Goal: Task Accomplishment & Management: Use online tool/utility

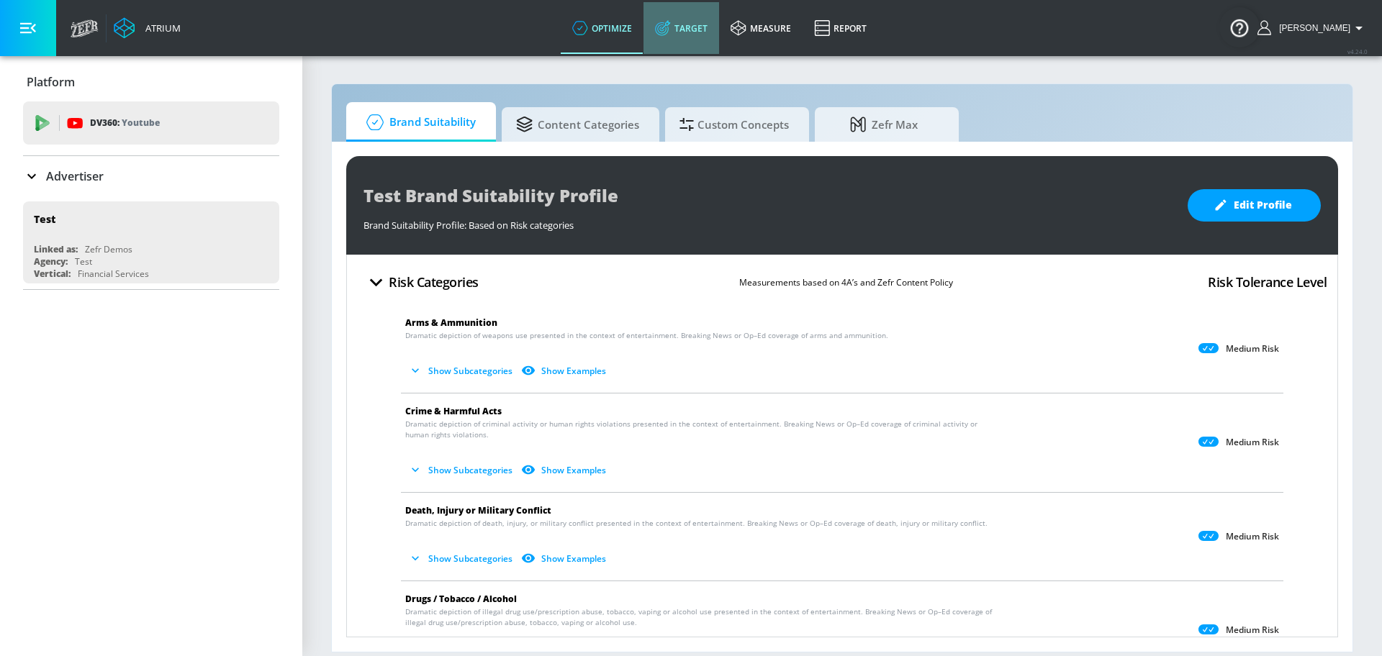
click at [677, 18] on link "Target" at bounding box center [681, 28] width 76 height 52
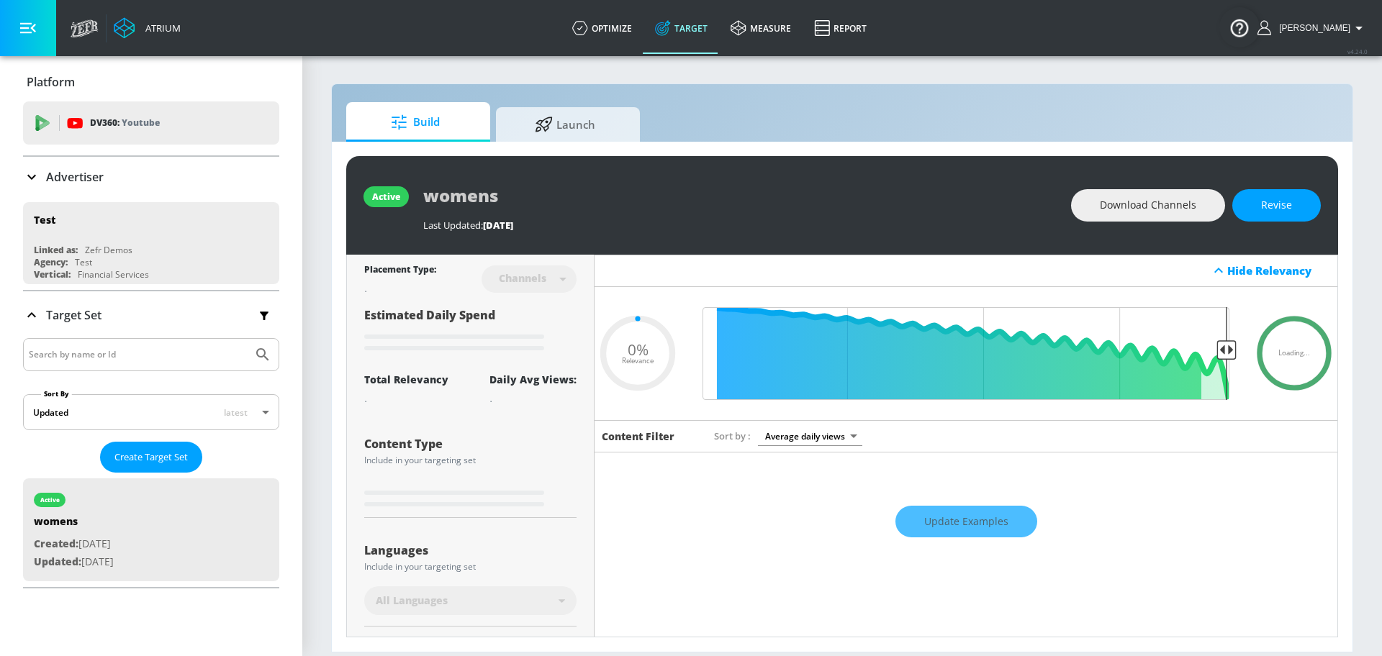
type input "0.6"
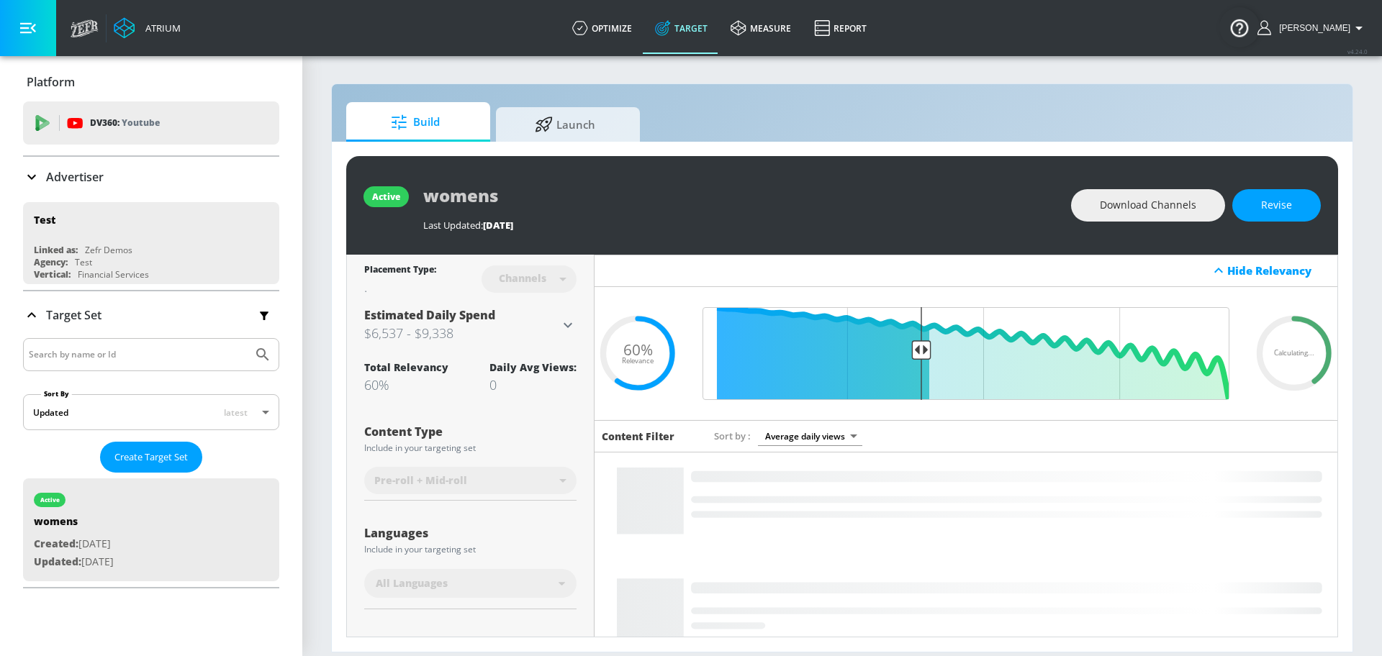
click at [107, 186] on div "Advertiser" at bounding box center [151, 177] width 256 height 40
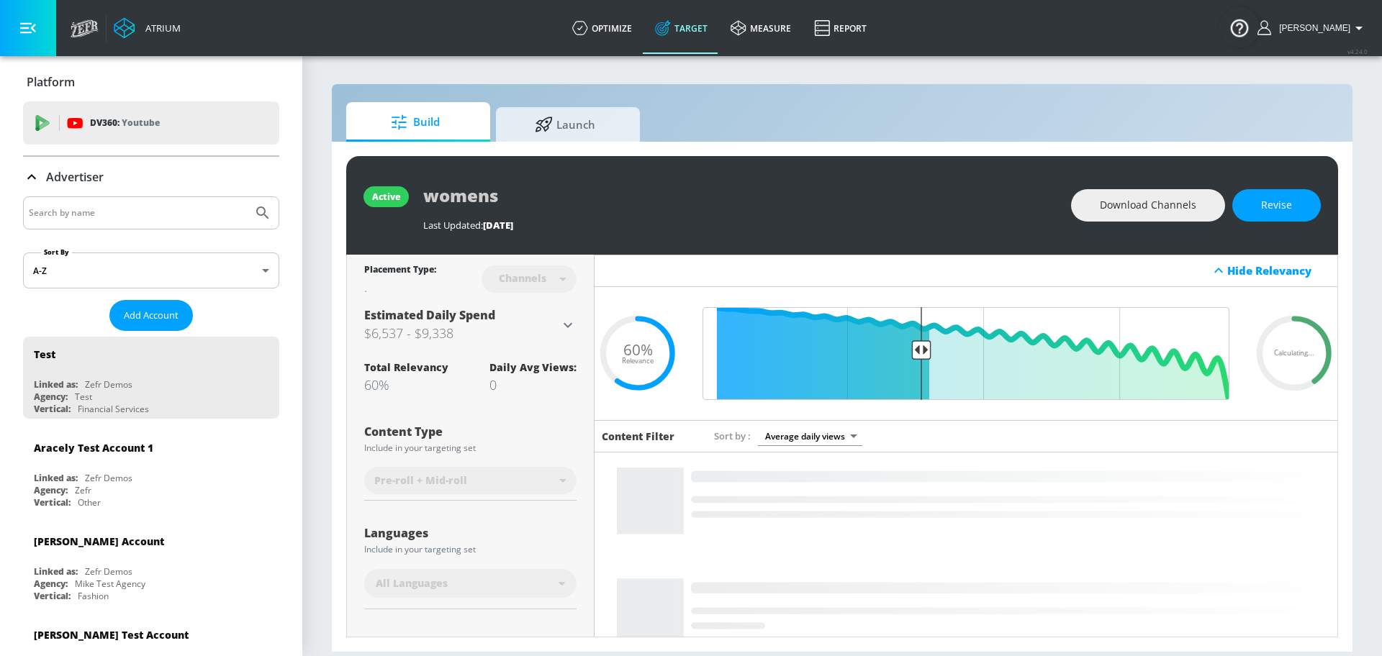
click at [124, 214] on input "Search by name" at bounding box center [138, 213] width 218 height 19
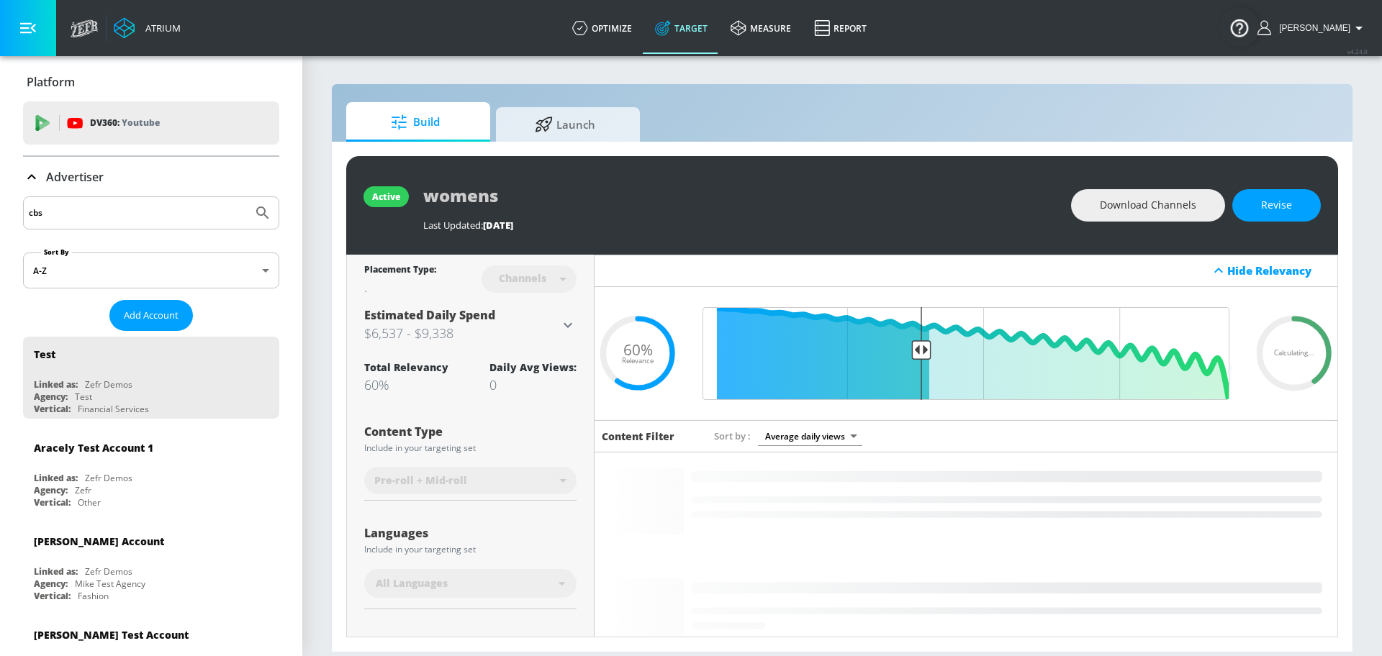
type input "cbs"
click at [247, 197] on button "Submit Search" at bounding box center [263, 213] width 32 height 32
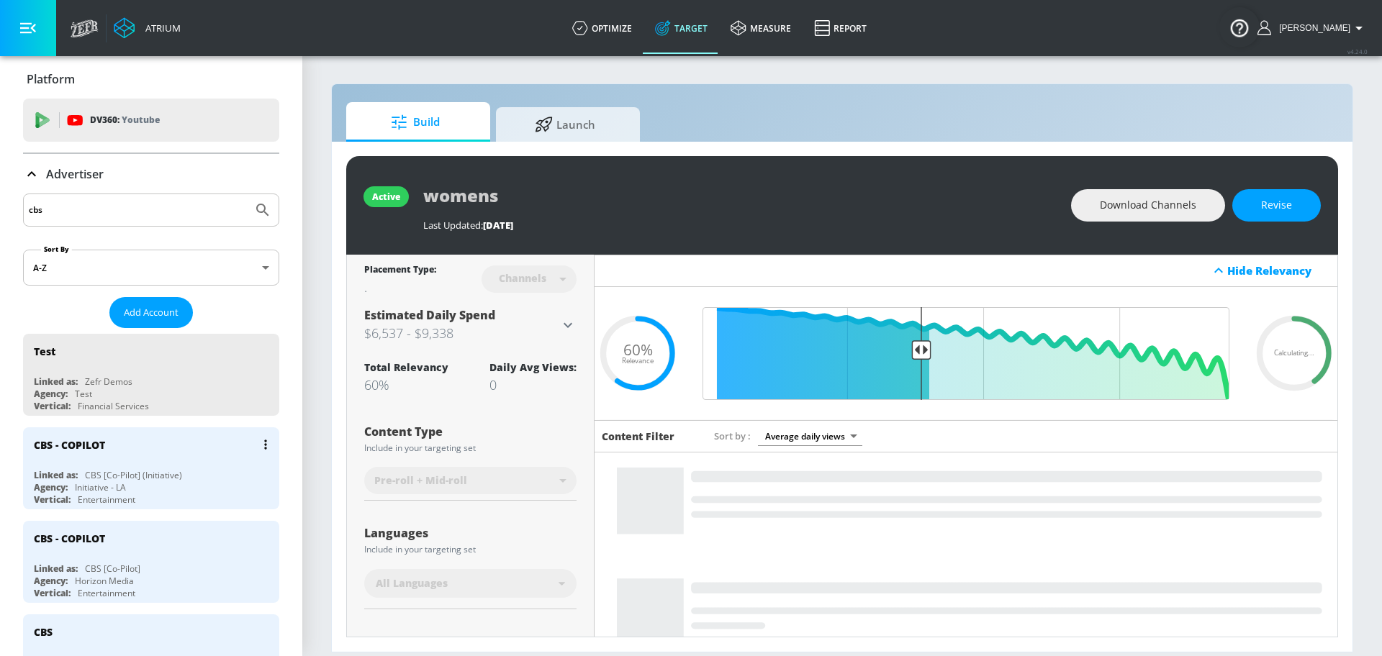
scroll to position [4, 0]
drag, startPoint x: 130, startPoint y: 459, endPoint x: 236, endPoint y: 423, distance: 111.7
click at [130, 459] on div "CBS - COPILOT" at bounding box center [155, 444] width 242 height 35
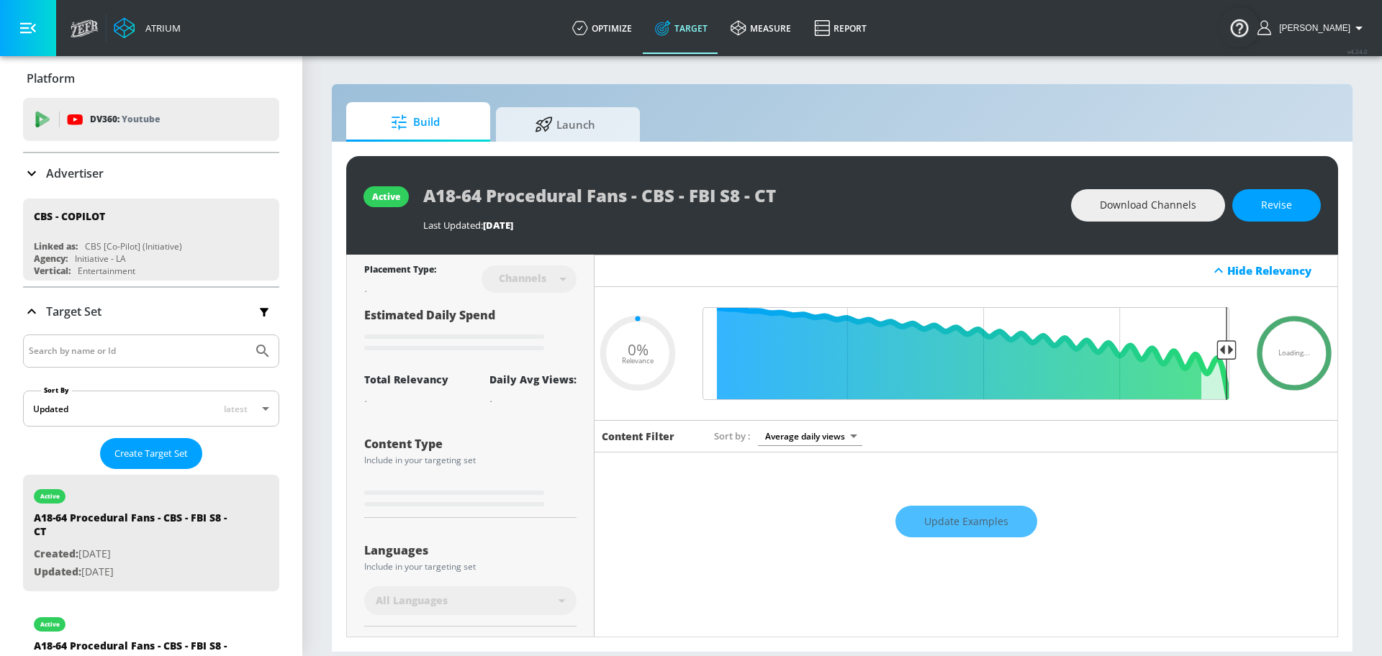
type input "0.5"
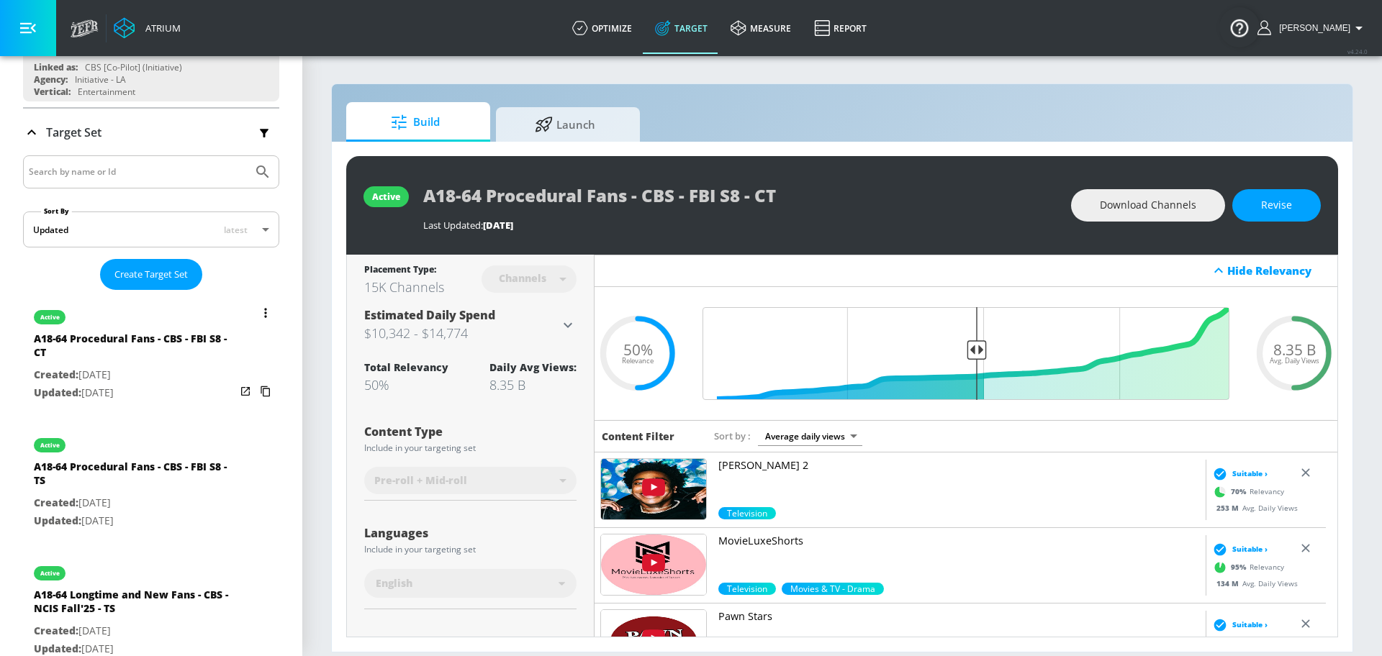
scroll to position [178, 0]
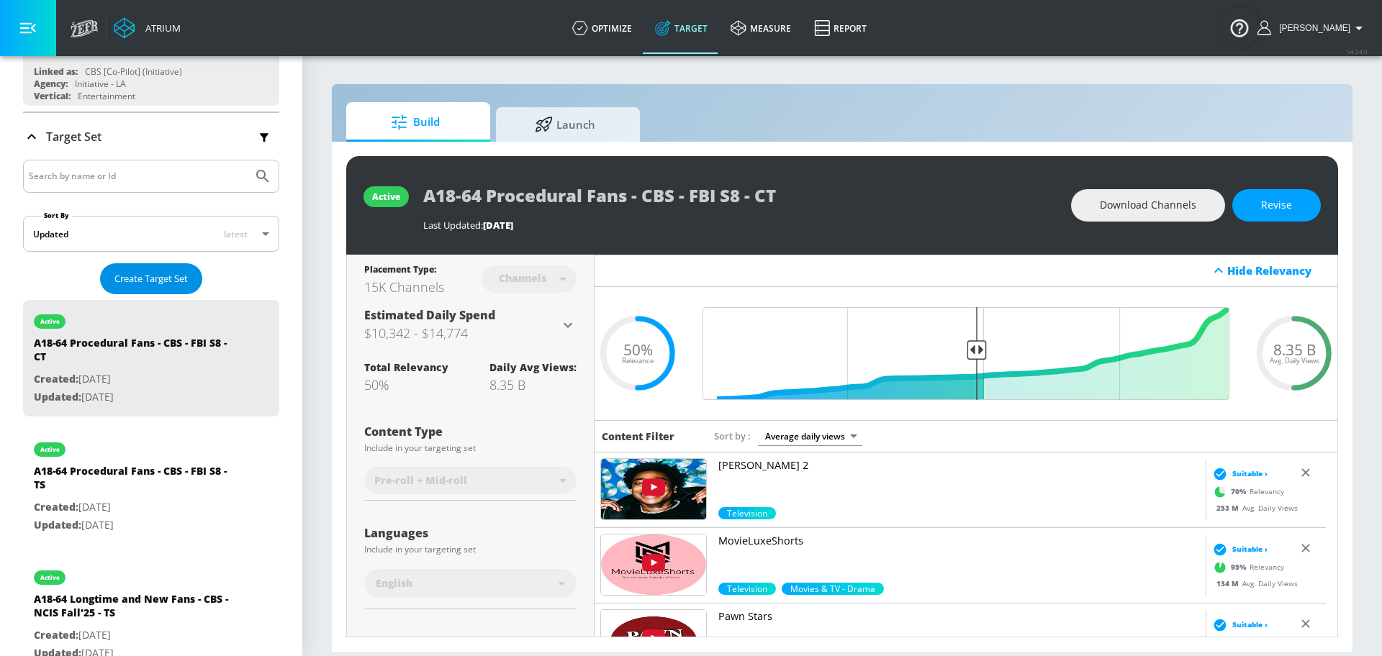
click at [171, 276] on span "Create Target Set" at bounding box center [150, 279] width 73 height 17
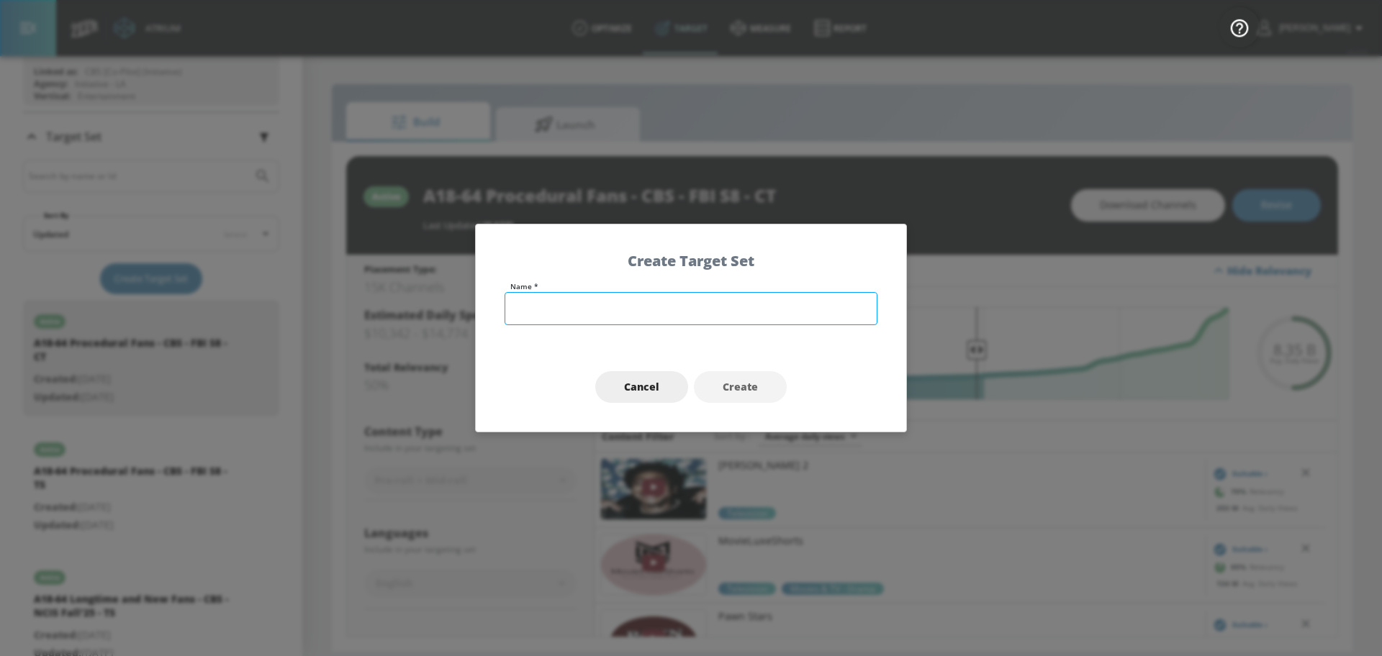
click at [701, 312] on input "text" at bounding box center [690, 308] width 373 height 33
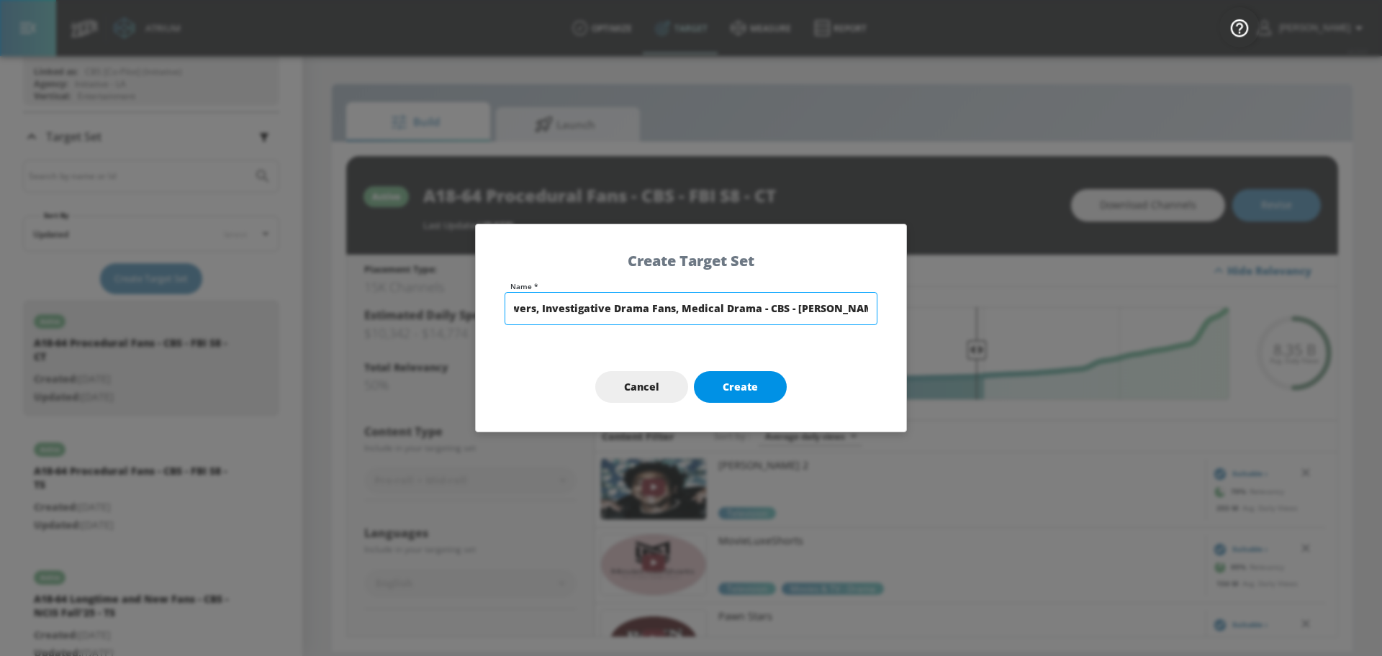
type input "A25-54 CBS Viewers, Investigative Drama Fans, Medical Drama - CBS - [PERSON_NAM…"
click at [734, 389] on span "Create" at bounding box center [739, 388] width 35 height 18
type input "A25-54 CBS Viewers, Investigative Drama Fans, Medical Drama - CBS - [PERSON_NAM…"
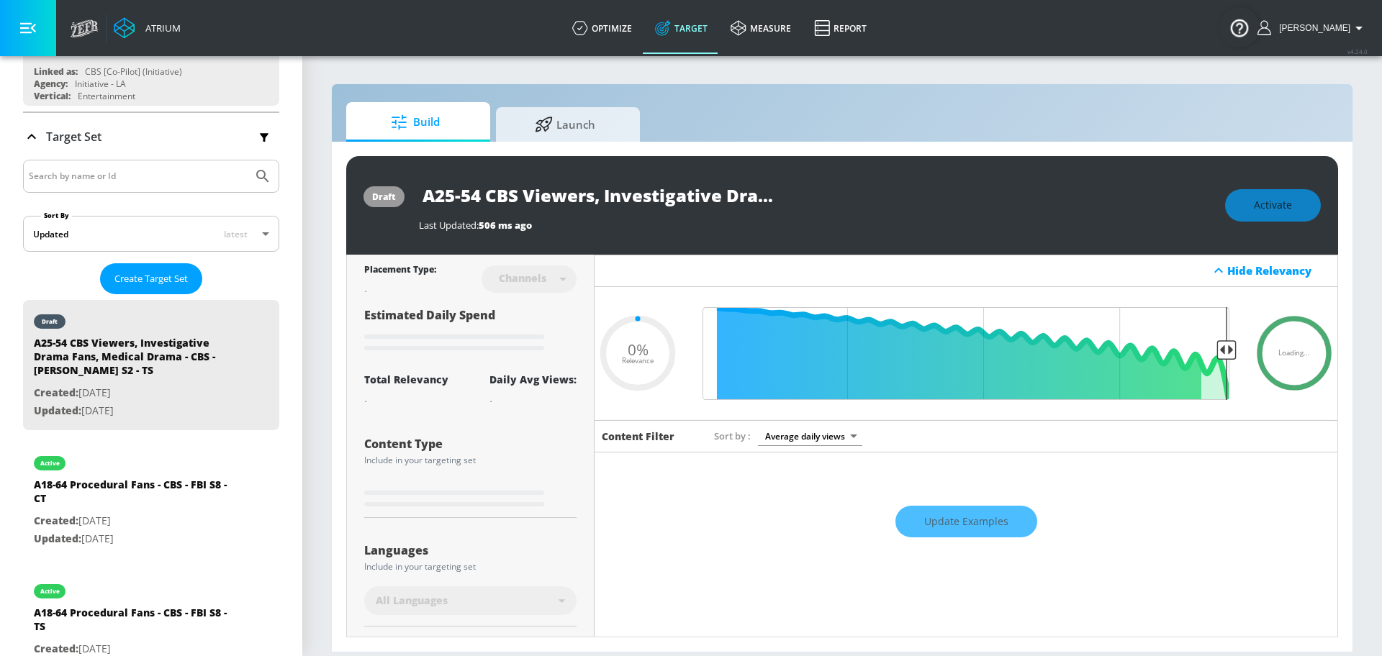
type input "0.6"
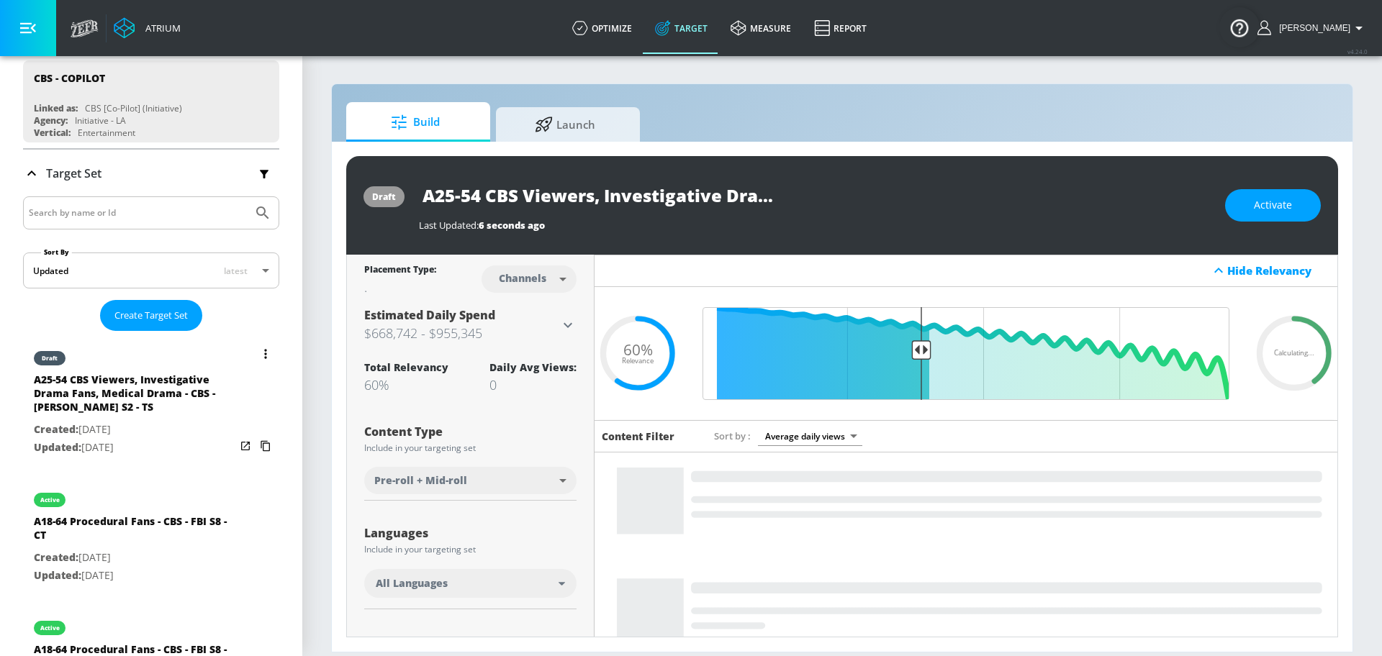
scroll to position [141, 0]
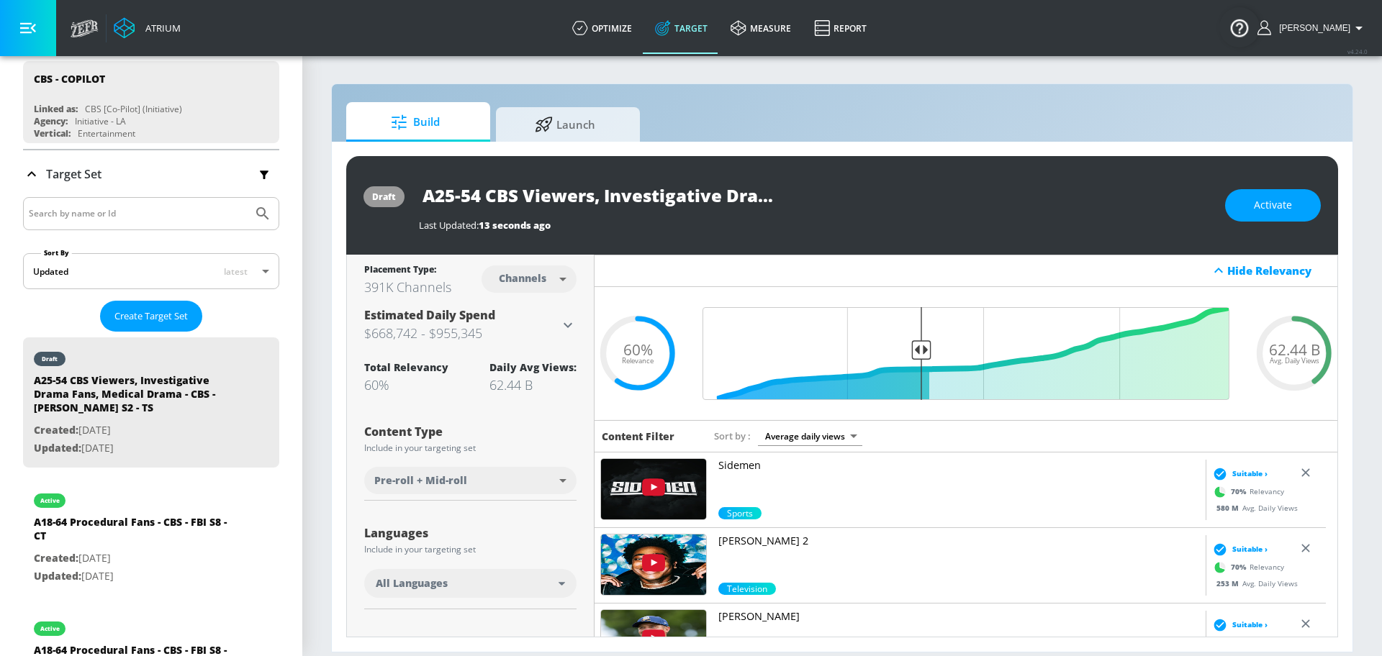
click at [715, 194] on input "A25-54 CBS Viewers, Investigative Drama Fans, Medical Drama - CBS - [PERSON_NAM…" at bounding box center [599, 195] width 360 height 32
drag, startPoint x: 729, startPoint y: 196, endPoint x: 810, endPoint y: 197, distance: 80.6
click at [909, 203] on div "A25-54 CBS Viewers, Investigative Drama Fans, Medical Drama - CBS - [PERSON_NAM…" at bounding box center [815, 195] width 792 height 32
click at [764, 194] on input "A25-54 CBS Viewers, Investigative Drama Fans, Medical Drama - CBS - [PERSON_NAM…" at bounding box center [599, 195] width 360 height 32
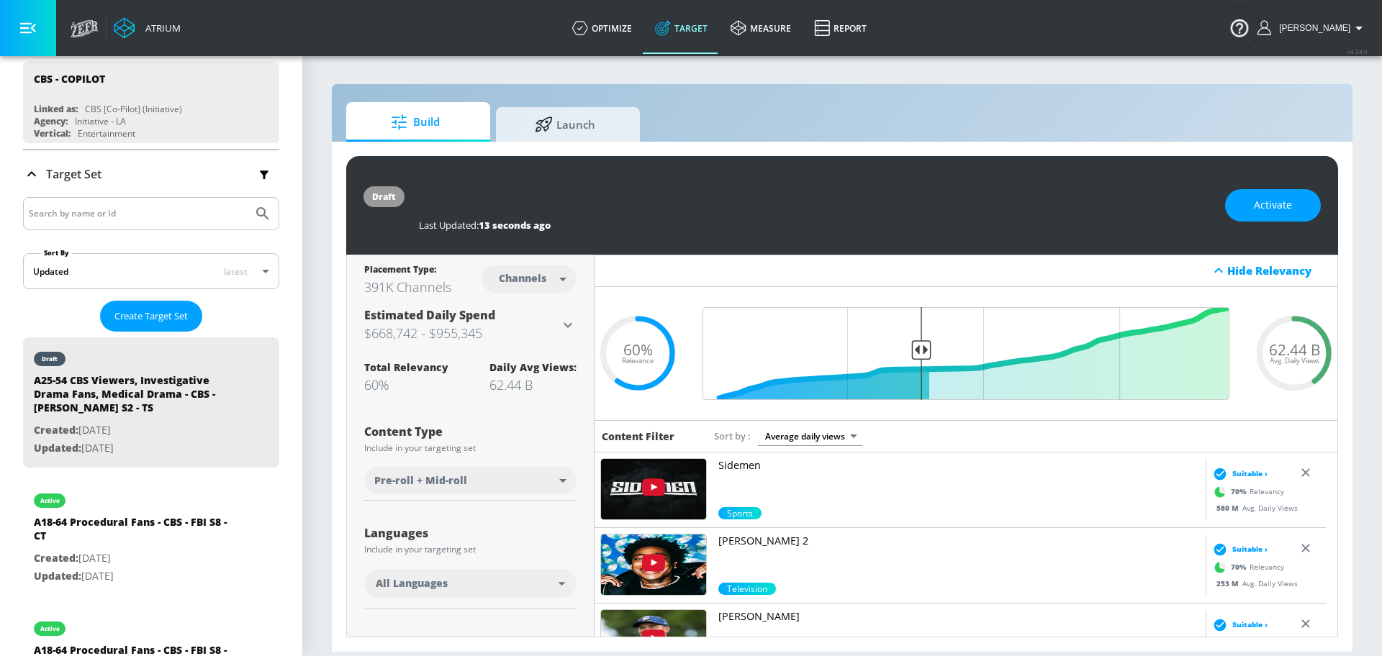
drag, startPoint x: 759, startPoint y: 194, endPoint x: 839, endPoint y: 198, distance: 80.0
click at [839, 198] on div "A25-54 CBS Viewers, Investigative Drama Fans, Medical Drama - CBS - [PERSON_NAM…" at bounding box center [815, 195] width 792 height 32
type input "A25-54 CBS Viewers, Investigative Drama Fans, Medical Drama - CBS - [PERSON_NAM…"
click at [774, 198] on button "button" at bounding box center [766, 195] width 26 height 26
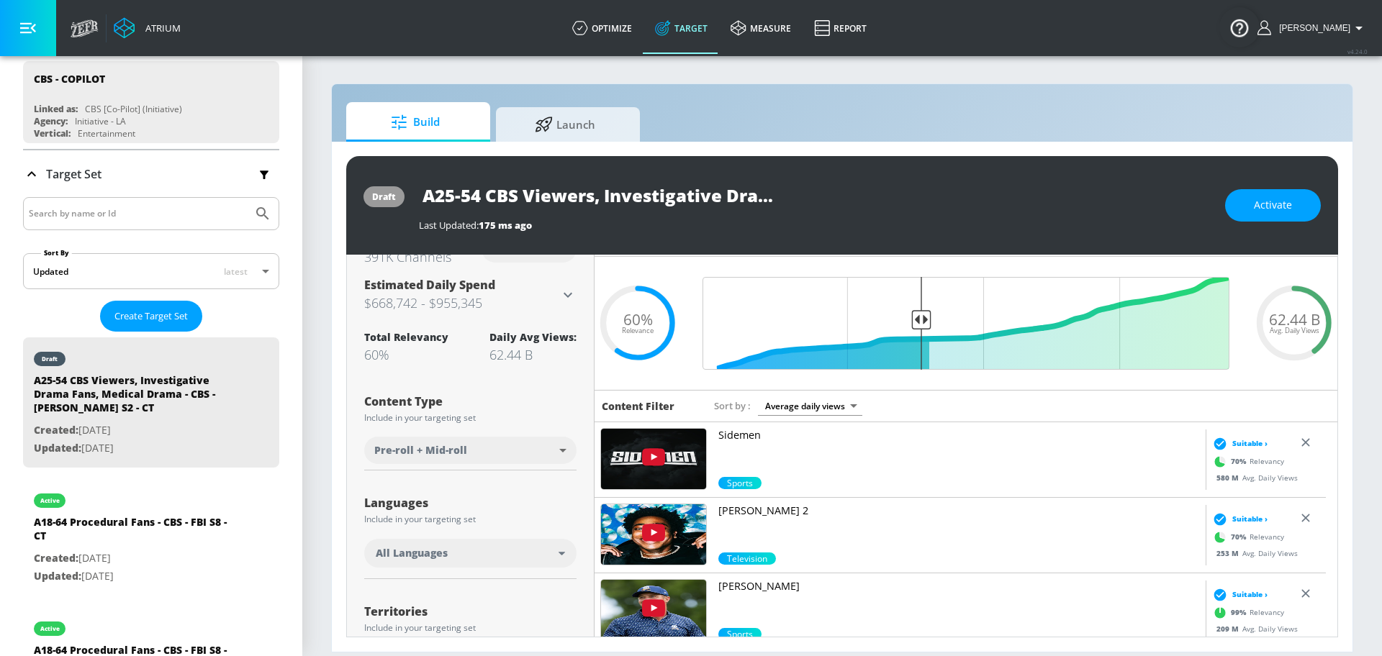
scroll to position [168, 0]
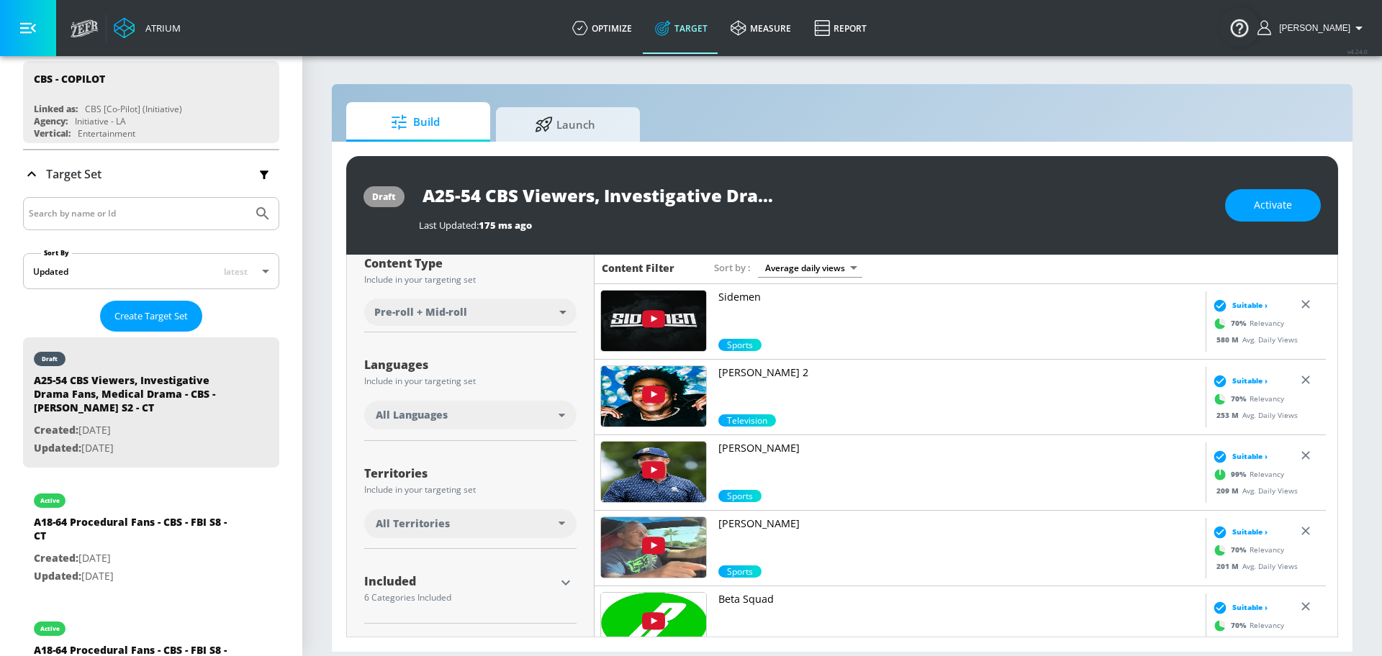
click at [491, 408] on div "All Languages" at bounding box center [467, 415] width 183 height 14
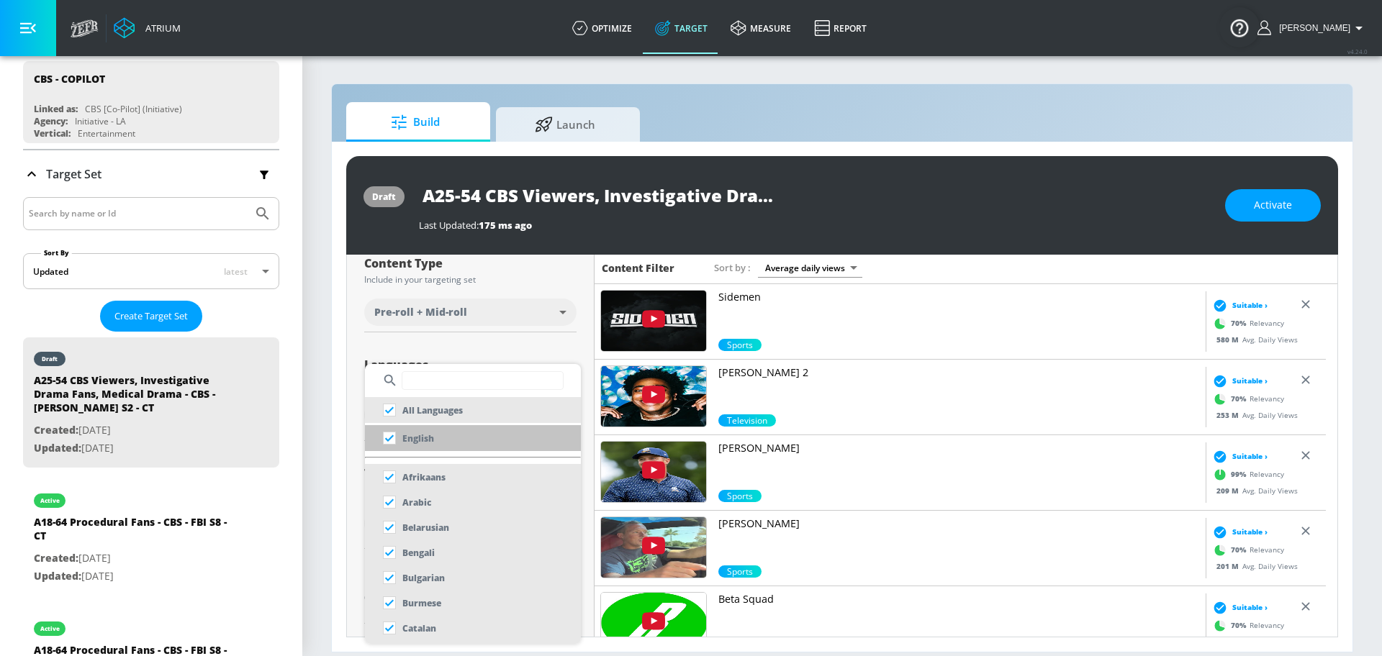
click at [473, 428] on li "English" at bounding box center [473, 438] width 216 height 26
checkbox input "false"
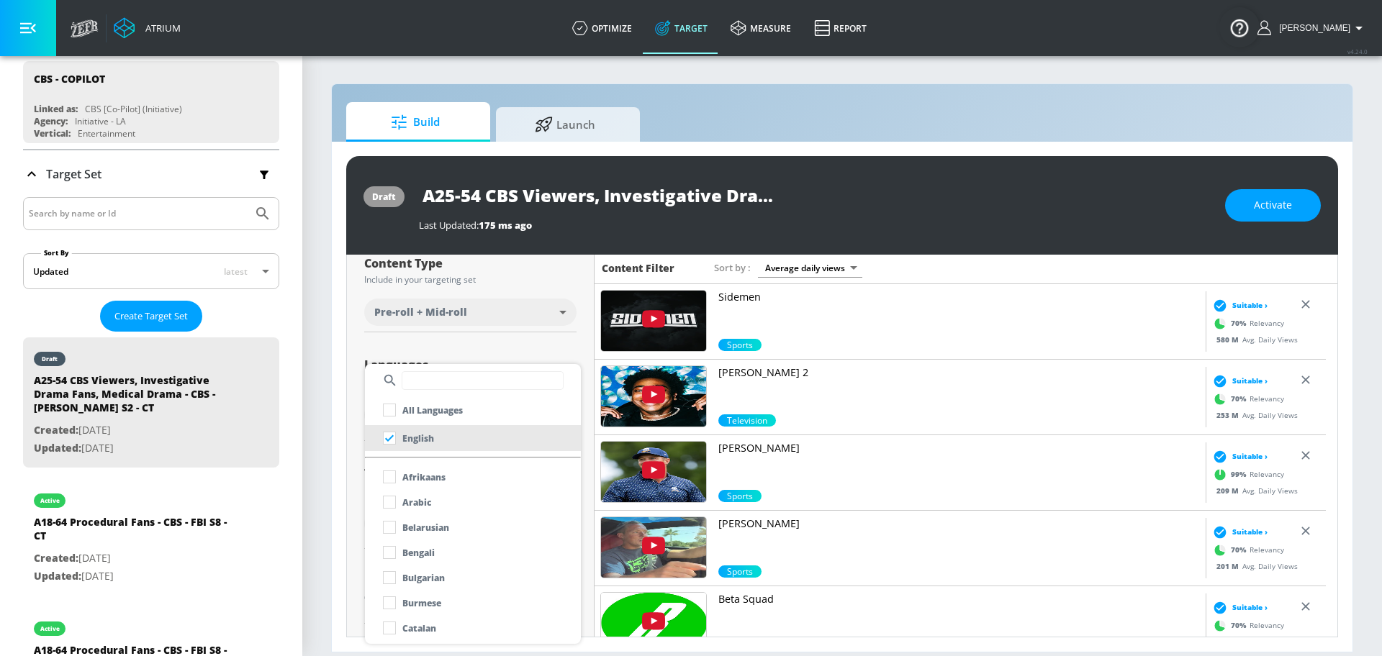
click at [475, 350] on div at bounding box center [691, 328] width 1382 height 656
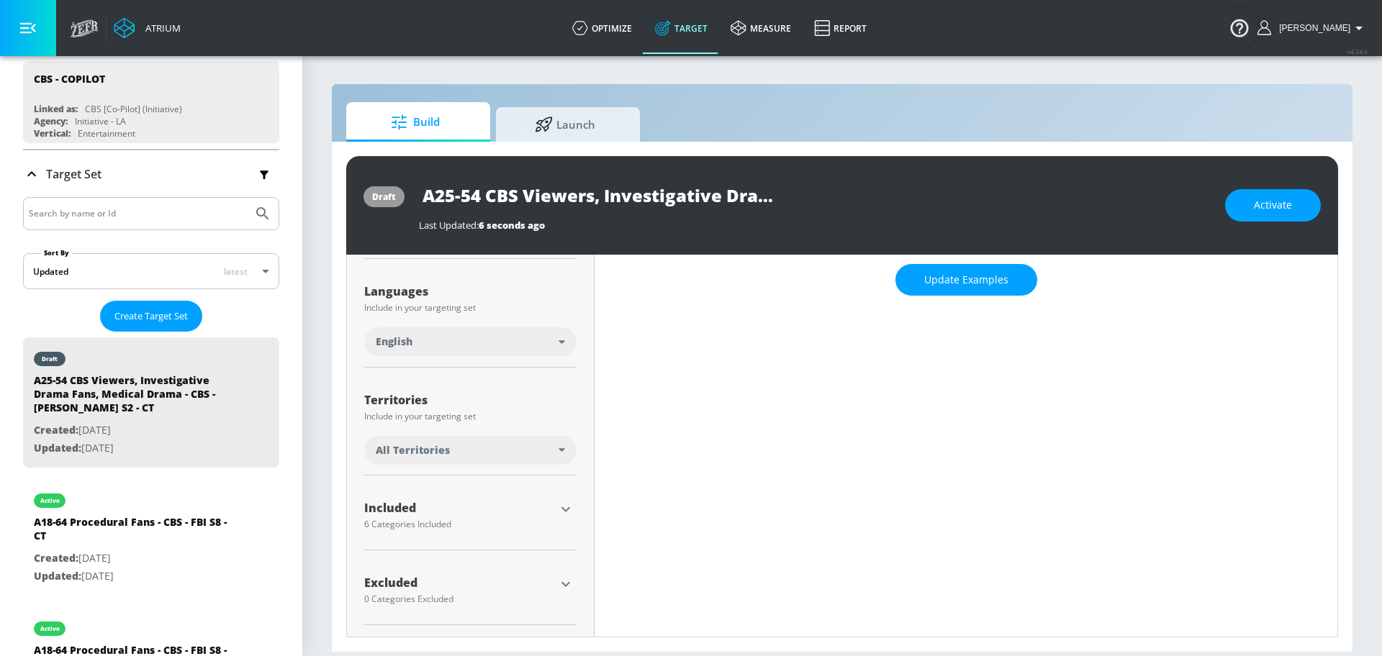
scroll to position [243, 0]
click at [500, 456] on div "All Territories" at bounding box center [467, 450] width 183 height 14
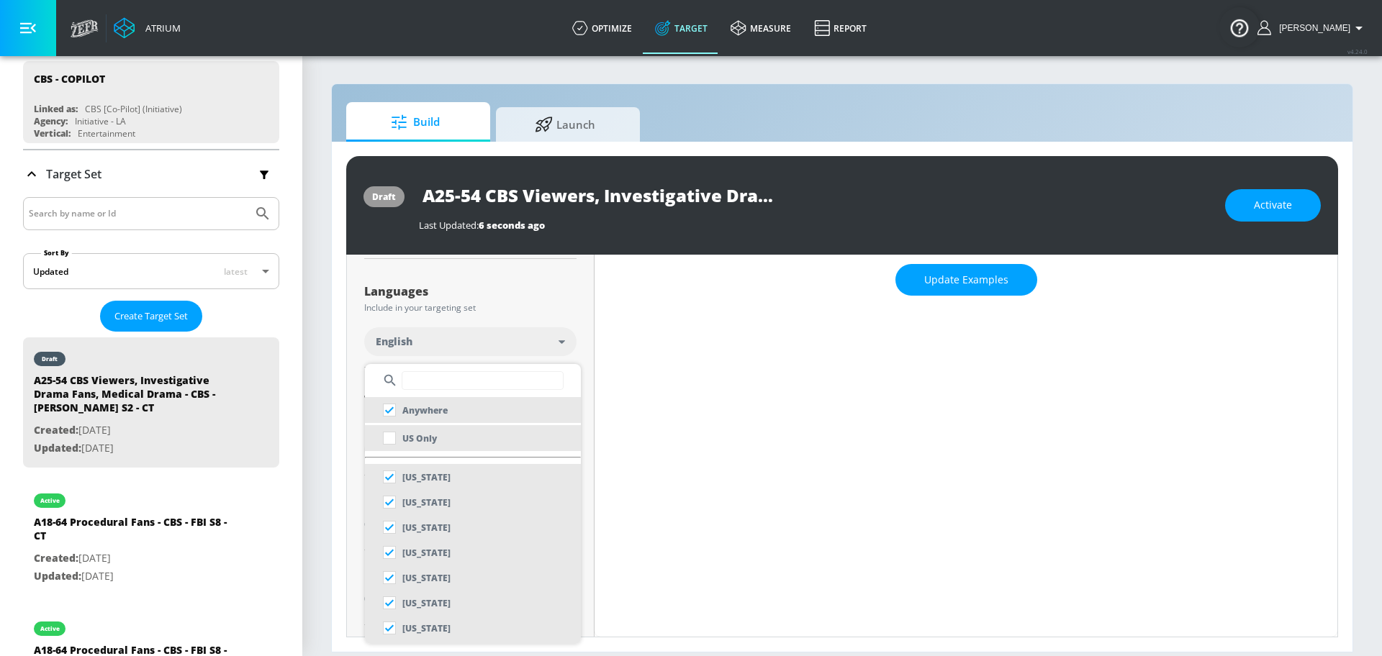
click at [494, 447] on li "US Only" at bounding box center [473, 438] width 216 height 26
checkbox input "false"
checkbox input "true"
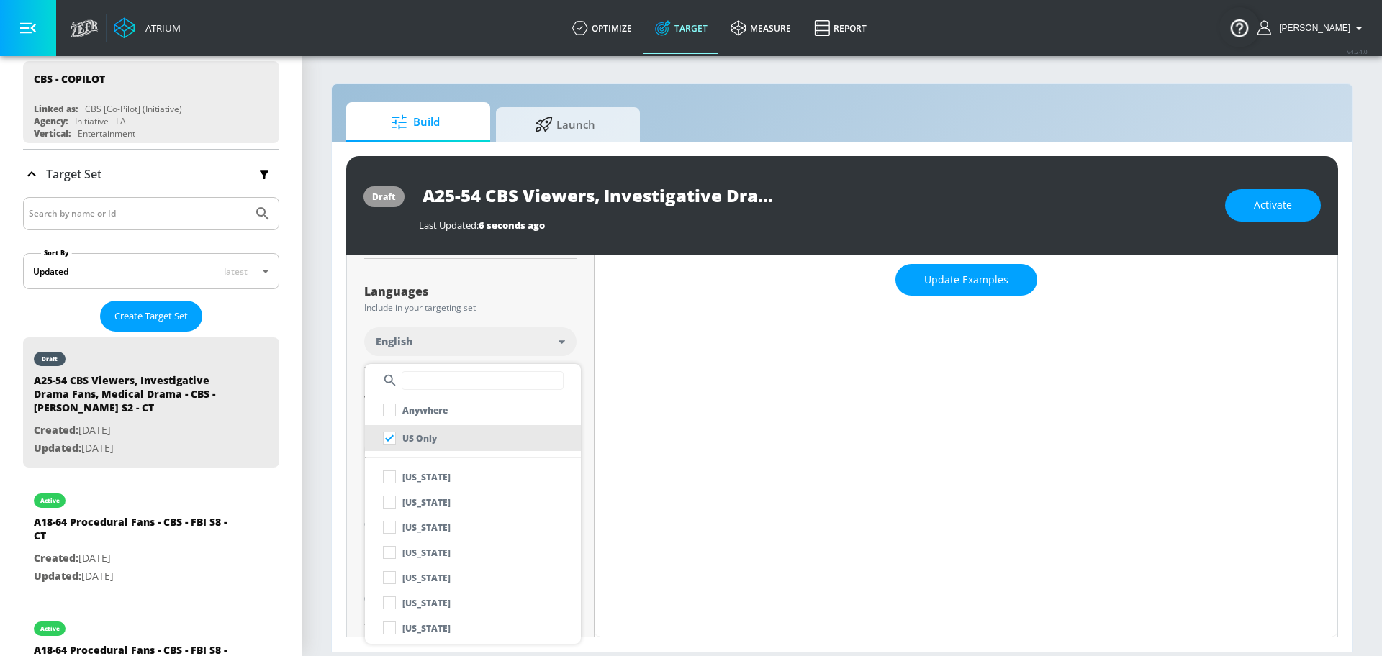
click at [542, 355] on div at bounding box center [691, 328] width 1382 height 656
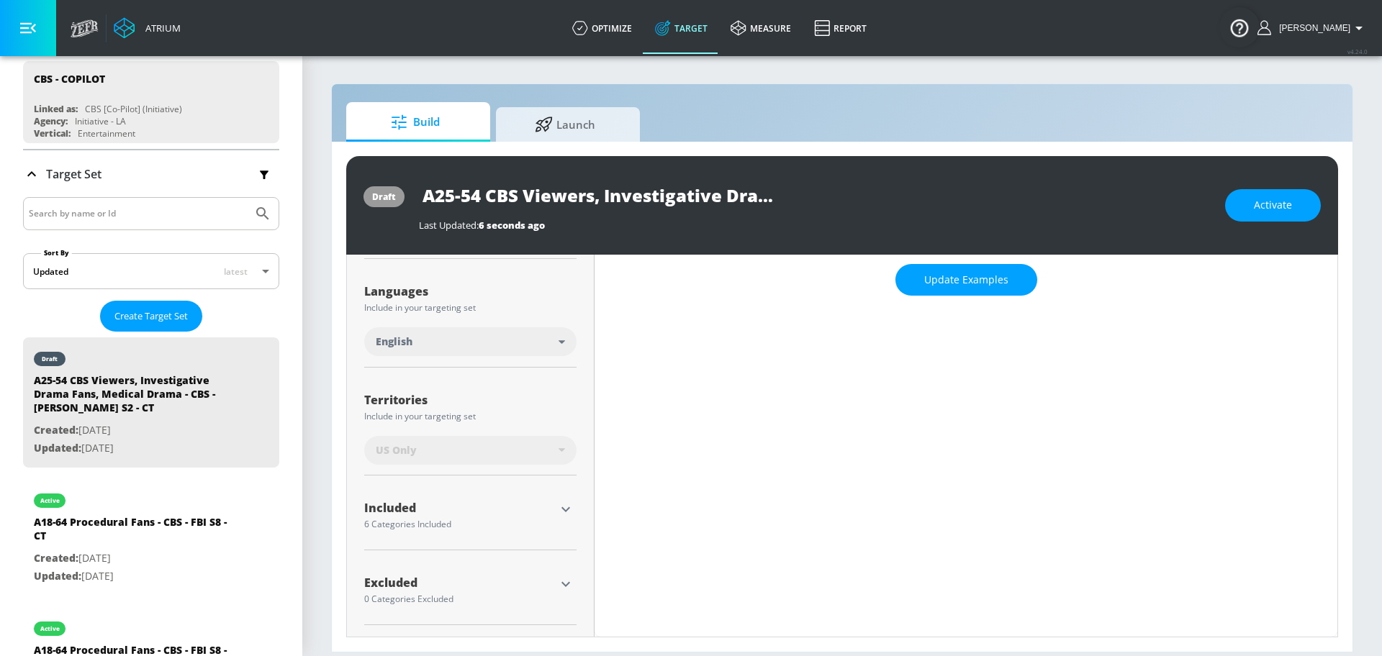
scroll to position [256, 0]
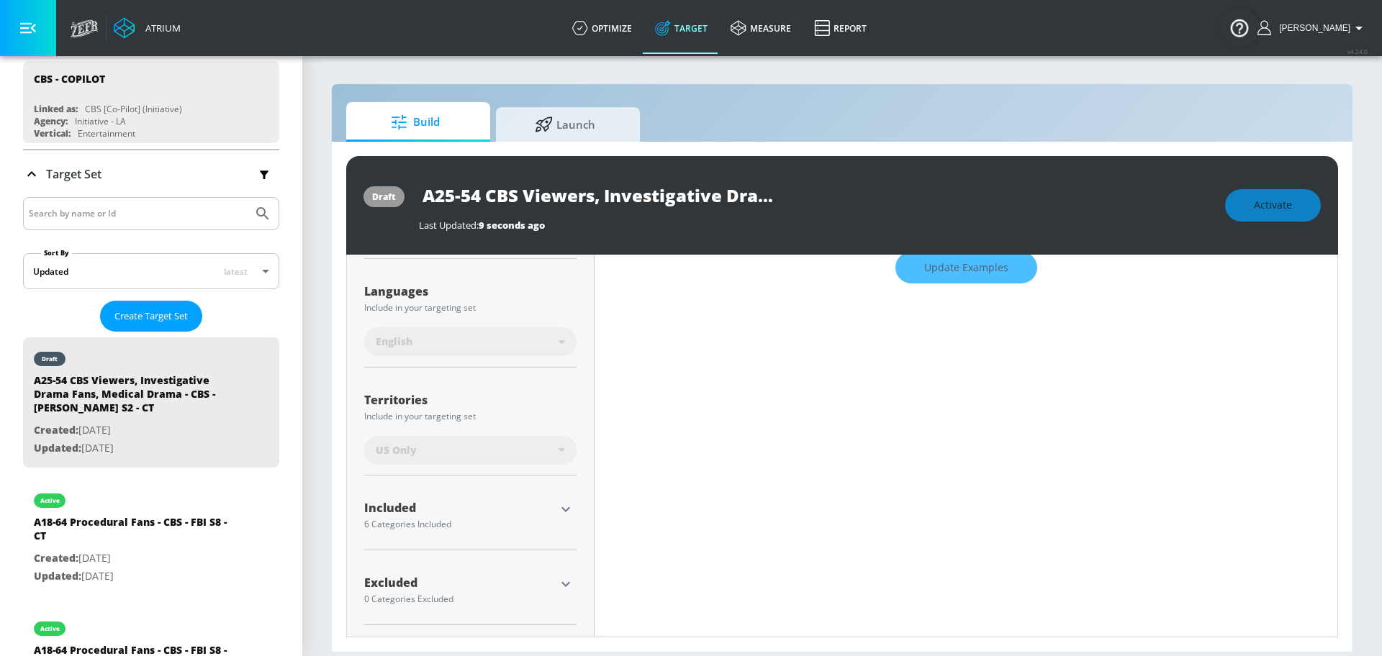
click at [557, 581] on icon "button" at bounding box center [565, 584] width 17 height 17
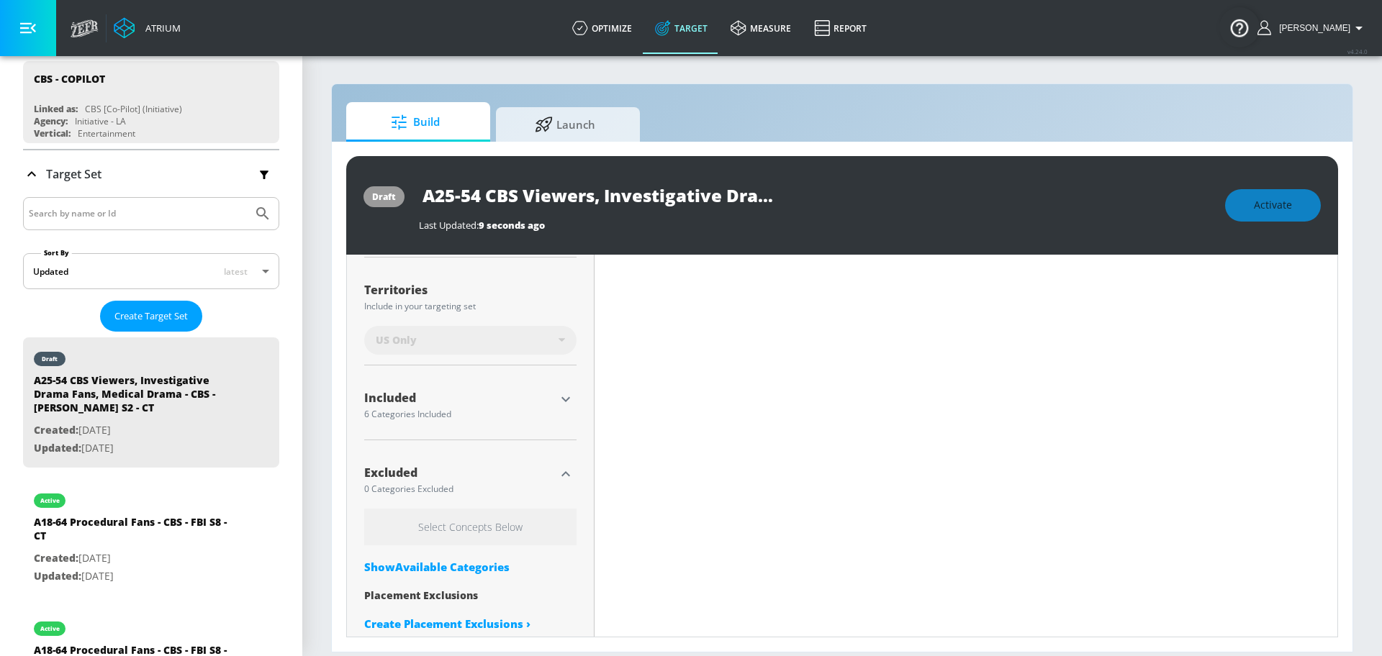
scroll to position [386, 0]
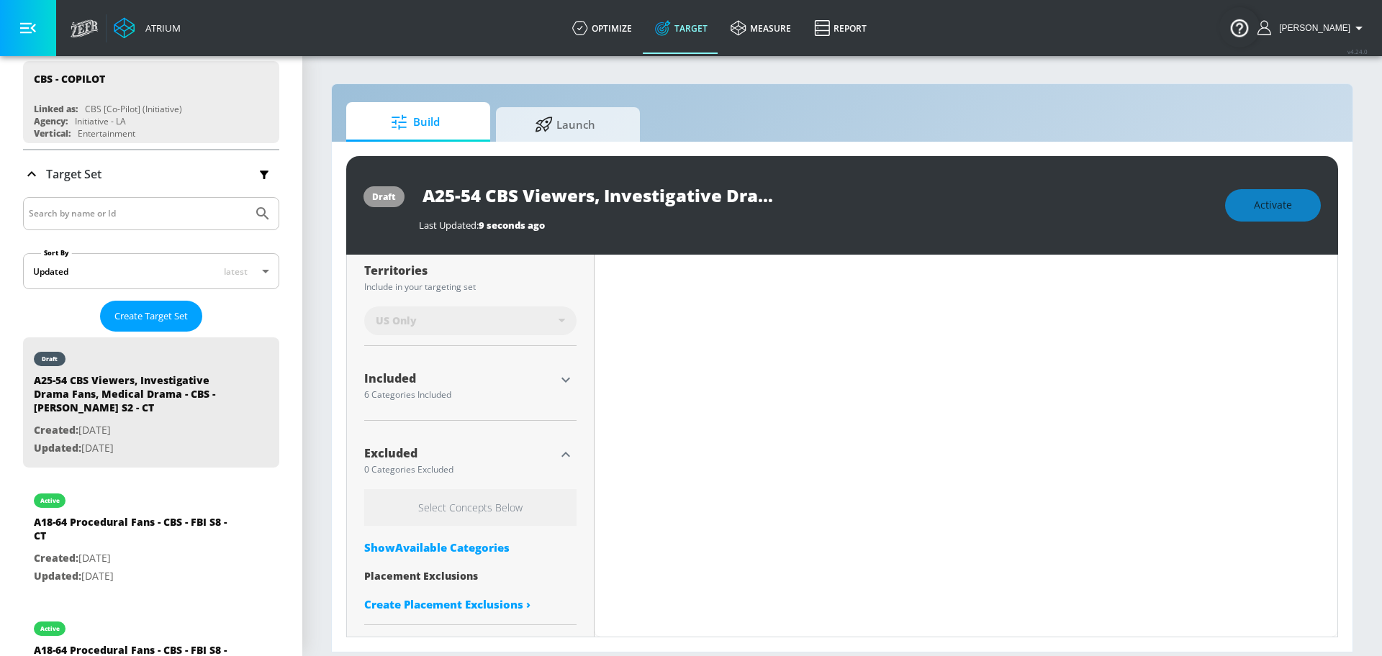
click at [481, 555] on div "Select Concepts Below Show Available Categories Placement Exclusions Create Pla…" at bounding box center [470, 554] width 212 height 130
click at [481, 543] on div "Show Available Categories" at bounding box center [470, 547] width 212 height 14
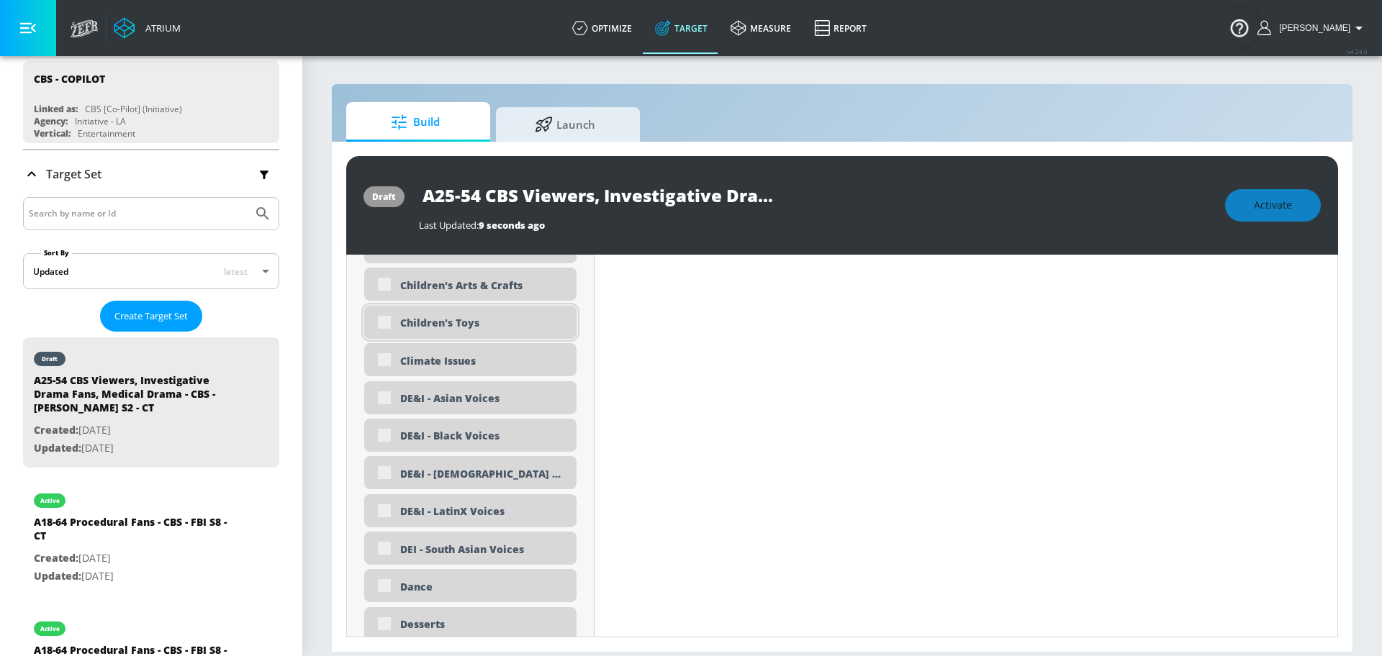
scroll to position [1229, 0]
click at [484, 318] on div "Children's Toys" at bounding box center [483, 323] width 166 height 14
checkbox input "true"
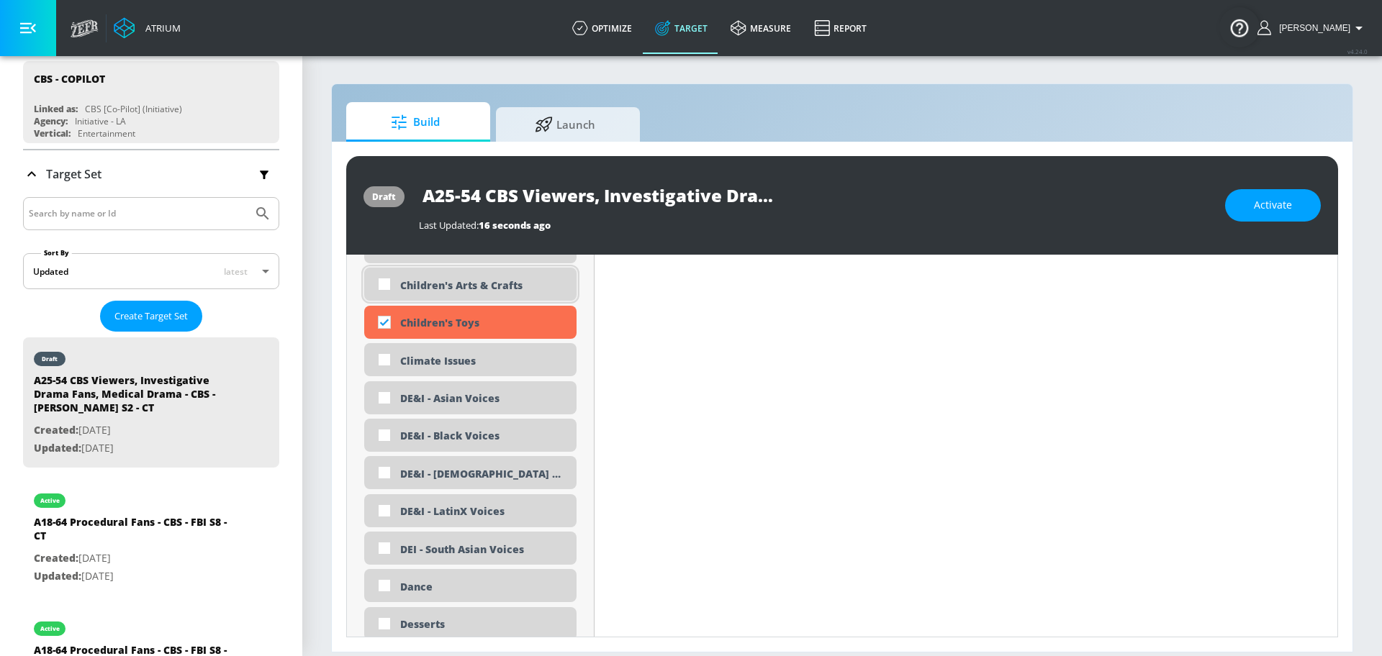
click at [482, 284] on div "Children's Arts & Crafts" at bounding box center [483, 285] width 166 height 14
checkbox input "true"
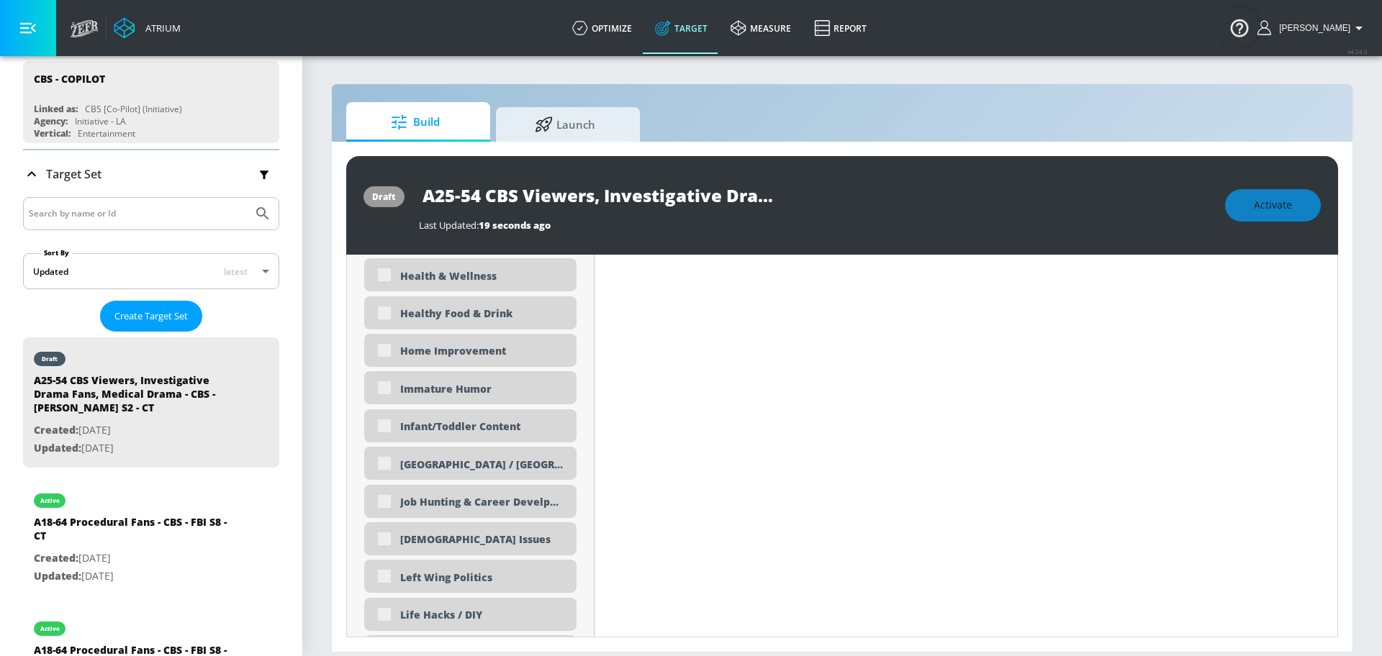
scroll to position [2367, 0]
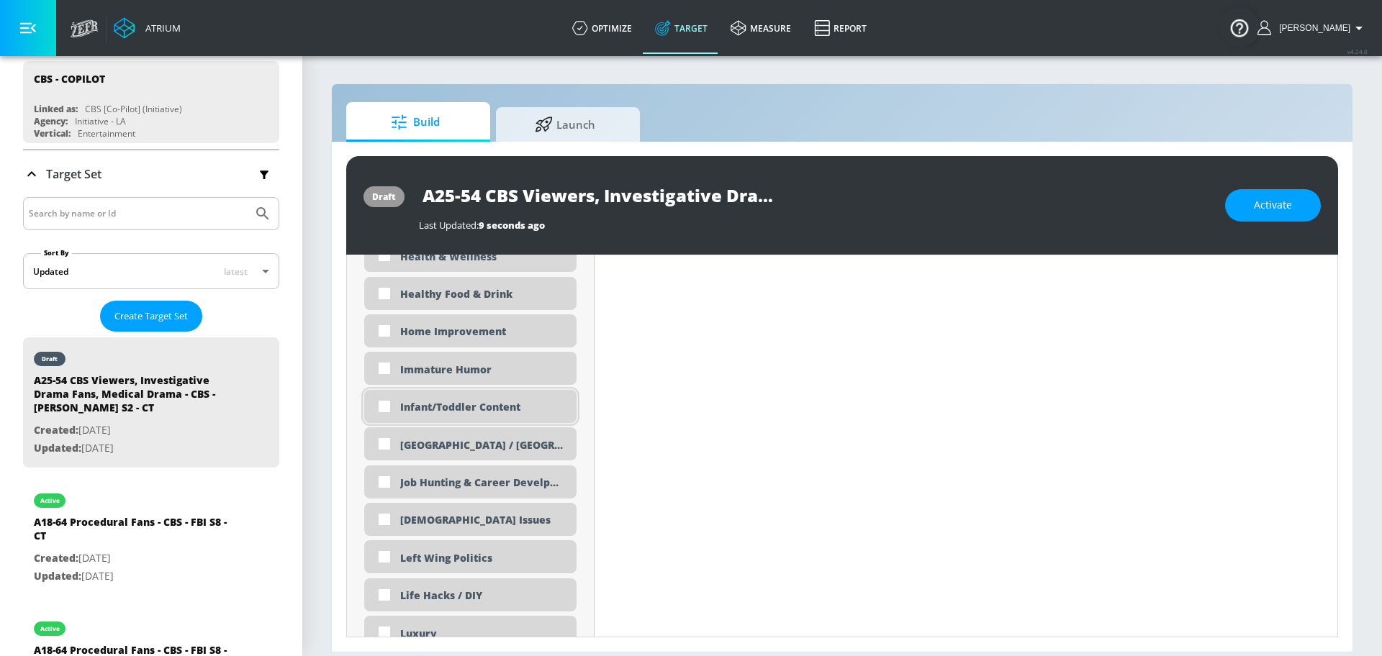
click at [489, 416] on div "Infant/Toddler Content" at bounding box center [470, 406] width 212 height 33
checkbox input "true"
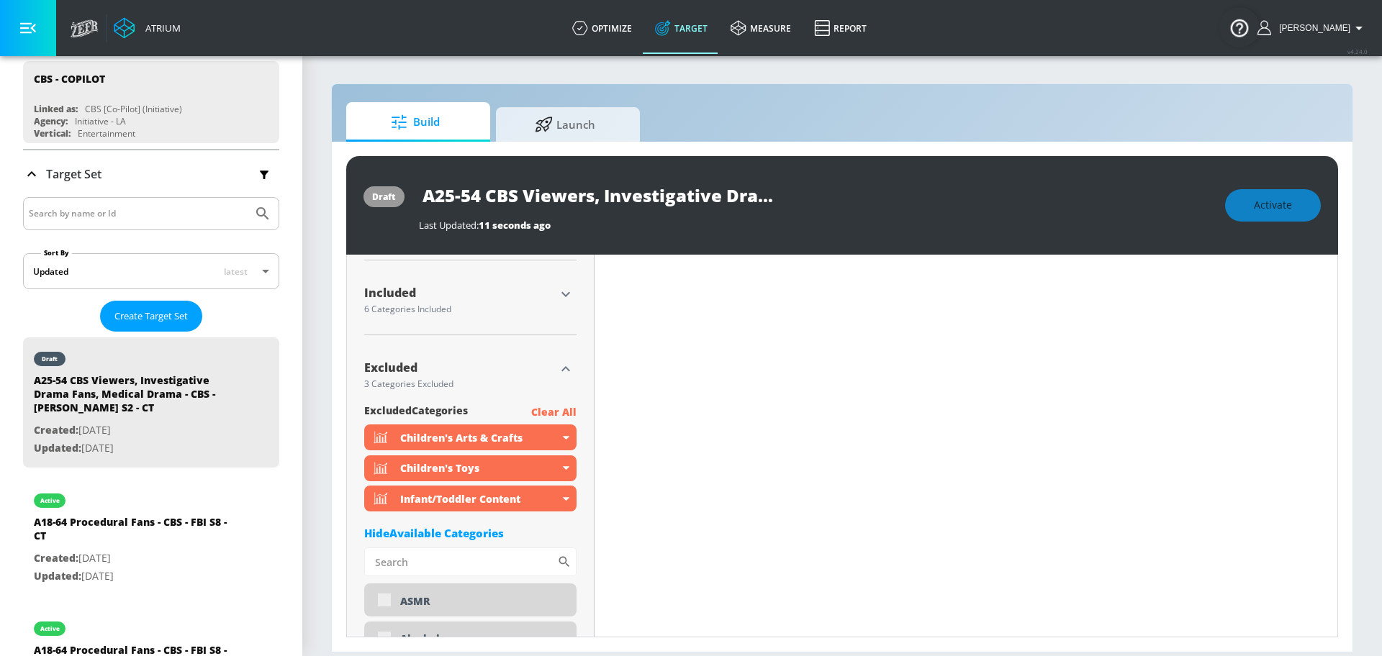
scroll to position [450, 0]
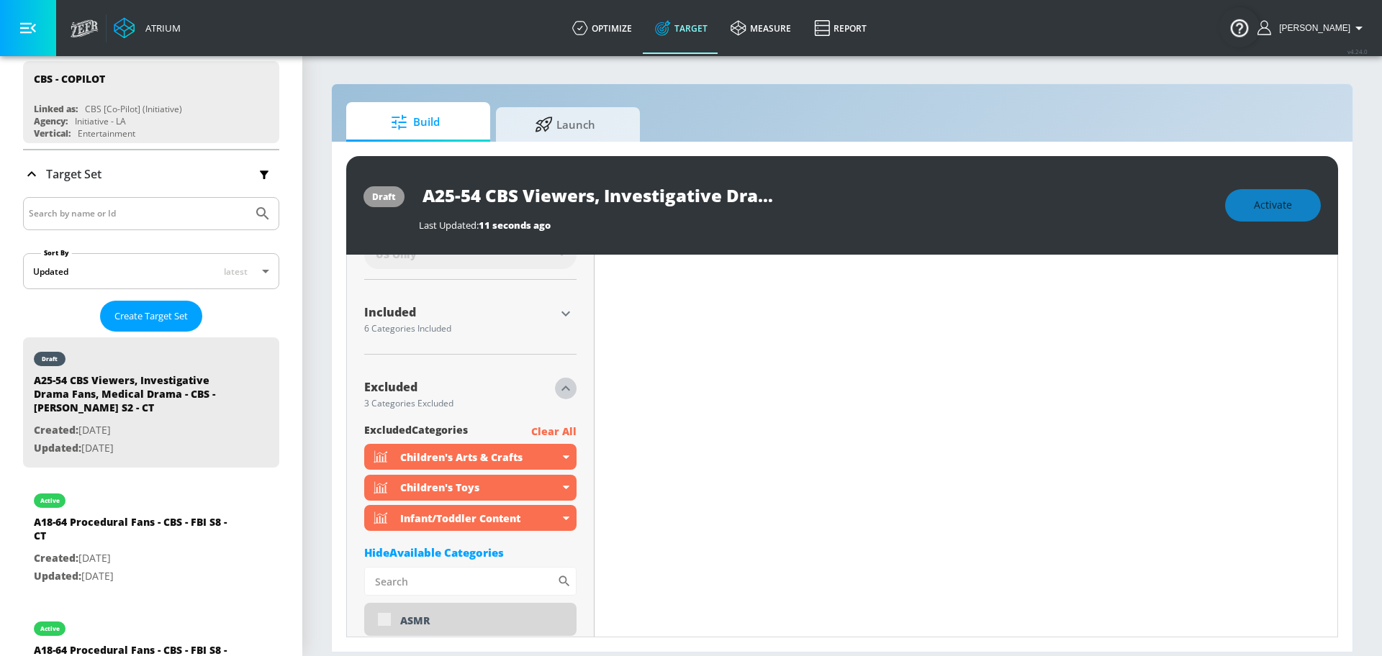
click at [568, 390] on icon "button" at bounding box center [565, 388] width 17 height 17
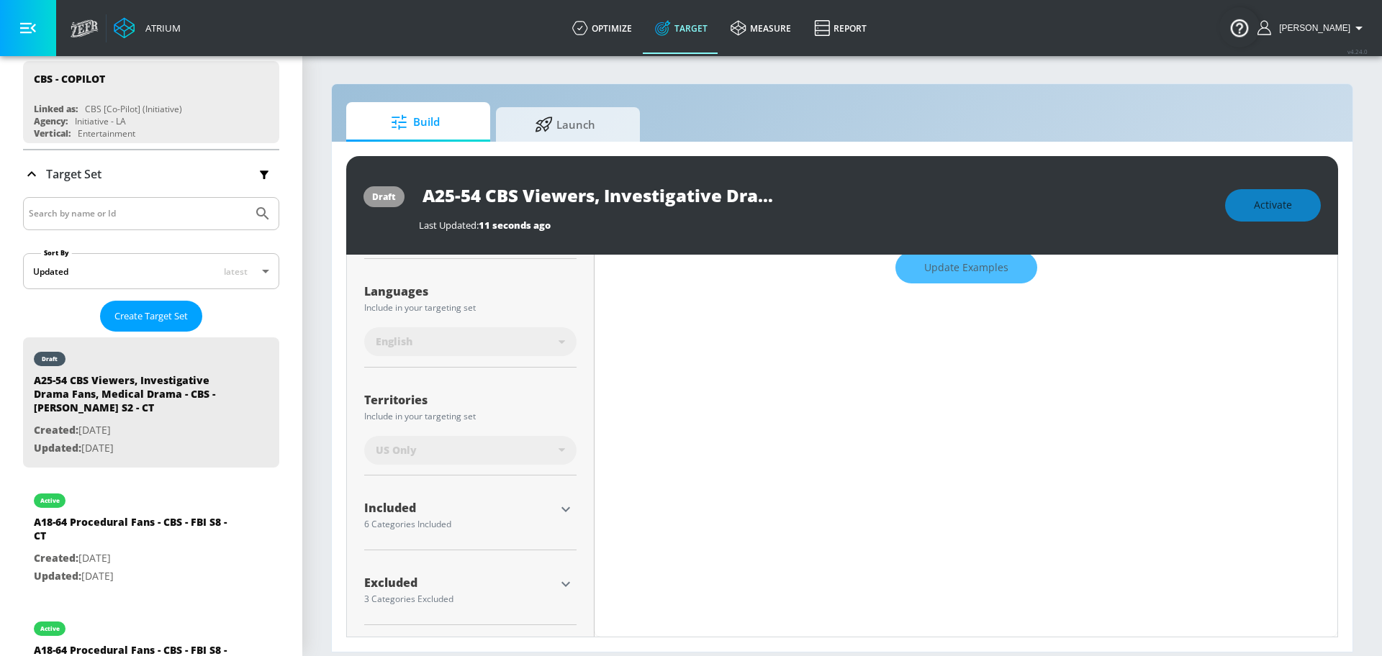
scroll to position [256, 0]
click at [559, 505] on icon "button" at bounding box center [565, 509] width 17 height 17
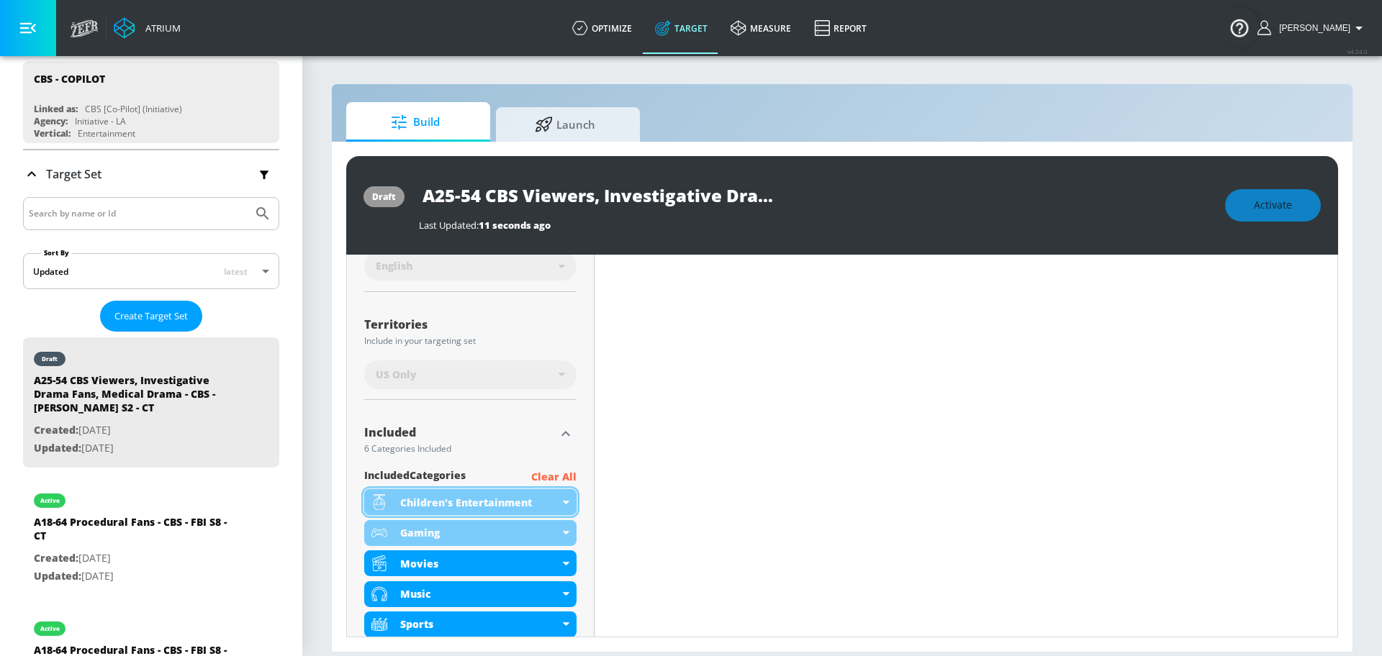
scroll to position [354, 0]
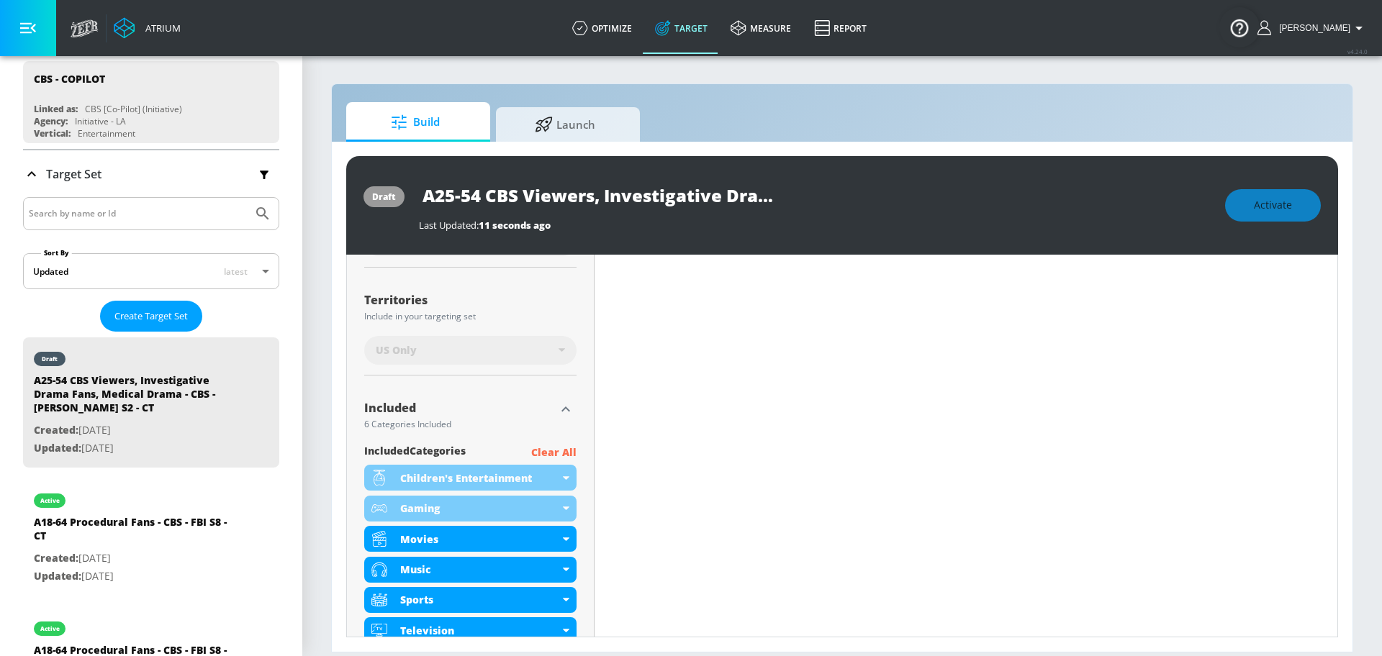
click at [561, 448] on p "Clear All" at bounding box center [553, 453] width 45 height 18
click at [561, 452] on p "Clear All" at bounding box center [553, 453] width 45 height 18
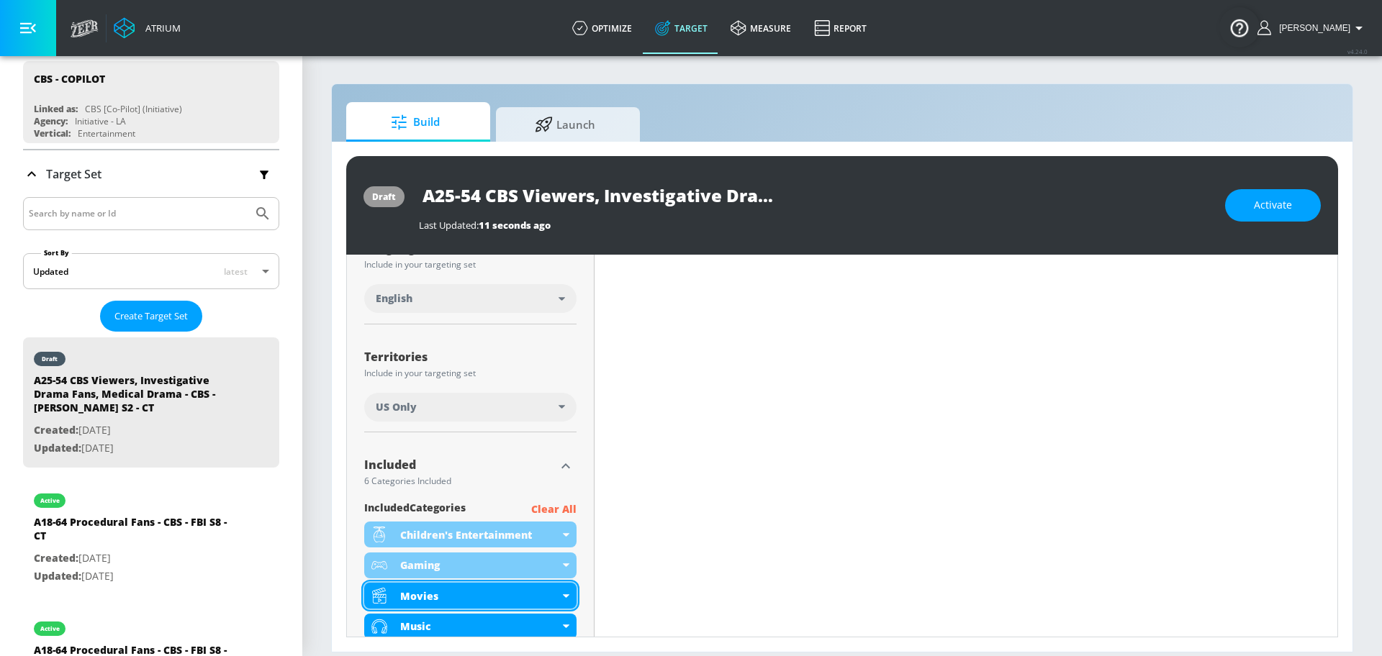
scroll to position [479, 0]
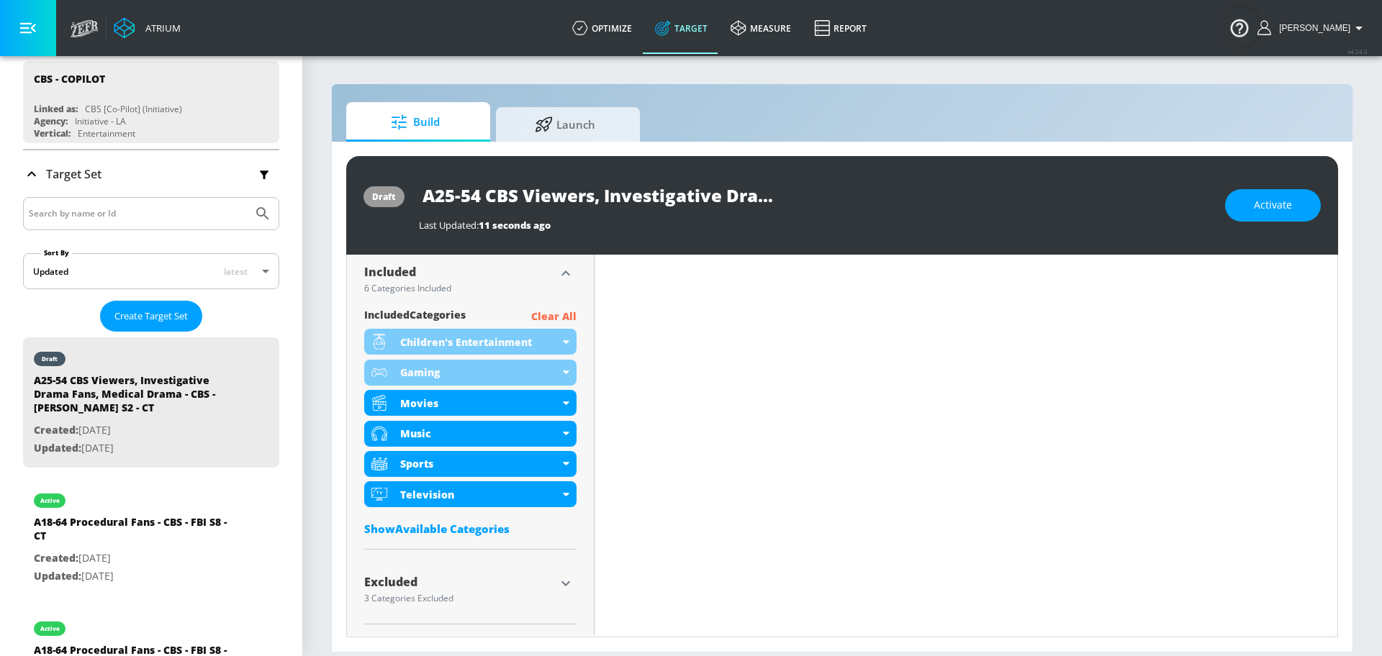
click at [553, 312] on p "Clear All" at bounding box center [553, 317] width 45 height 18
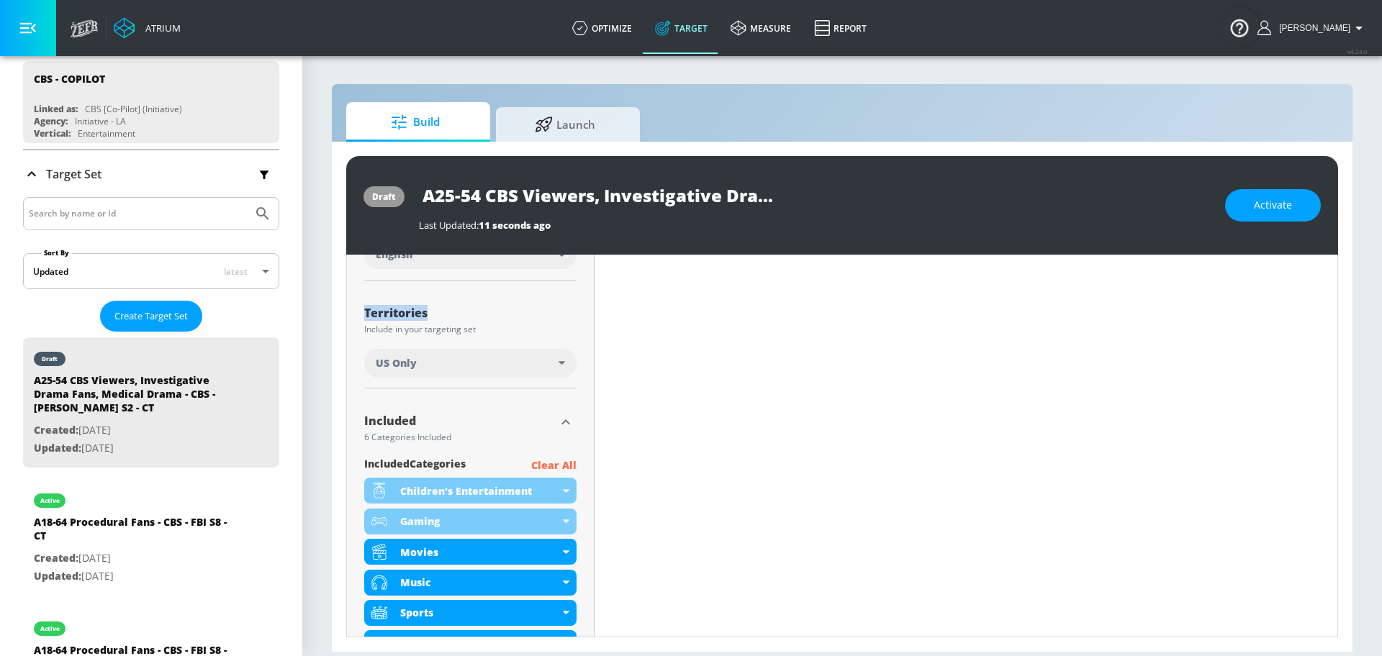
click at [553, 312] on div "Territories Include in your targeting set US Only" at bounding box center [470, 340] width 212 height 96
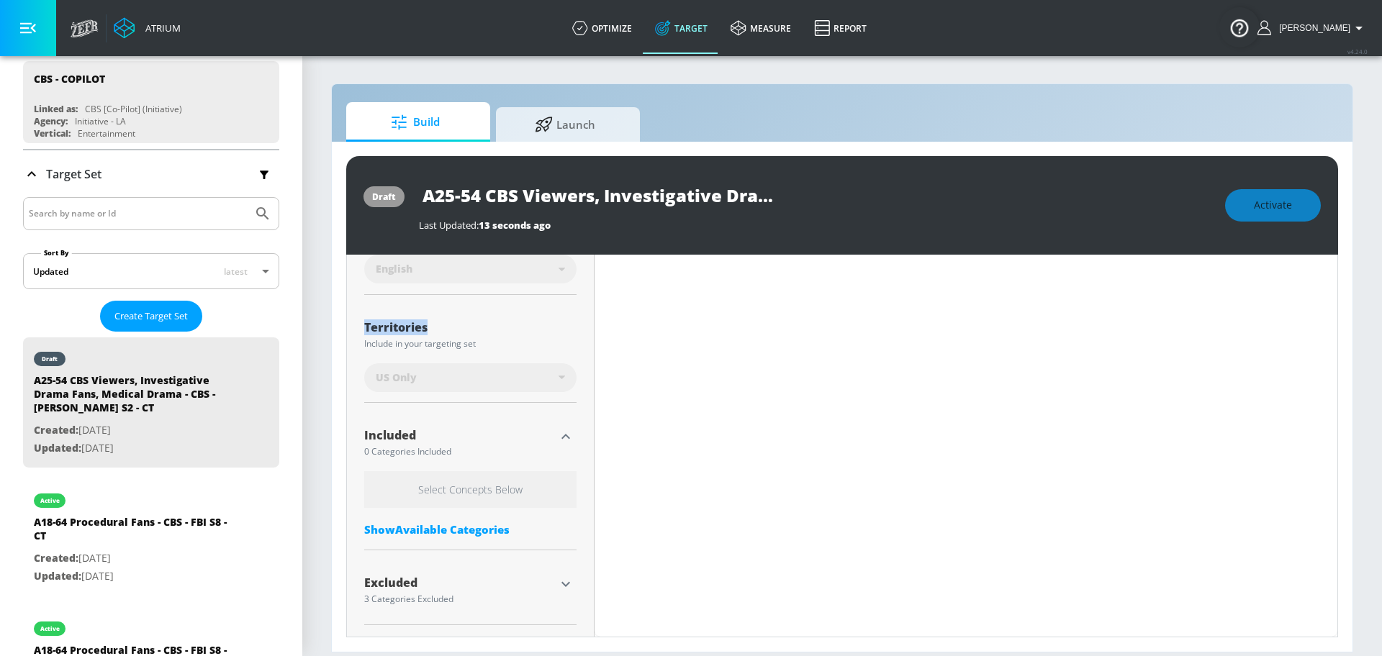
click at [554, 332] on div "Territories" at bounding box center [470, 331] width 212 height 18
click at [557, 435] on icon "button" at bounding box center [565, 436] width 17 height 17
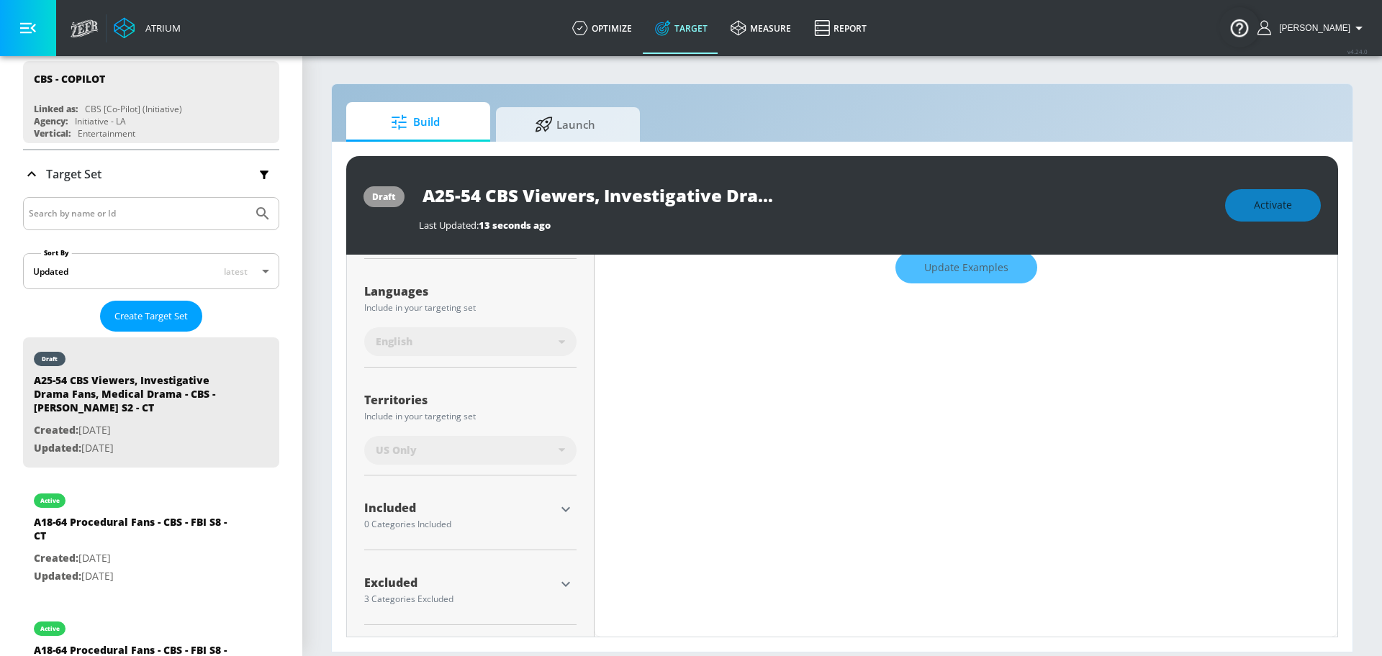
scroll to position [256, 0]
click at [570, 514] on div at bounding box center [566, 510] width 22 height 22
click at [562, 507] on icon "button" at bounding box center [565, 509] width 17 height 17
click at [468, 597] on div "Show Available Categories" at bounding box center [470, 600] width 212 height 14
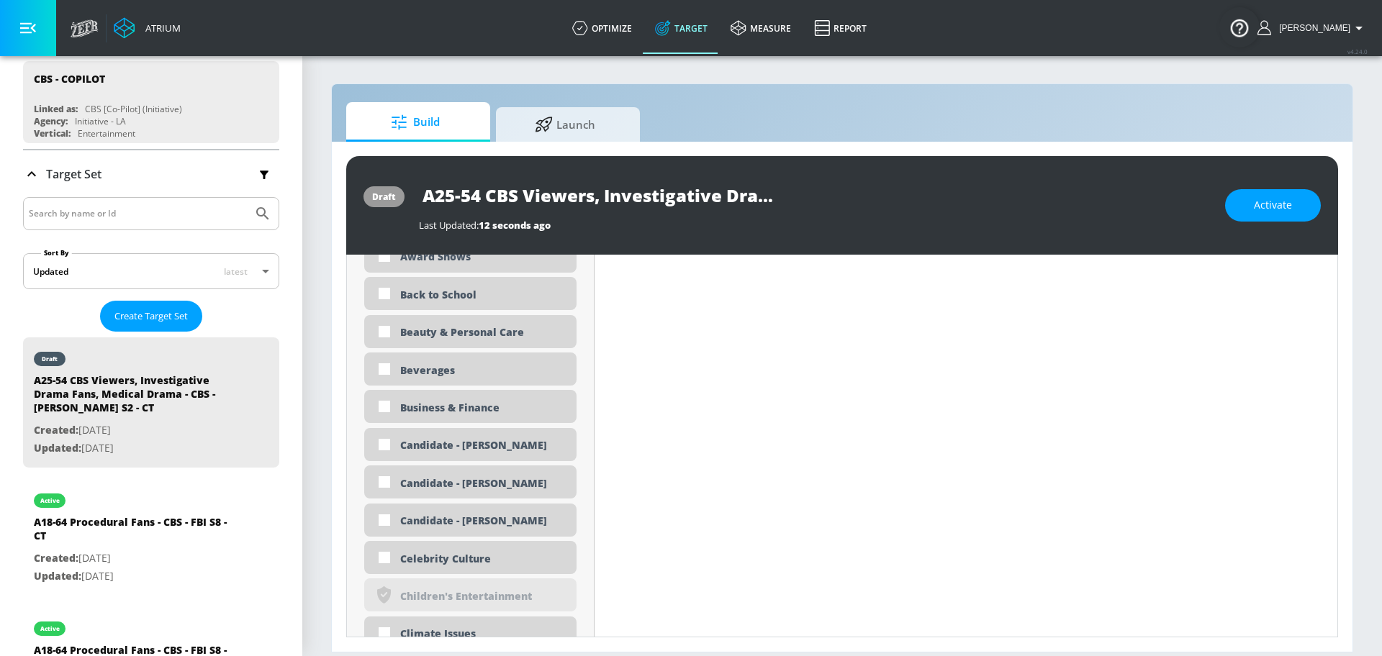
scroll to position [893, 0]
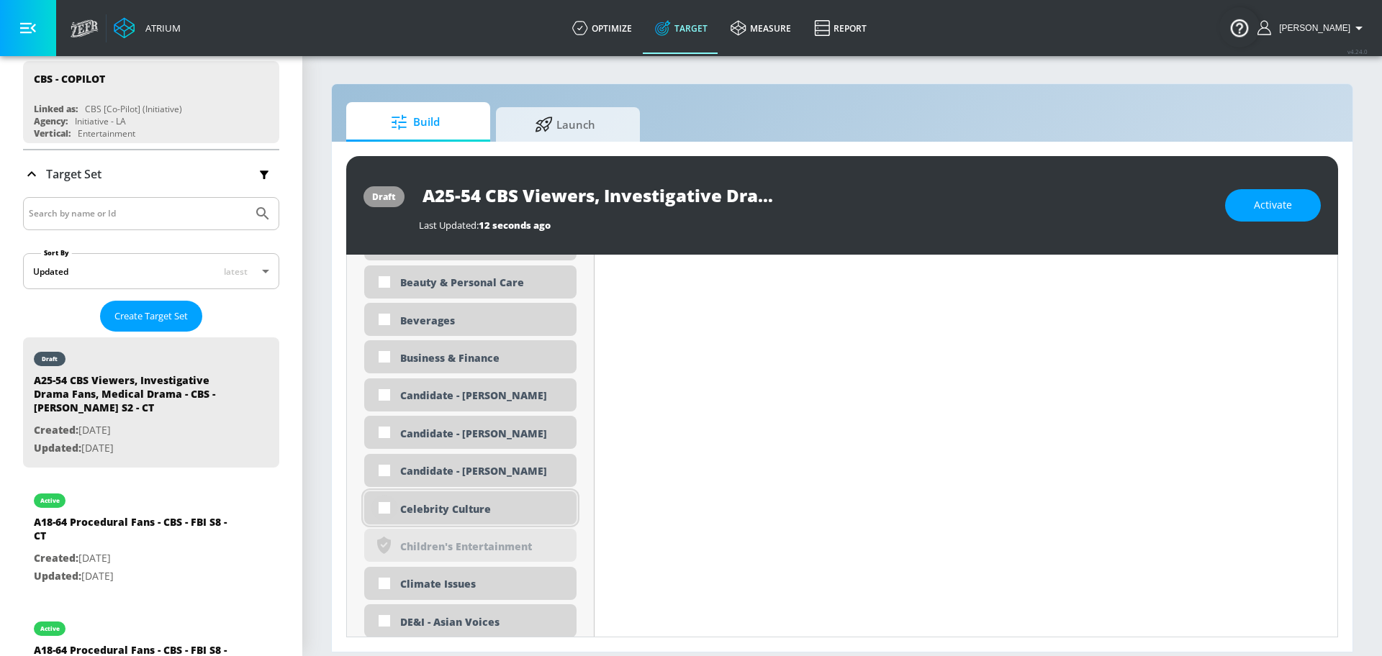
click at [389, 511] on input "checkbox" at bounding box center [384, 508] width 26 height 26
checkbox input "true"
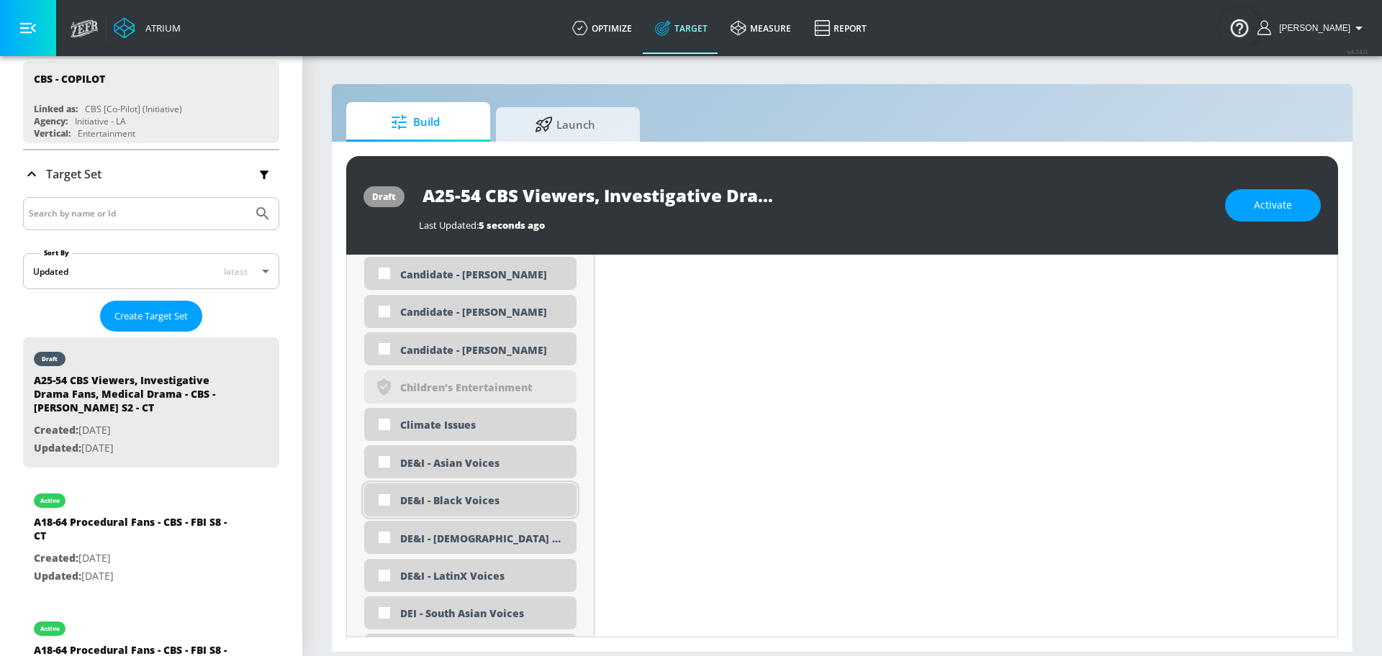
scroll to position [1012, 0]
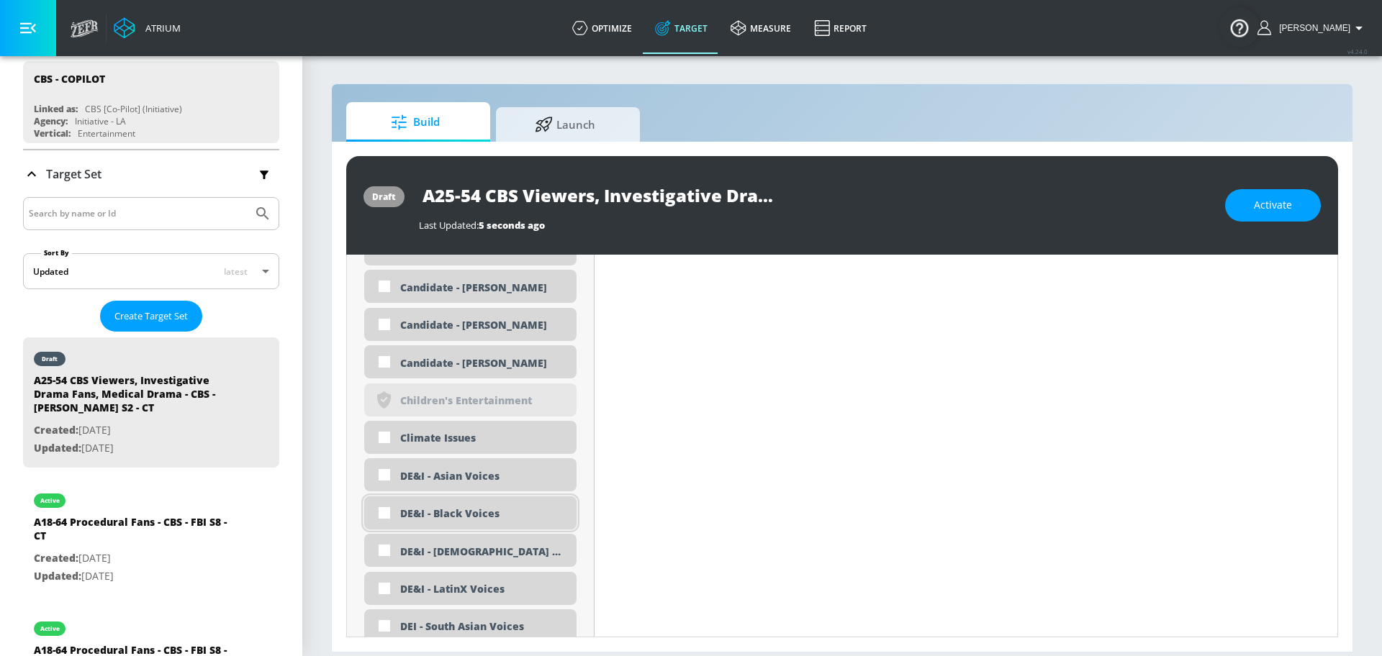
click at [390, 517] on input "checkbox" at bounding box center [384, 513] width 26 height 26
checkbox input "true"
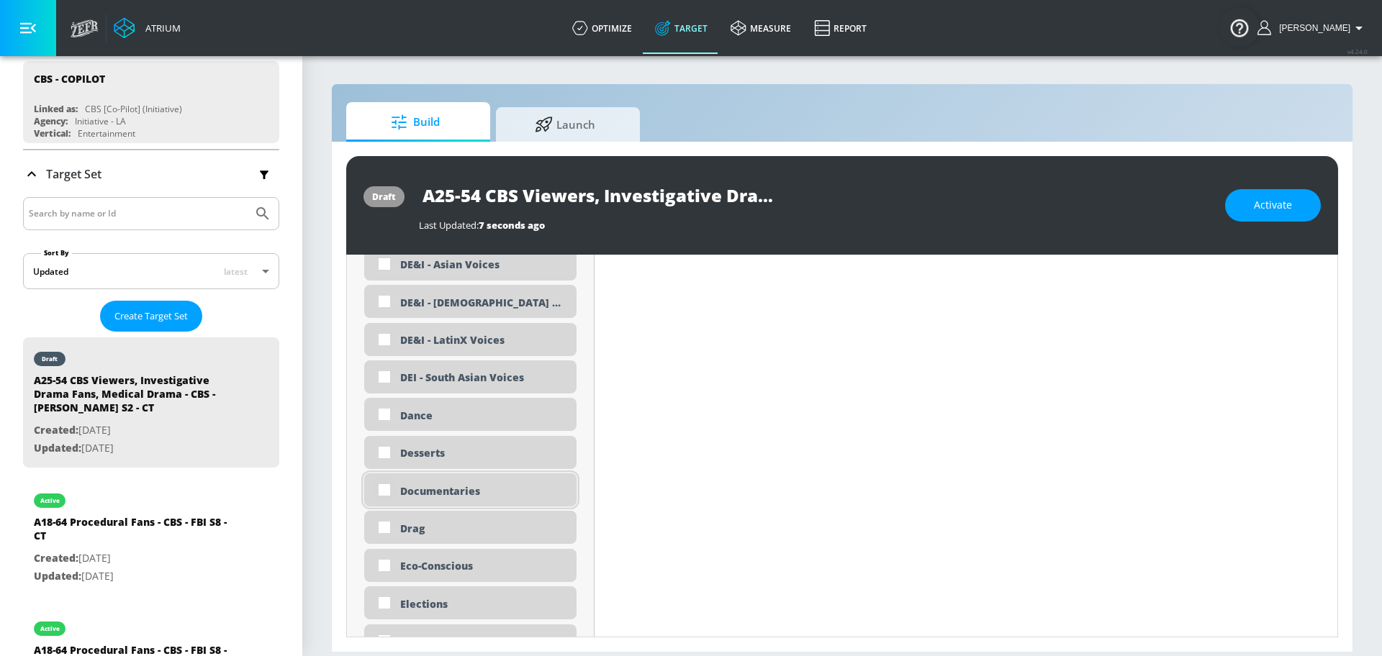
scroll to position [1241, 0]
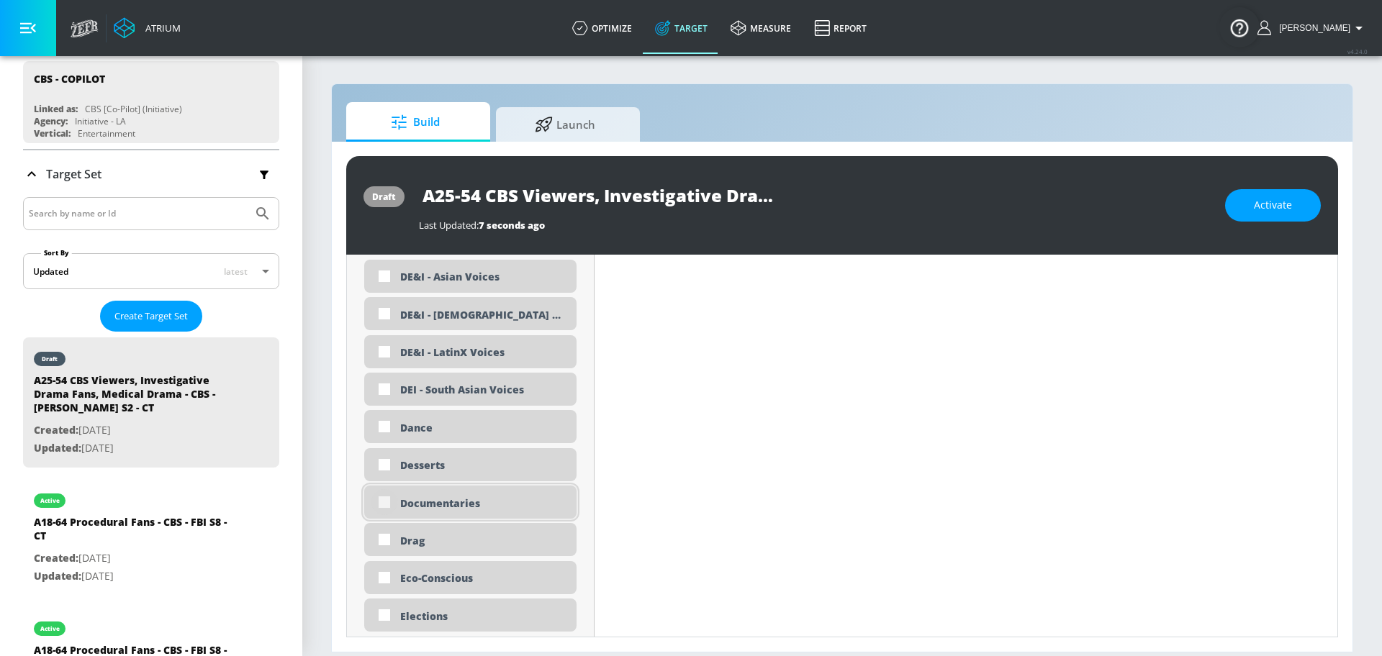
click at [384, 506] on input "checkbox" at bounding box center [384, 502] width 26 height 26
checkbox input "true"
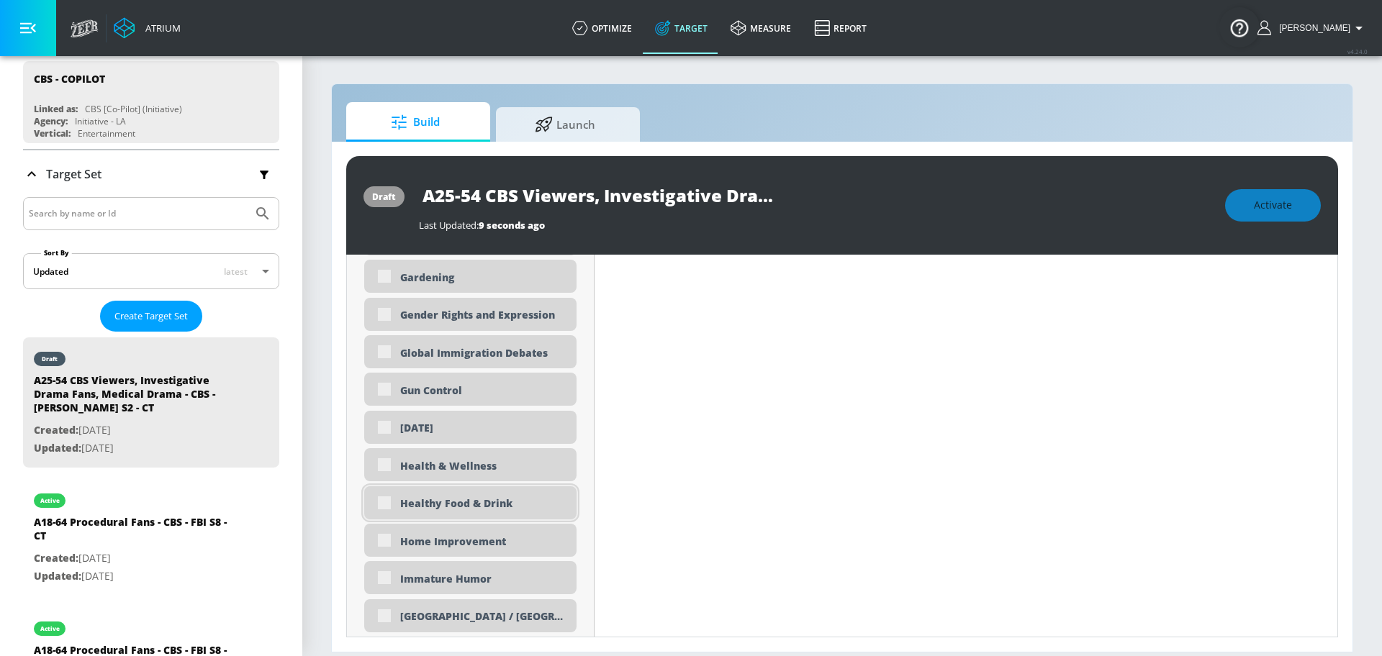
scroll to position [2079, 0]
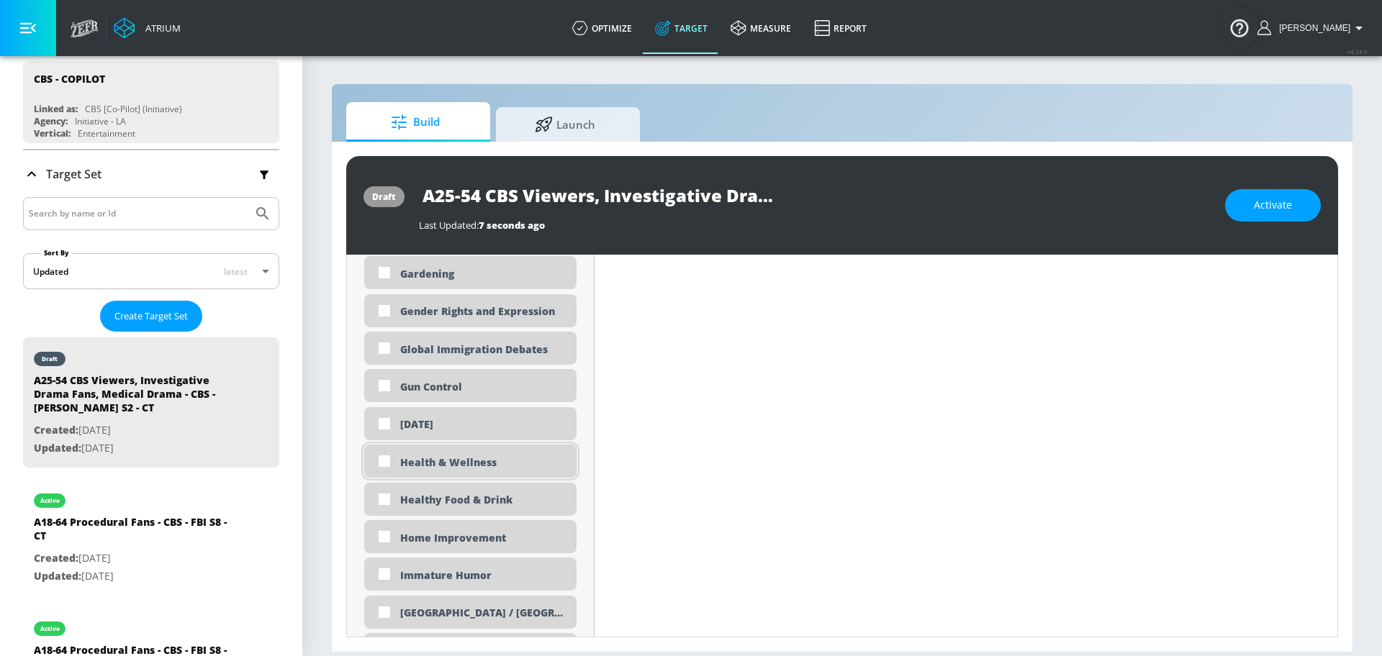
click at [387, 465] on input "checkbox" at bounding box center [384, 461] width 26 height 26
checkbox input "true"
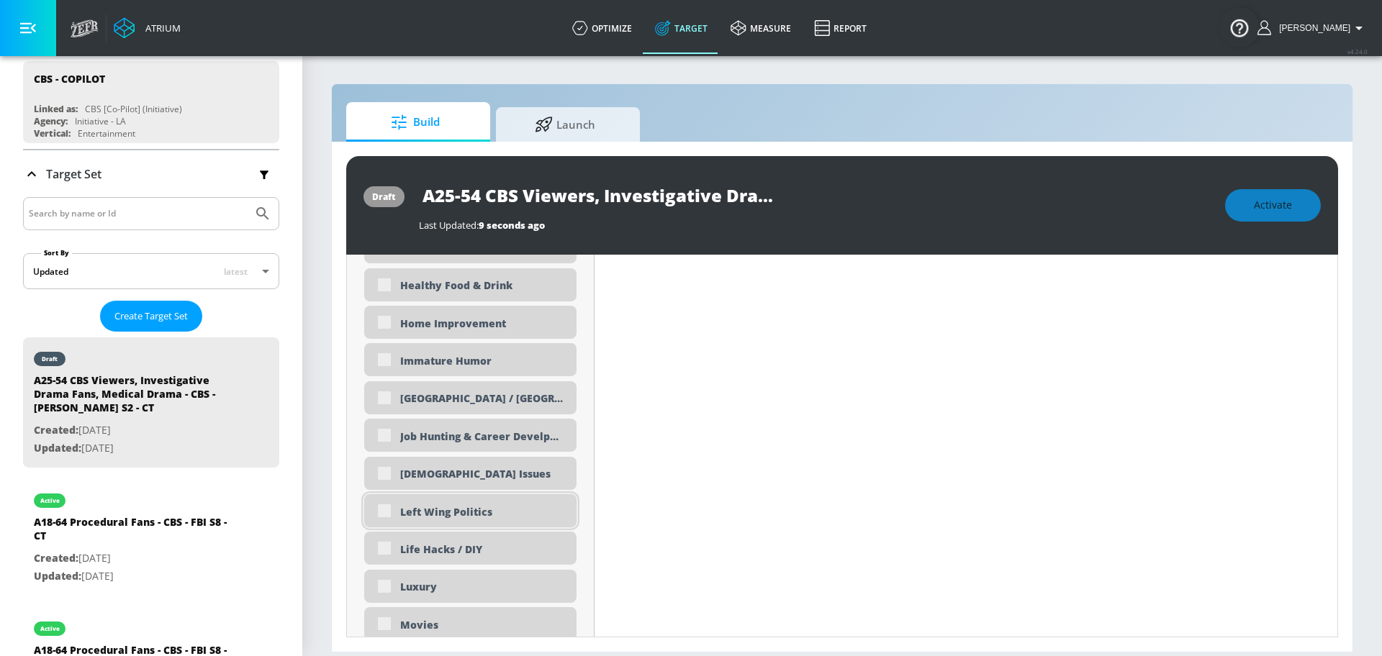
scroll to position [2297, 0]
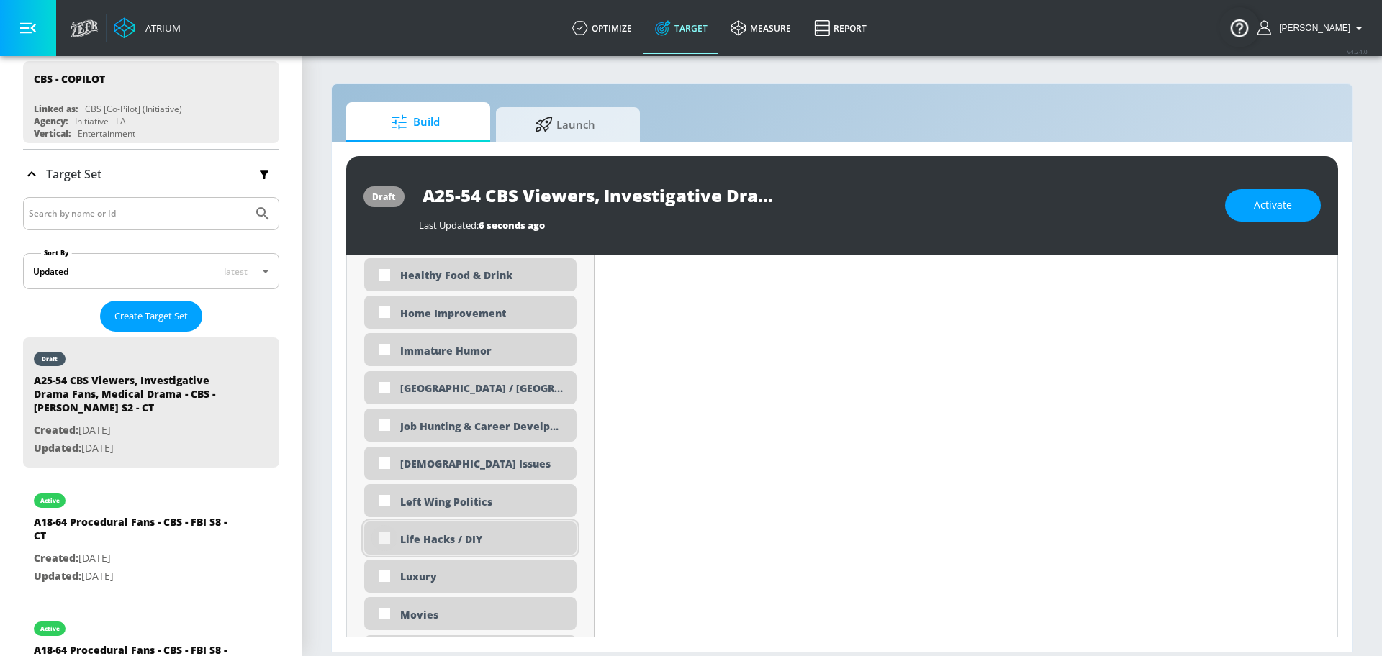
click at [386, 541] on input "checkbox" at bounding box center [384, 538] width 26 height 26
checkbox input "true"
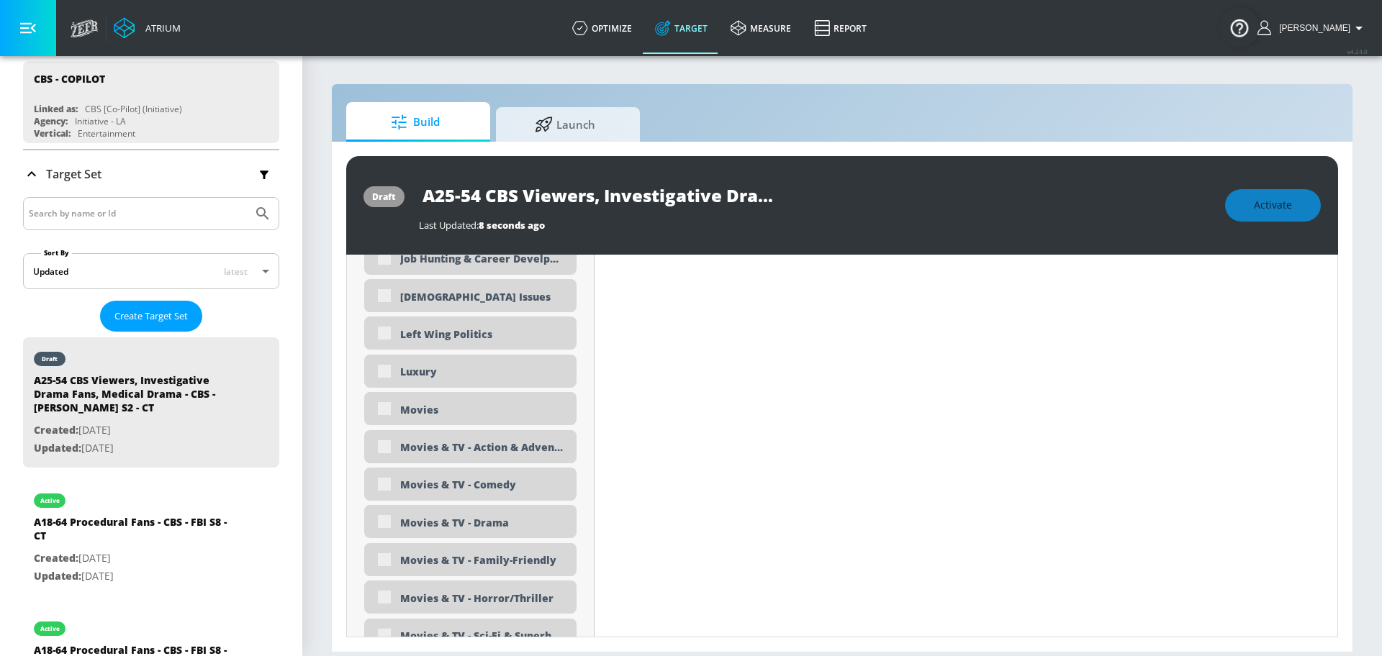
scroll to position [2501, 0]
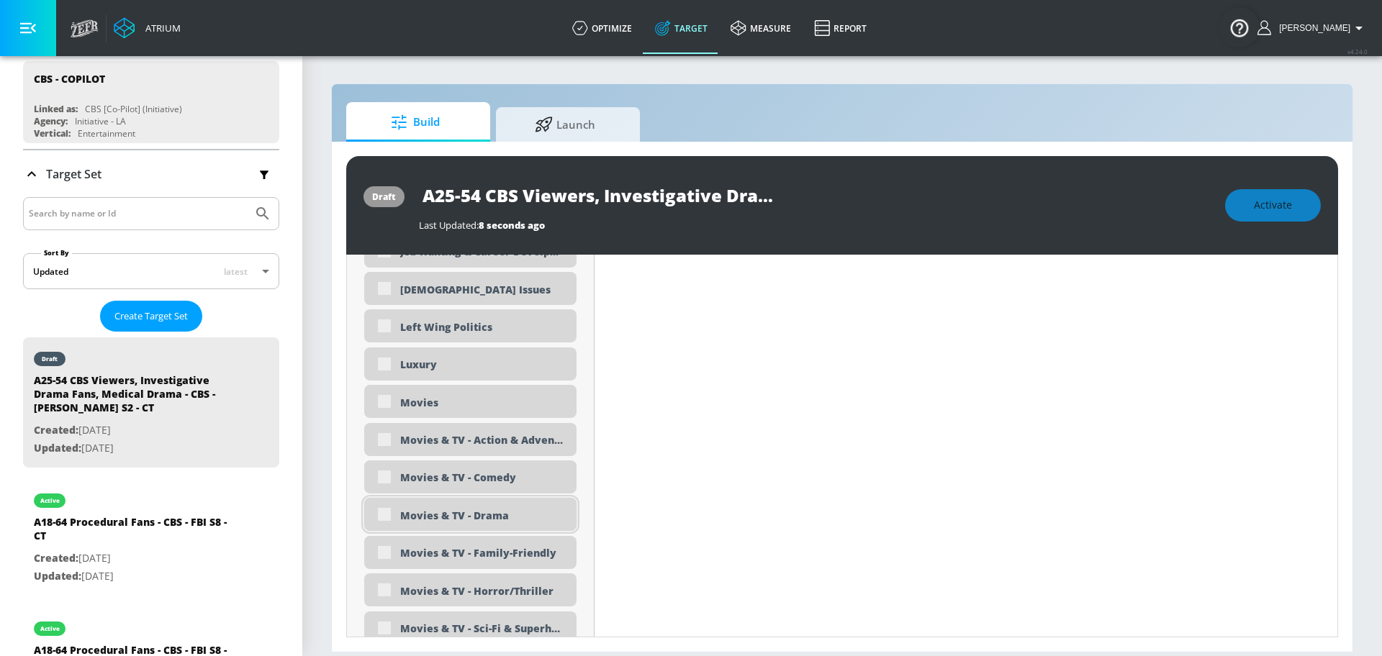
click at [384, 520] on div "Movies & TV - Drama" at bounding box center [470, 514] width 212 height 33
click at [391, 443] on div "Movies & TV - Action & Adventure" at bounding box center [470, 439] width 212 height 33
checkbox input "true"
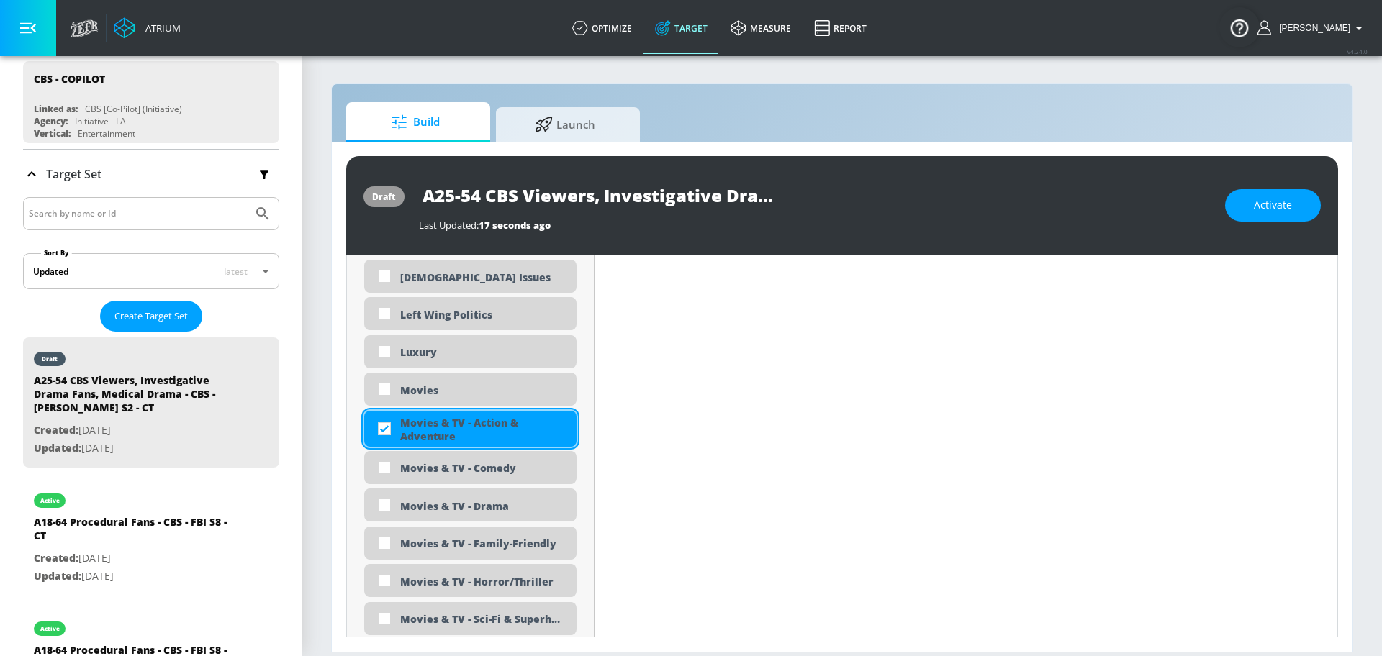
scroll to position [2488, 0]
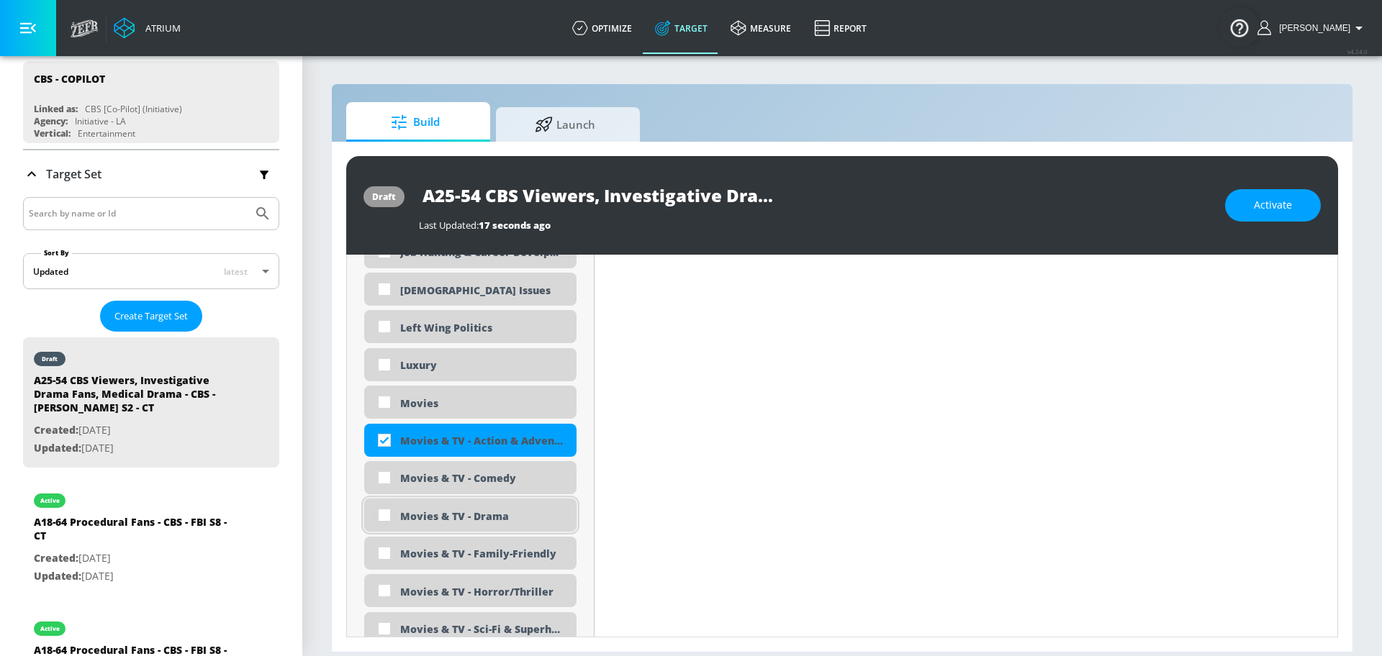
click at [380, 522] on div "Movies & TV - Drama" at bounding box center [470, 515] width 212 height 33
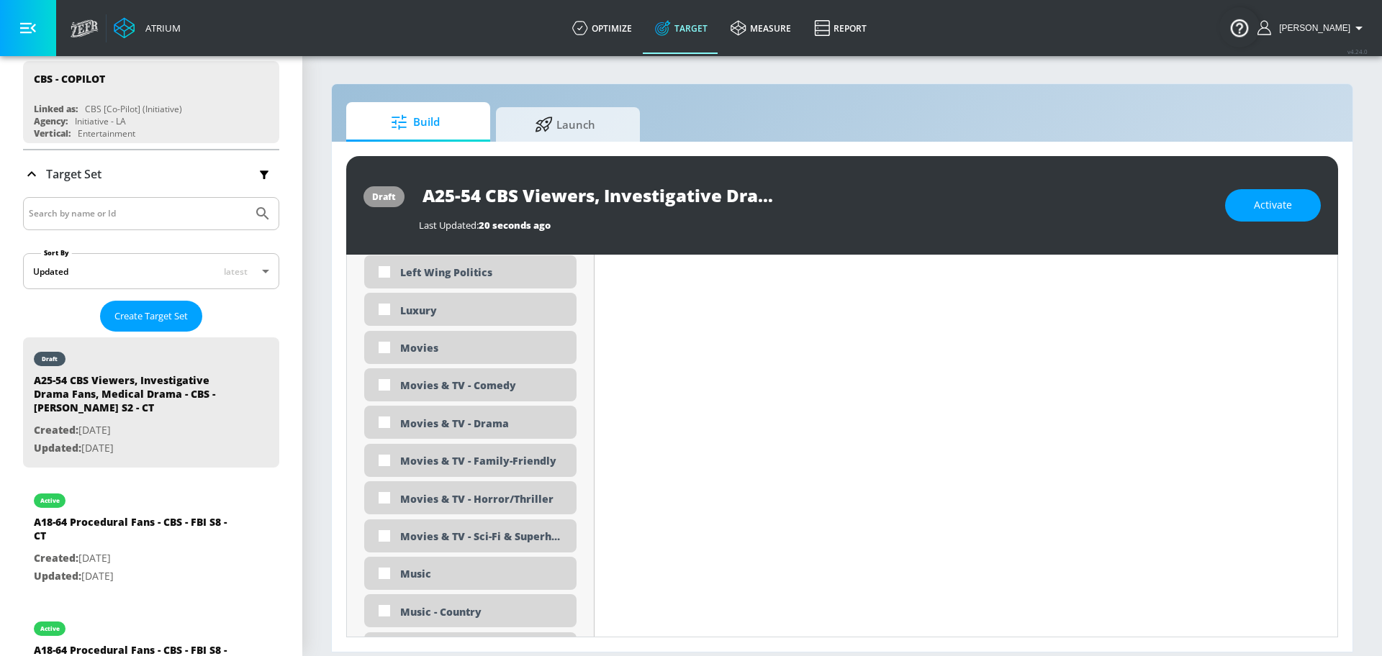
scroll to position [2562, 0]
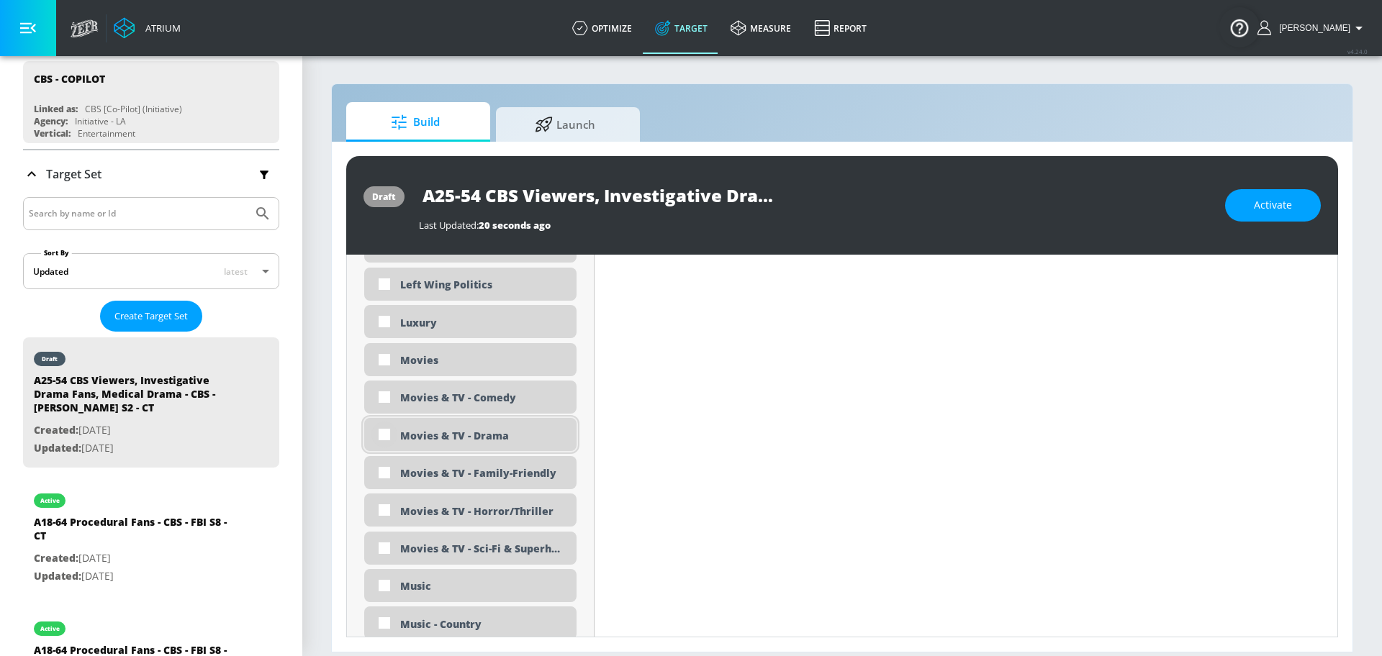
click at [379, 434] on input "checkbox" at bounding box center [384, 435] width 26 height 26
checkbox input "true"
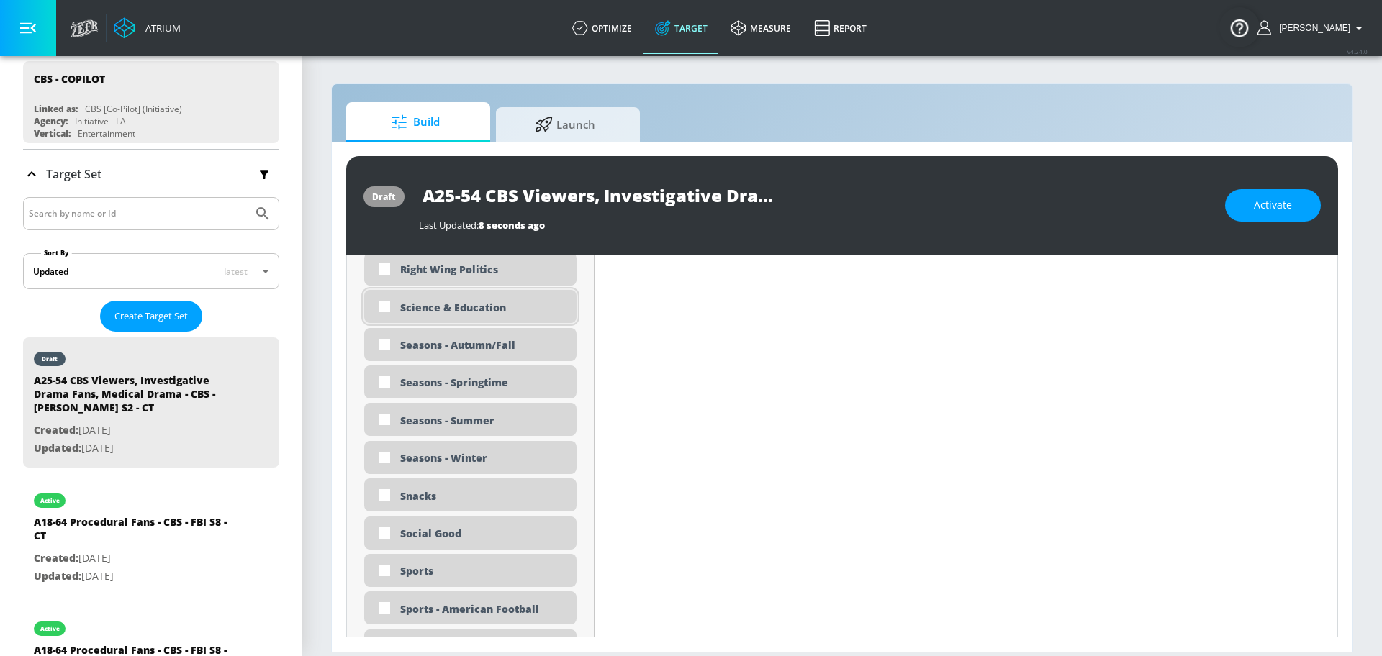
scroll to position [3424, 0]
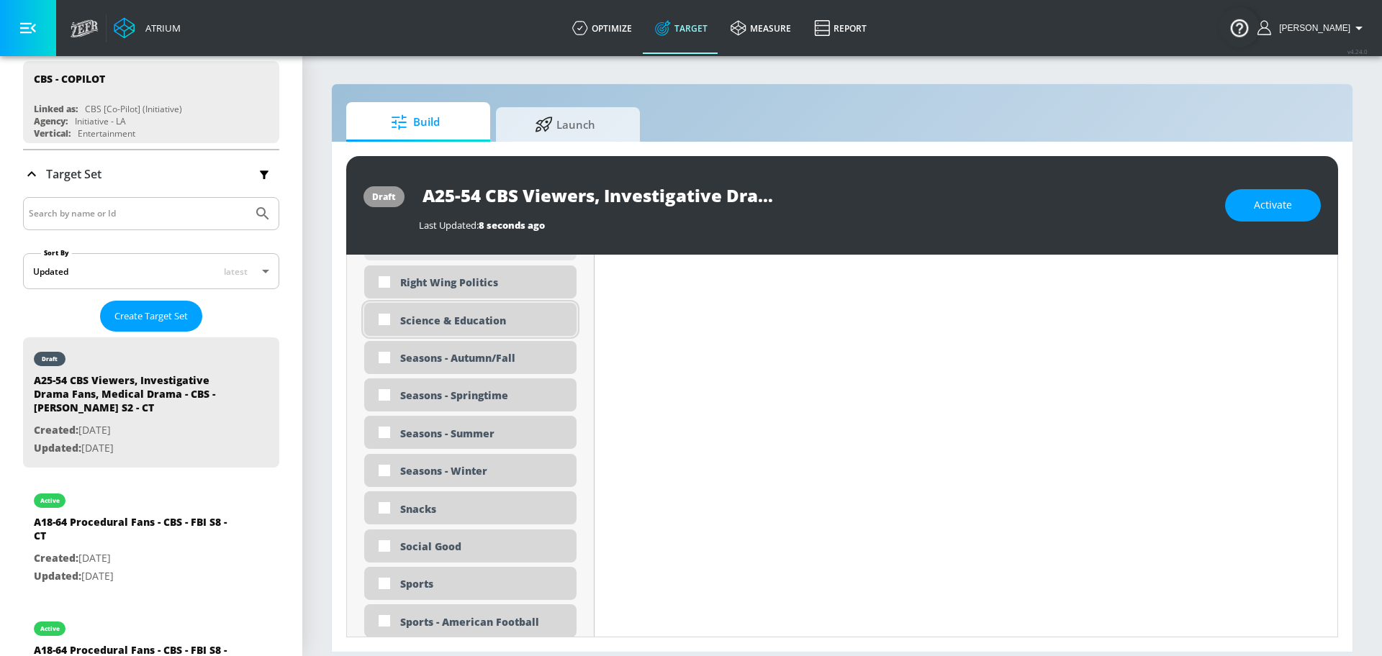
click at [386, 325] on input "checkbox" at bounding box center [384, 320] width 26 height 26
checkbox input "true"
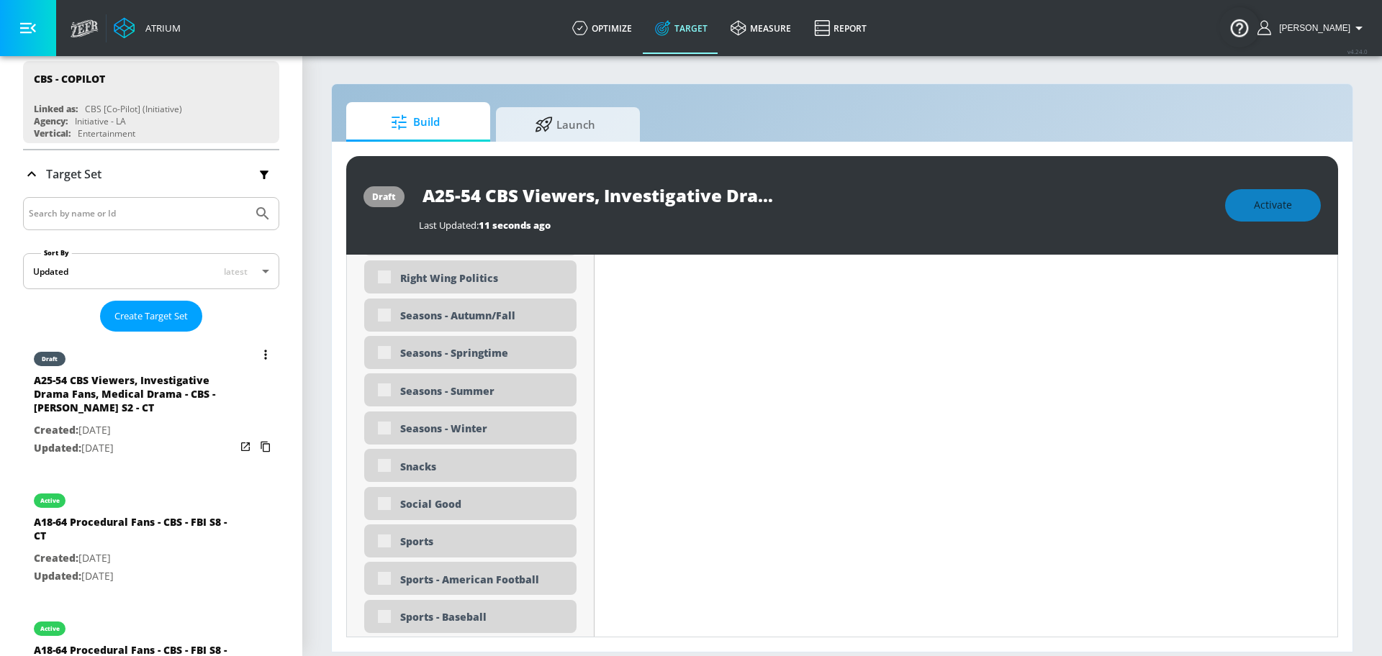
scroll to position [3458, 0]
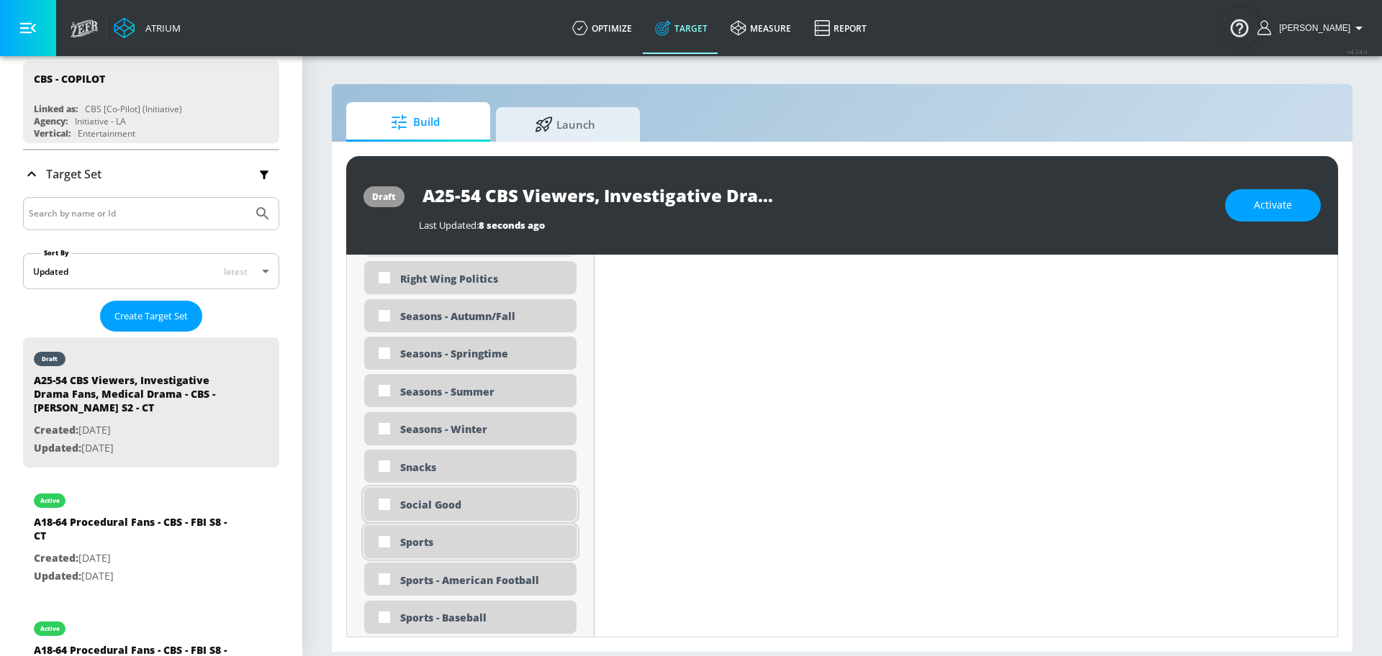
drag, startPoint x: 390, startPoint y: 543, endPoint x: 440, endPoint y: 515, distance: 58.0
click at [389, 543] on input "checkbox" at bounding box center [384, 542] width 26 height 26
checkbox input "true"
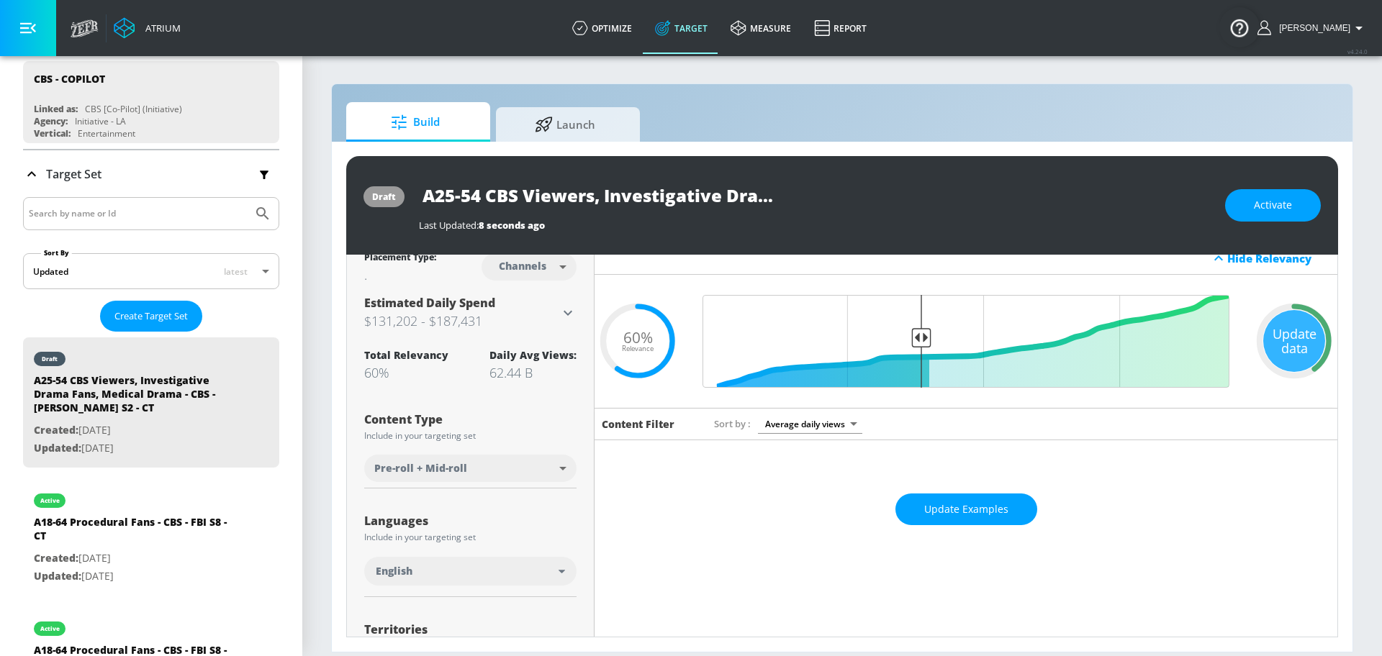
scroll to position [0, 0]
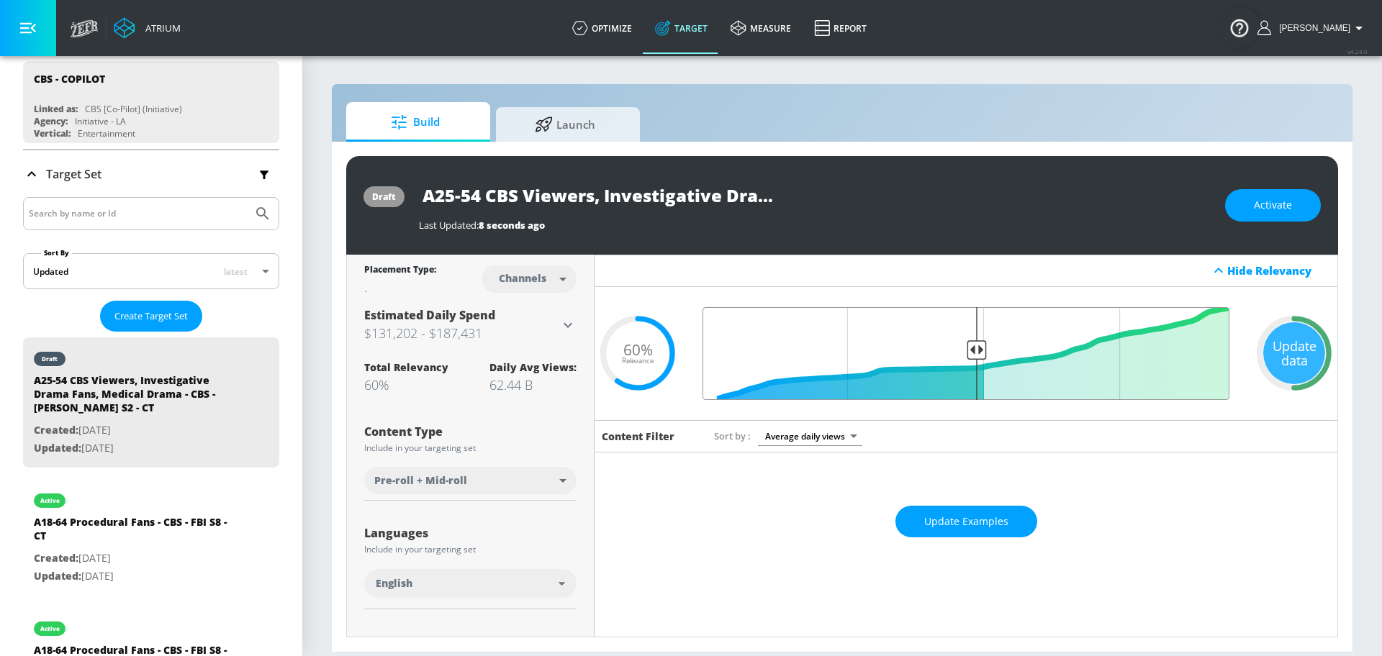
type input "0.5"
click at [966, 340] on input "Final Threshold" at bounding box center [965, 353] width 541 height 93
click at [1273, 353] on div "Update data" at bounding box center [1294, 353] width 62 height 62
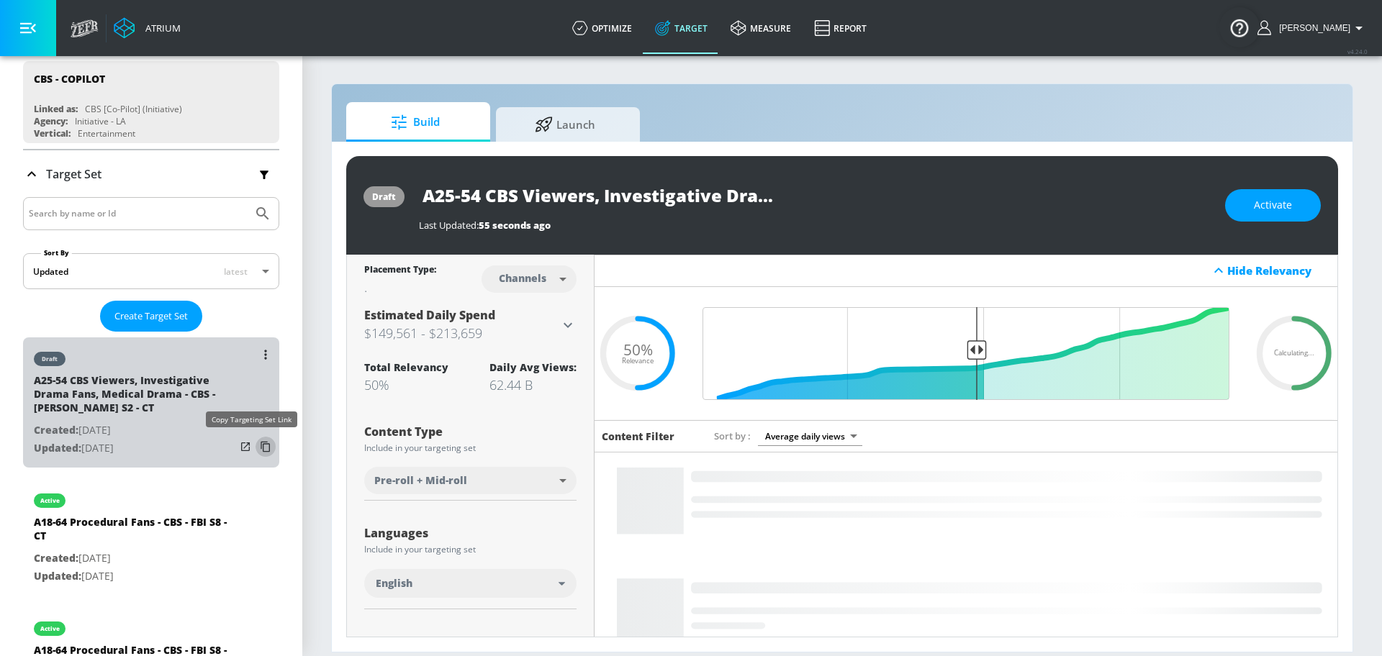
click at [261, 443] on icon "list of Target Set" at bounding box center [265, 447] width 9 height 11
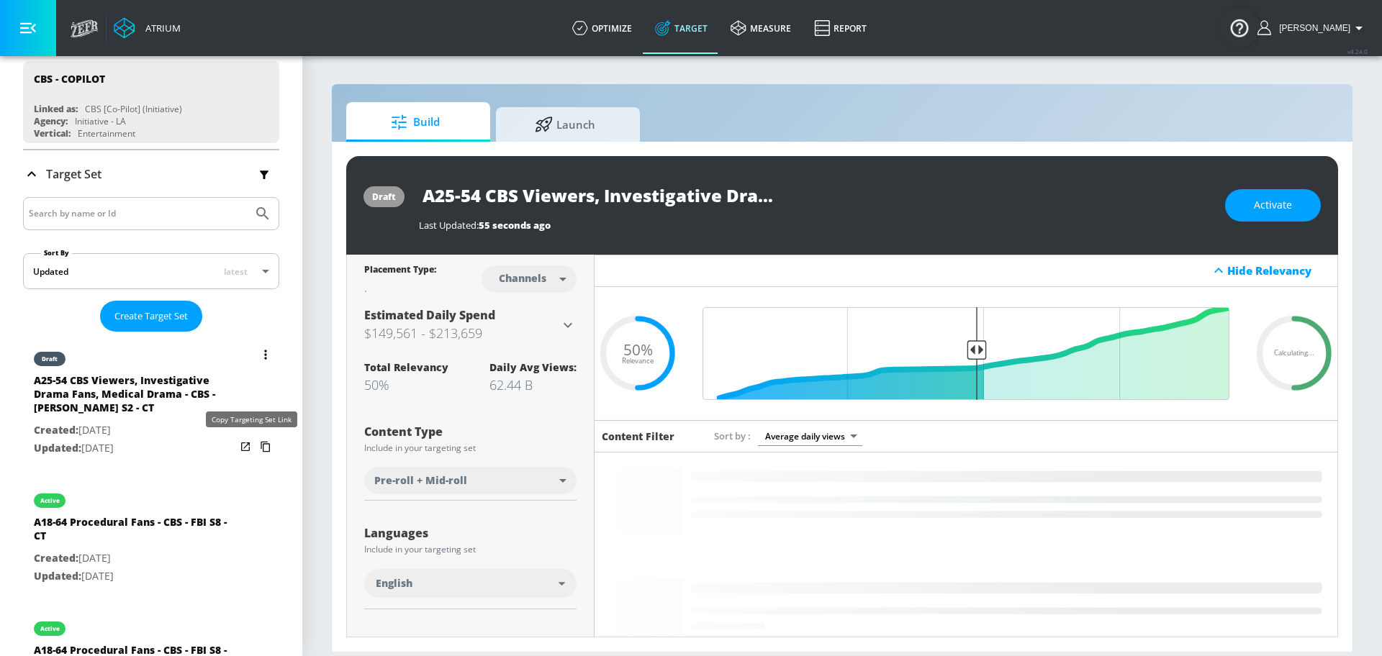
click at [261, 443] on icon "list of Target Set" at bounding box center [265, 447] width 9 height 11
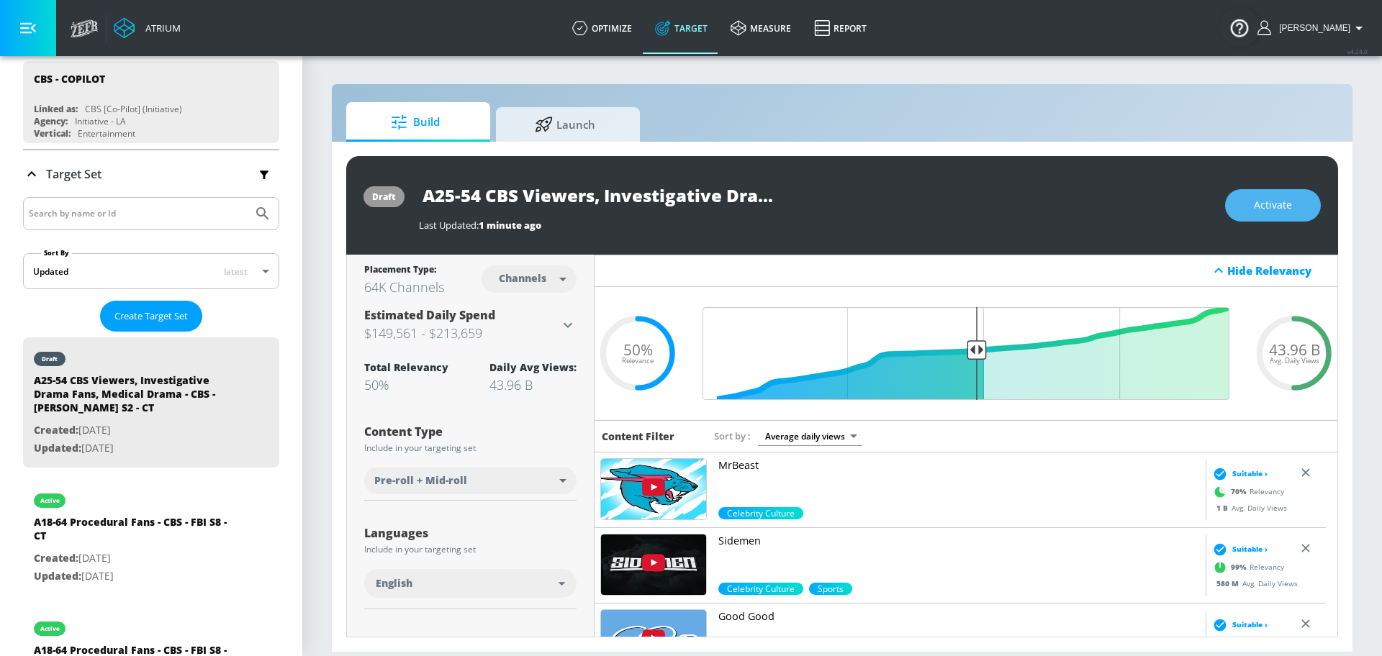
click at [1274, 210] on span "Activate" at bounding box center [1273, 205] width 38 height 18
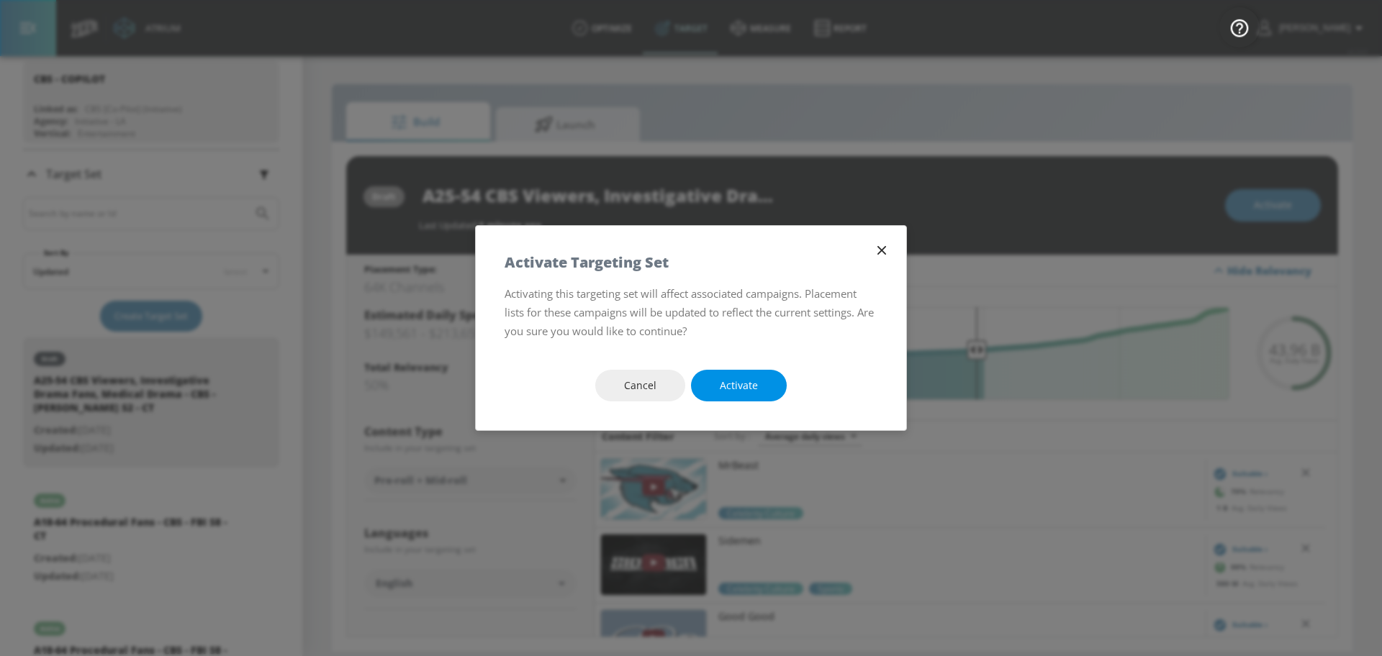
click at [750, 377] on span "Activate" at bounding box center [739, 386] width 38 height 18
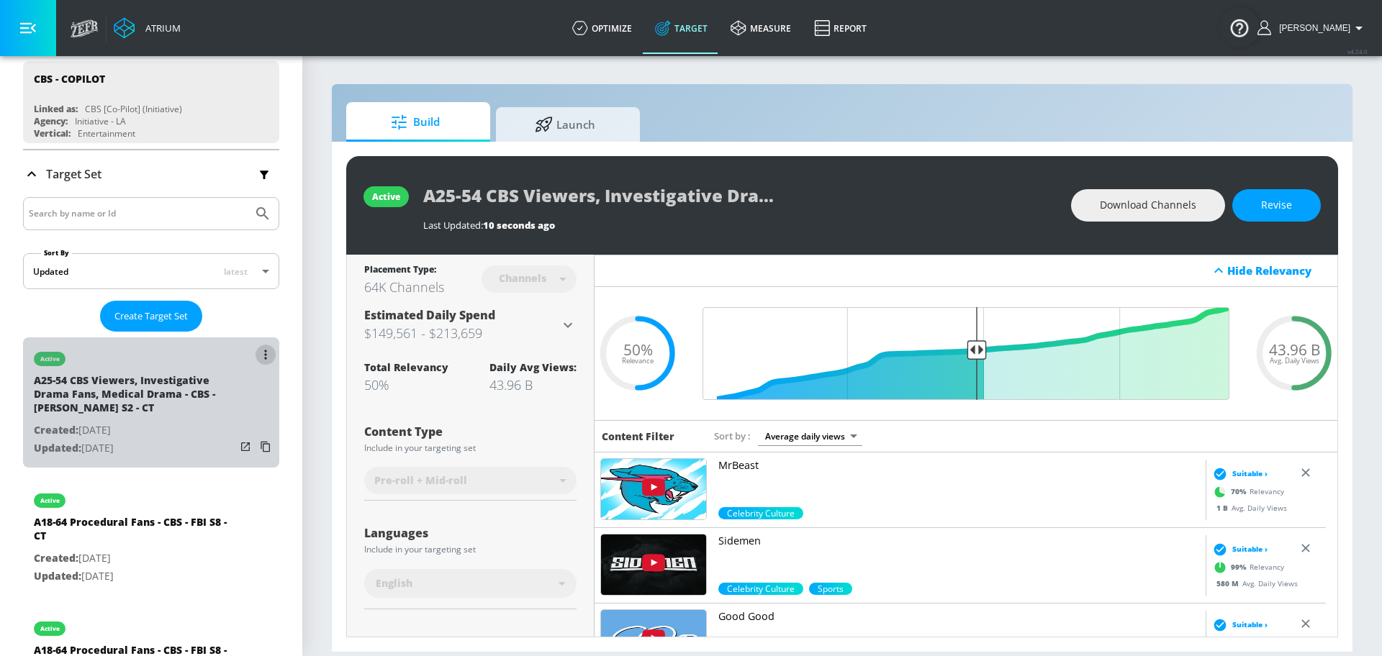
click at [264, 358] on icon "list of Target Set" at bounding box center [265, 355] width 3 height 10
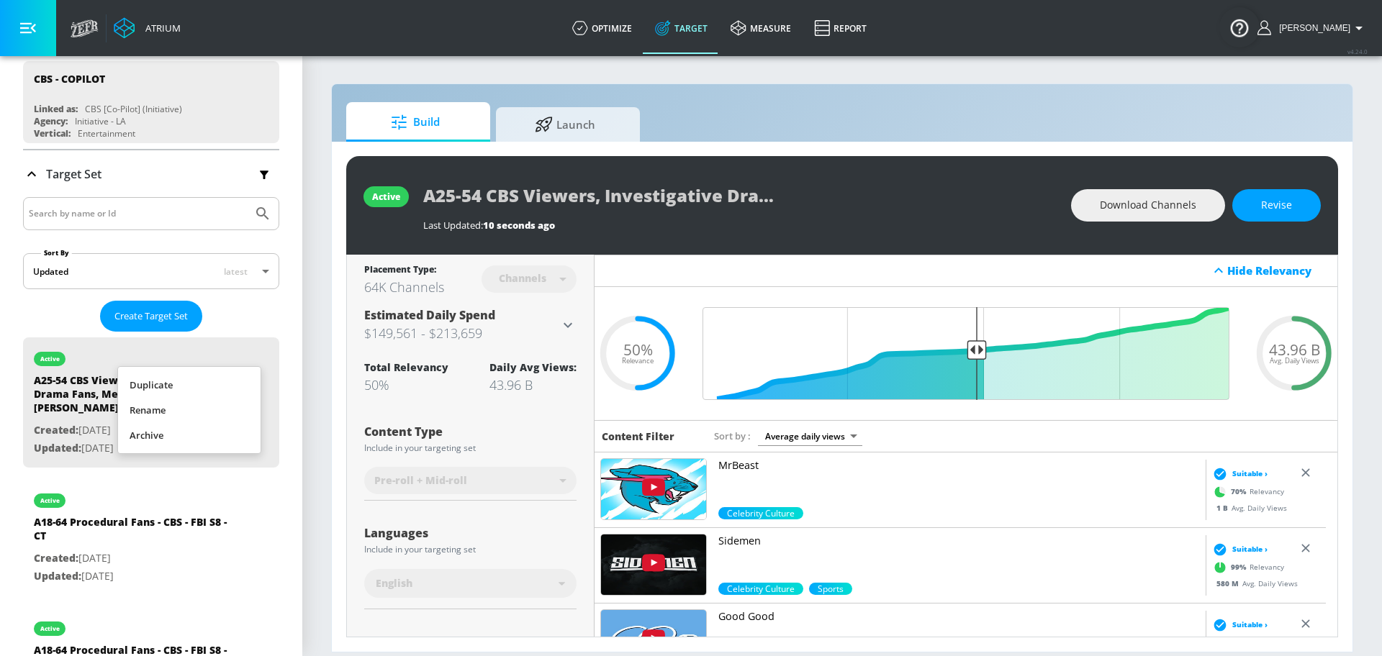
click at [211, 377] on li "Duplicate" at bounding box center [189, 385] width 142 height 25
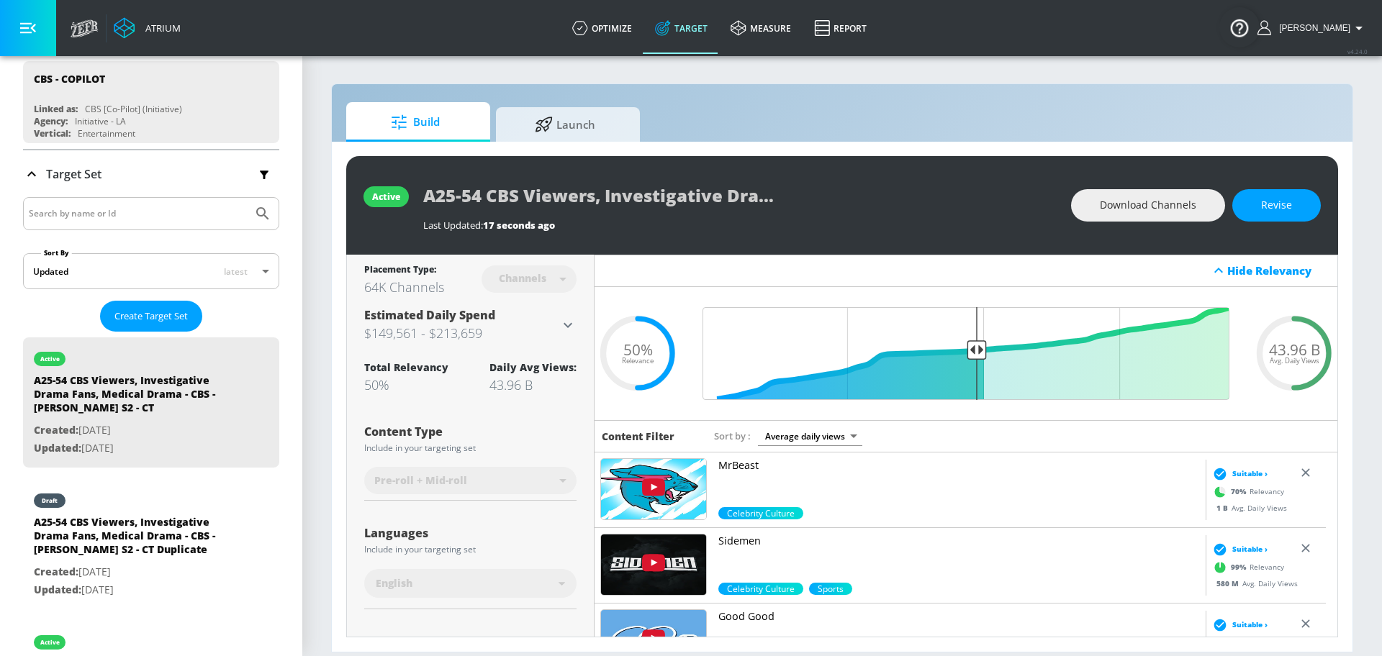
click at [127, 543] on div "A25-54 CBS Viewers, Investigative Drama Fans, Medical Drama - CBS - [PERSON_NAM…" at bounding box center [134, 539] width 201 height 48
type input "A25-54 CBS Viewers, Investigative Drama Fans, Medical Drama - CBS - [PERSON_NAM…"
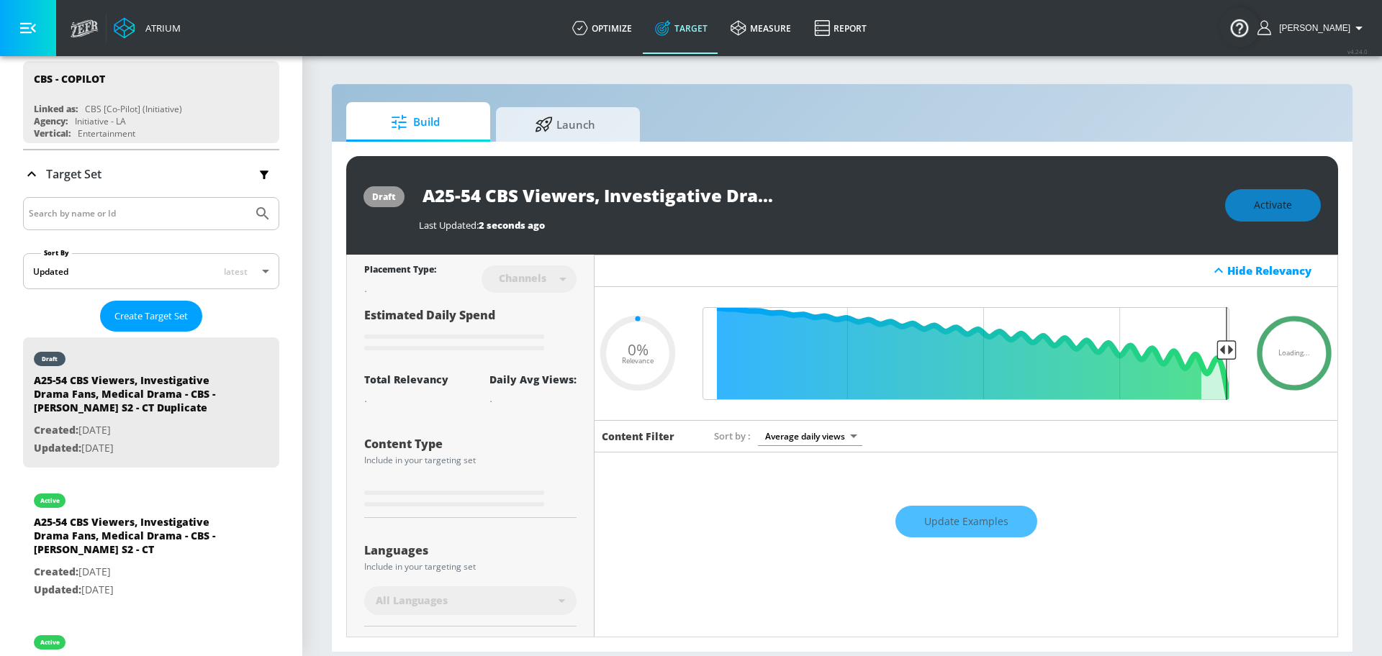
type input "0.5"
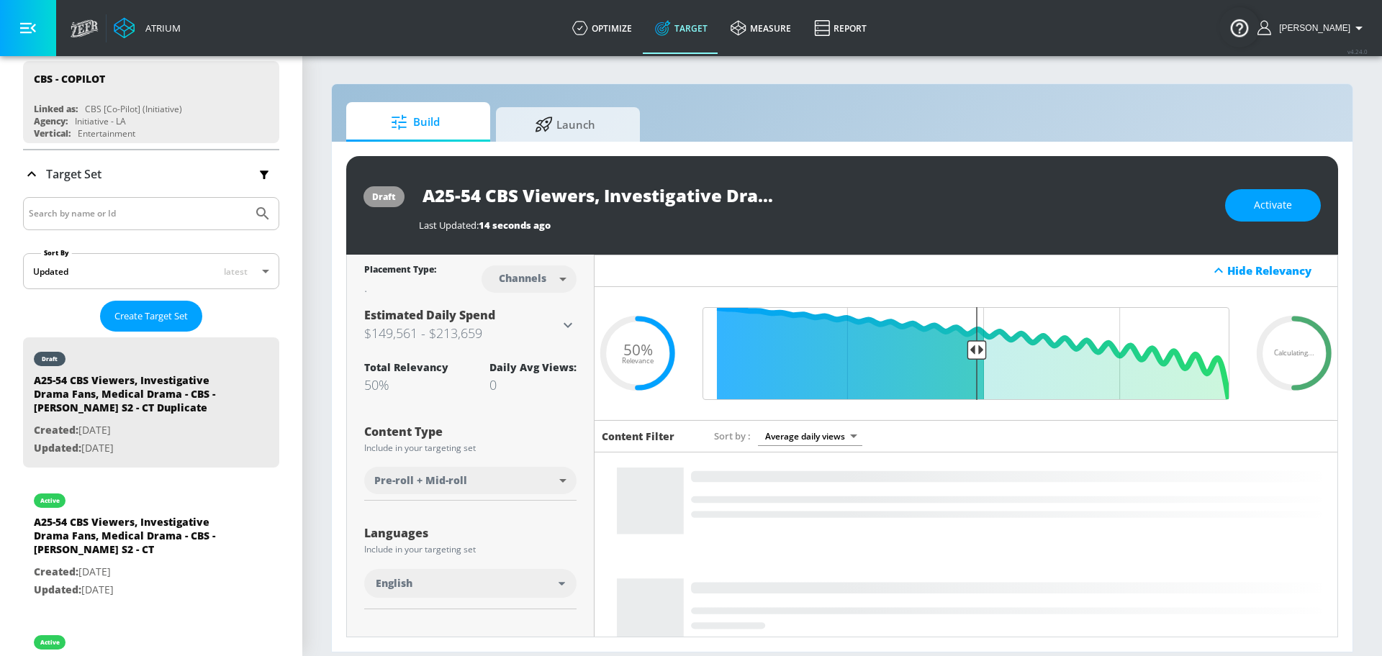
click at [562, 283] on body "Atrium optimize Target measure Report optimize Target measure Report v 4.24.0 S…" at bounding box center [691, 328] width 1382 height 656
click at [522, 330] on div "Videos" at bounding box center [519, 334] width 41 height 15
type input "videos"
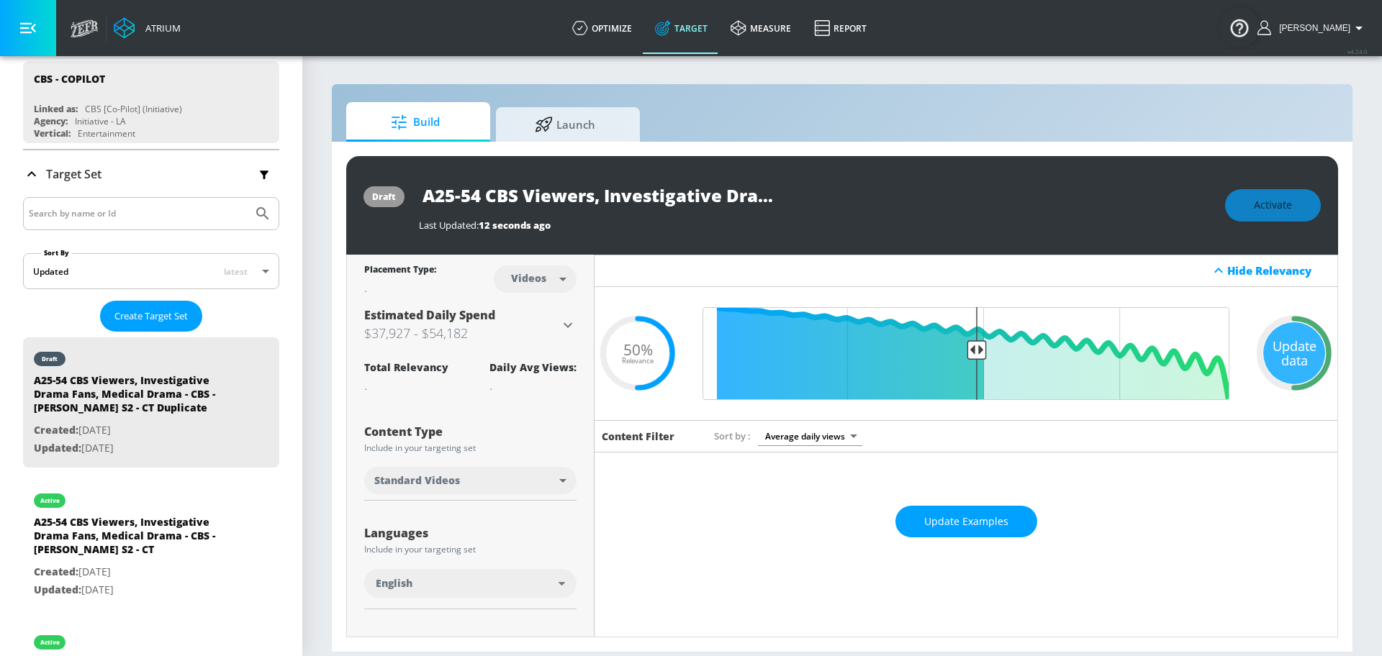
click at [1295, 346] on div "Update data" at bounding box center [1294, 353] width 62 height 62
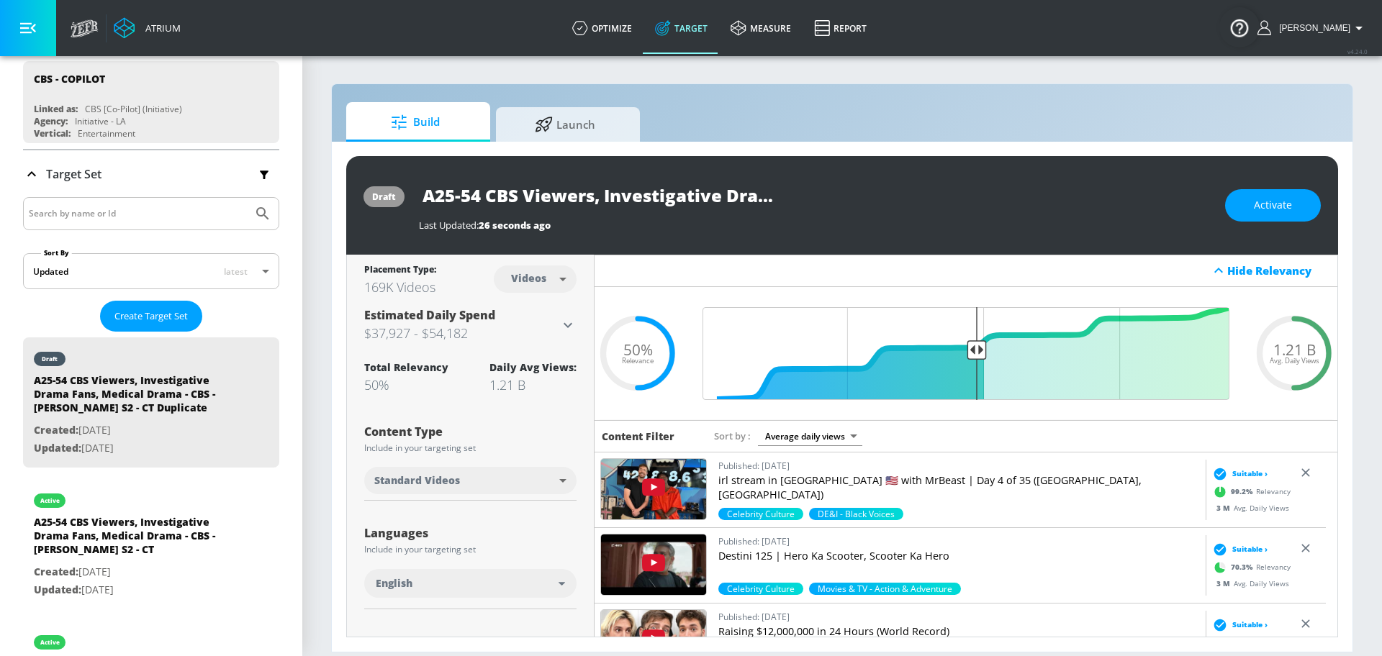
drag, startPoint x: 576, startPoint y: 309, endPoint x: 665, endPoint y: 237, distance: 114.6
click at [735, 198] on input "A25-54 CBS Viewers, Investigative Drama Fans, Medical Drama - CBS - [PERSON_NAM…" at bounding box center [599, 195] width 360 height 32
drag, startPoint x: 763, startPoint y: 197, endPoint x: 860, endPoint y: 194, distance: 97.2
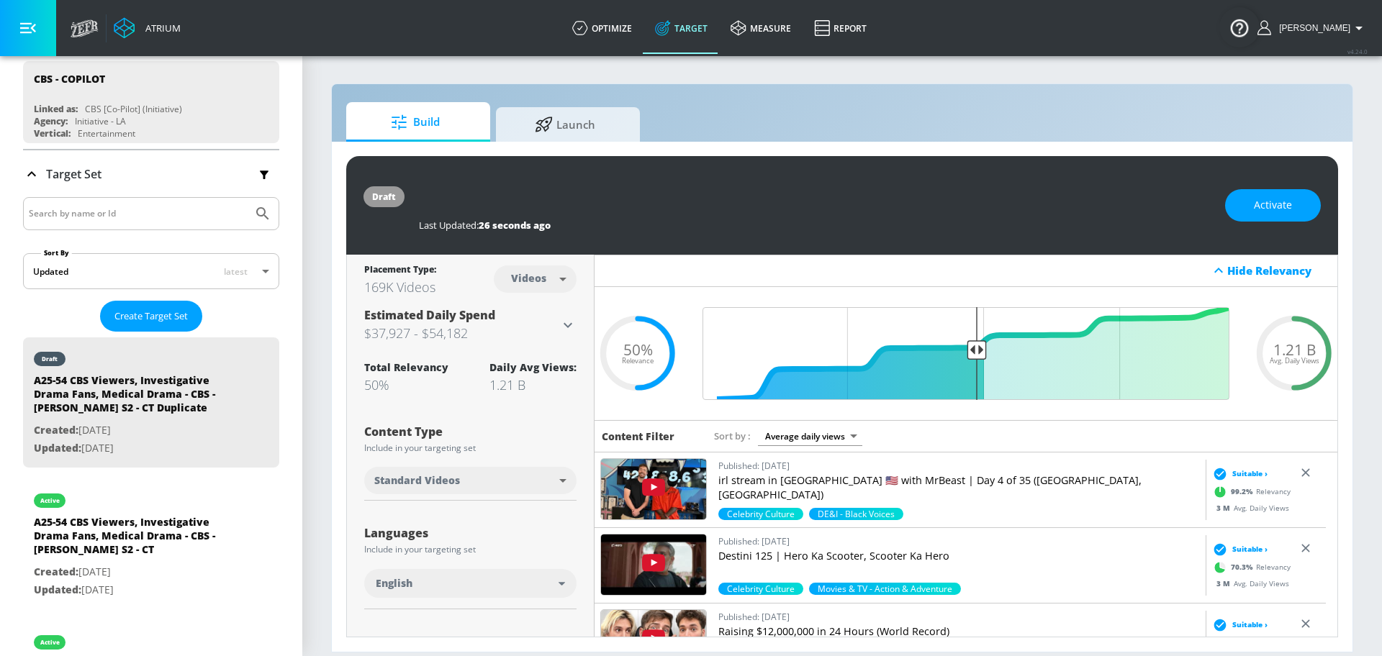
click at [881, 199] on div "A25-54 CBS Viewers, Investigative Drama Fans, Medical Drama - CBS - [PERSON_NAM…" at bounding box center [815, 195] width 792 height 32
drag, startPoint x: 740, startPoint y: 193, endPoint x: 662, endPoint y: 194, distance: 78.4
click at [740, 193] on input "A25-54 CBS Viewers, Investigative Drama Fans, Medical Drama - CBS - [PERSON_NAM…" at bounding box center [599, 195] width 360 height 32
drag, startPoint x: 669, startPoint y: 194, endPoint x: 938, endPoint y: 203, distance: 270.0
click at [937, 203] on div "A25-54 CBS Viewers, Investigative Drama Fans, Medical Drama - CBS - [PERSON_NAM…" at bounding box center [815, 195] width 792 height 32
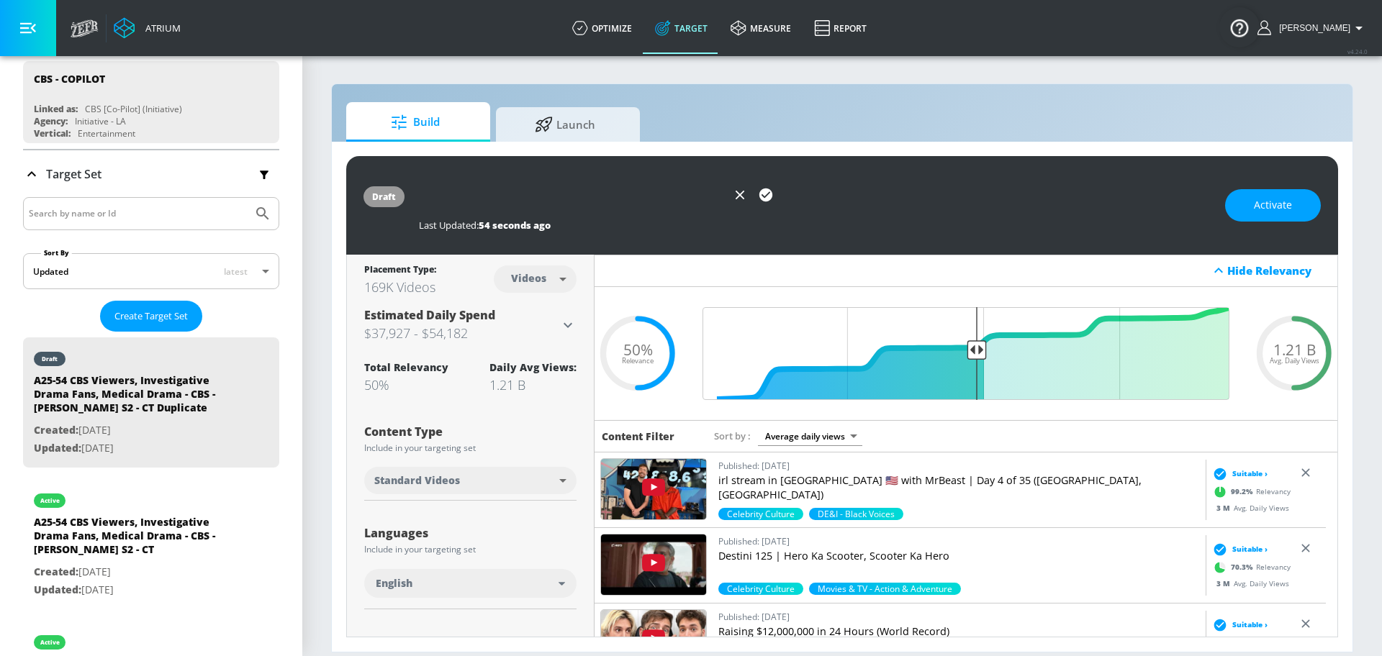
scroll to position [0, 439]
type input "A25-54 CBS Viewers, Investigative Drama Fans, Medical Drama - CBS - [PERSON_NAM…"
click at [769, 195] on icon "button" at bounding box center [765, 195] width 13 height 13
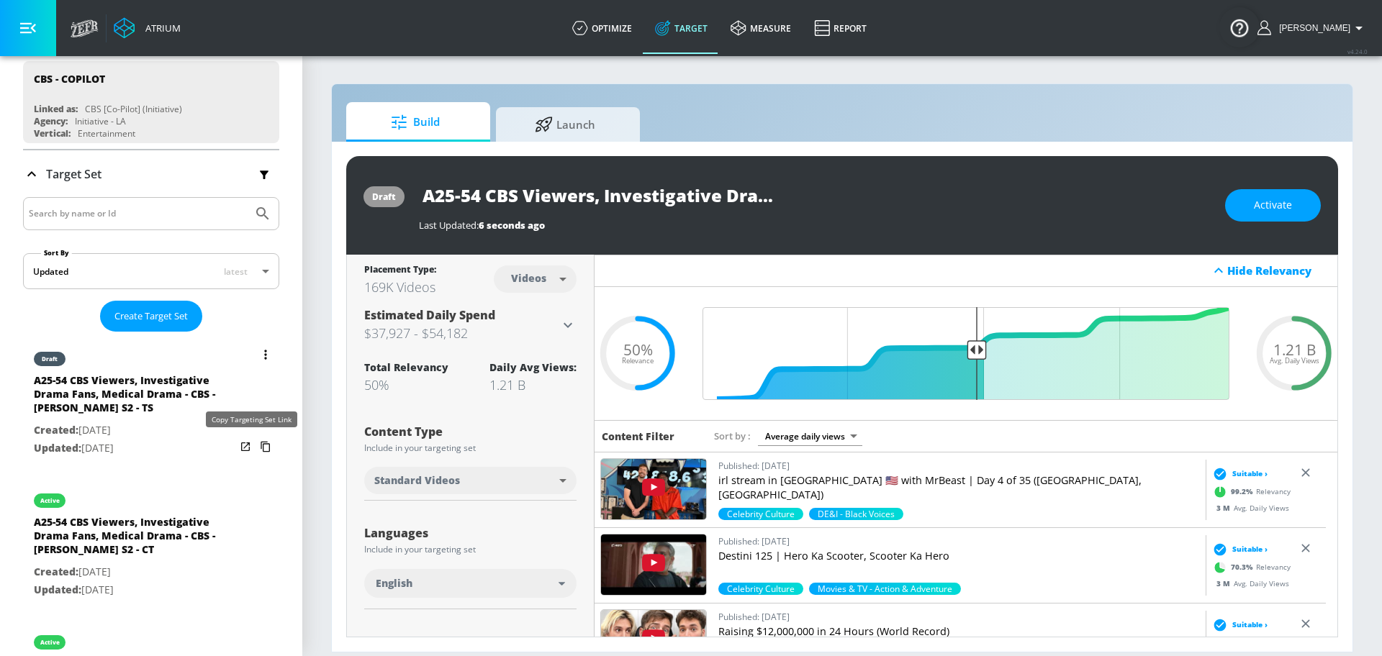
click at [254, 446] on icon "list of Target Set" at bounding box center [265, 446] width 23 height 23
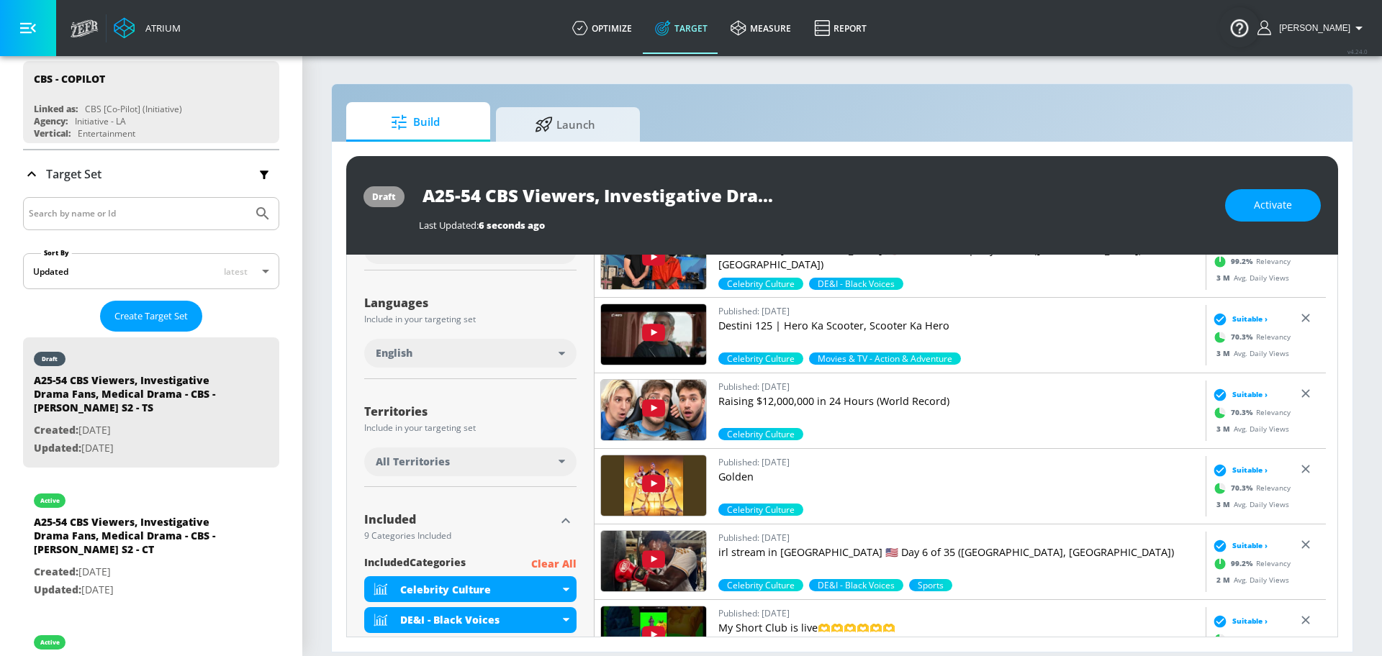
scroll to position [234, 0]
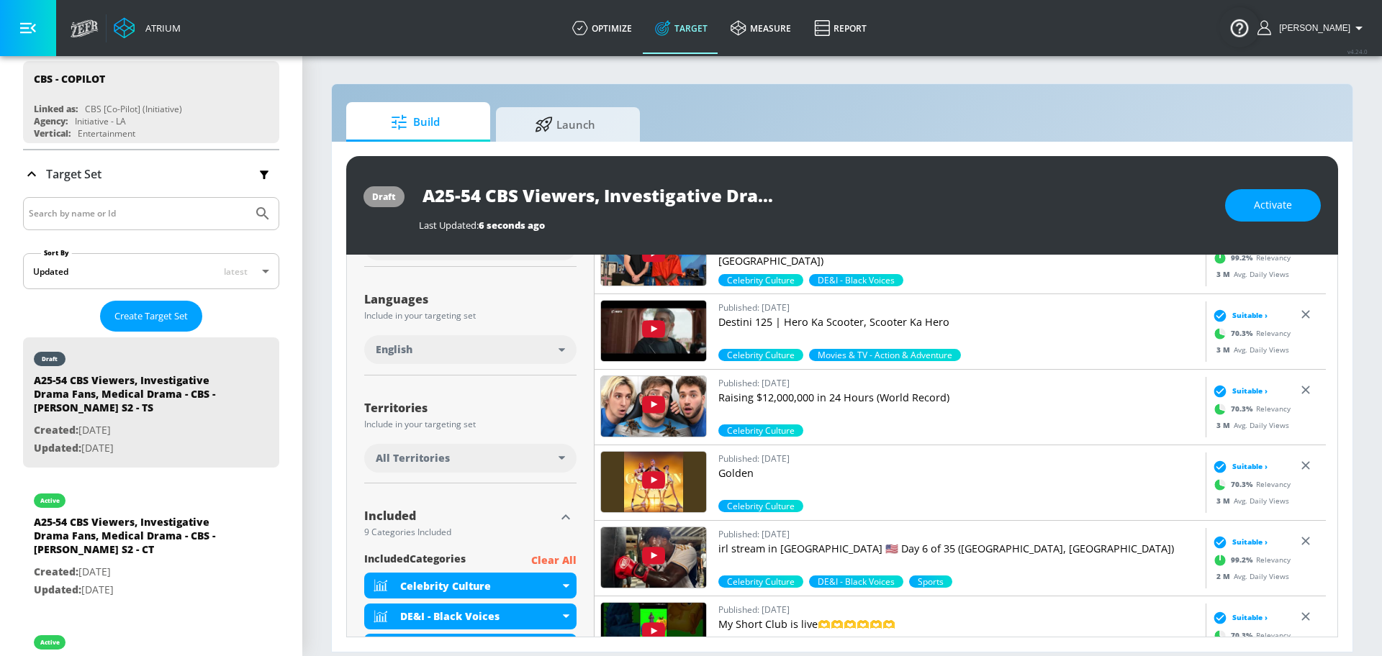
drag, startPoint x: 526, startPoint y: 436, endPoint x: 514, endPoint y: 456, distance: 23.6
click at [525, 437] on div "Territories Include in your targeting set All Territories" at bounding box center [470, 435] width 212 height 96
click at [513, 457] on div "All Territories" at bounding box center [467, 458] width 183 height 14
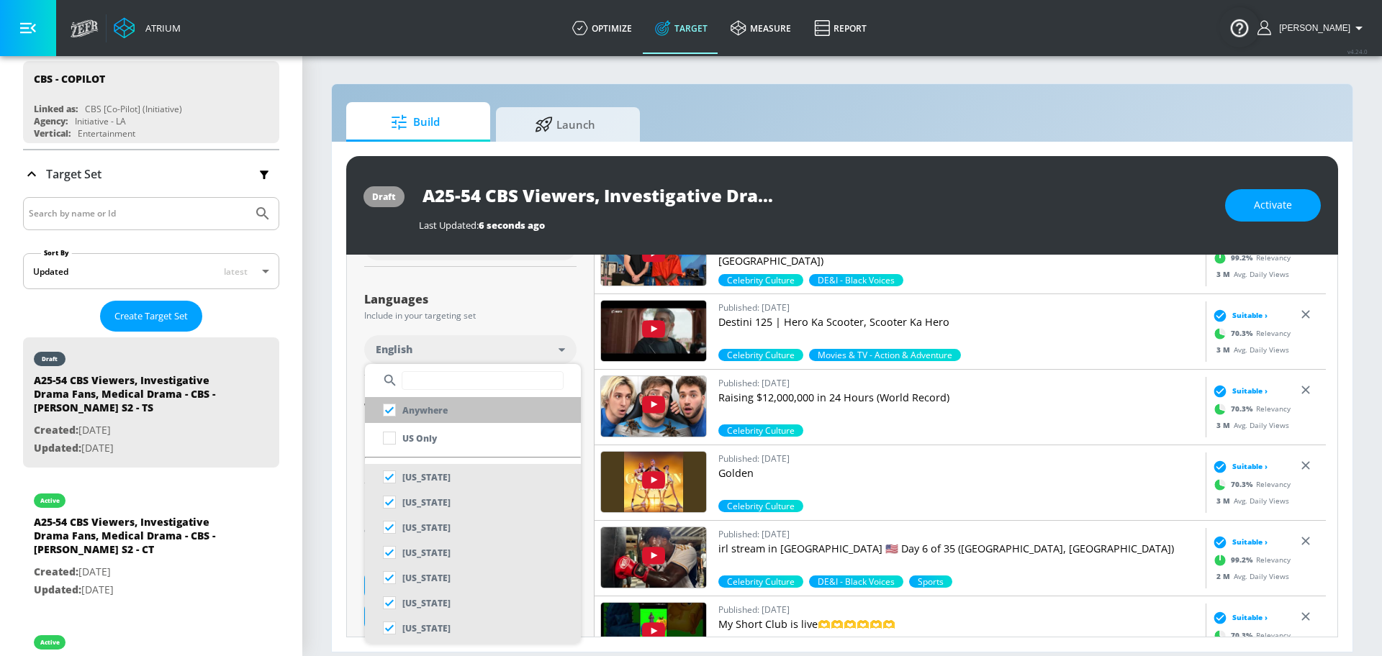
drag, startPoint x: 426, startPoint y: 435, endPoint x: 433, endPoint y: 416, distance: 20.7
click at [426, 435] on p "US Only" at bounding box center [419, 438] width 35 height 15
checkbox input "false"
checkbox input "true"
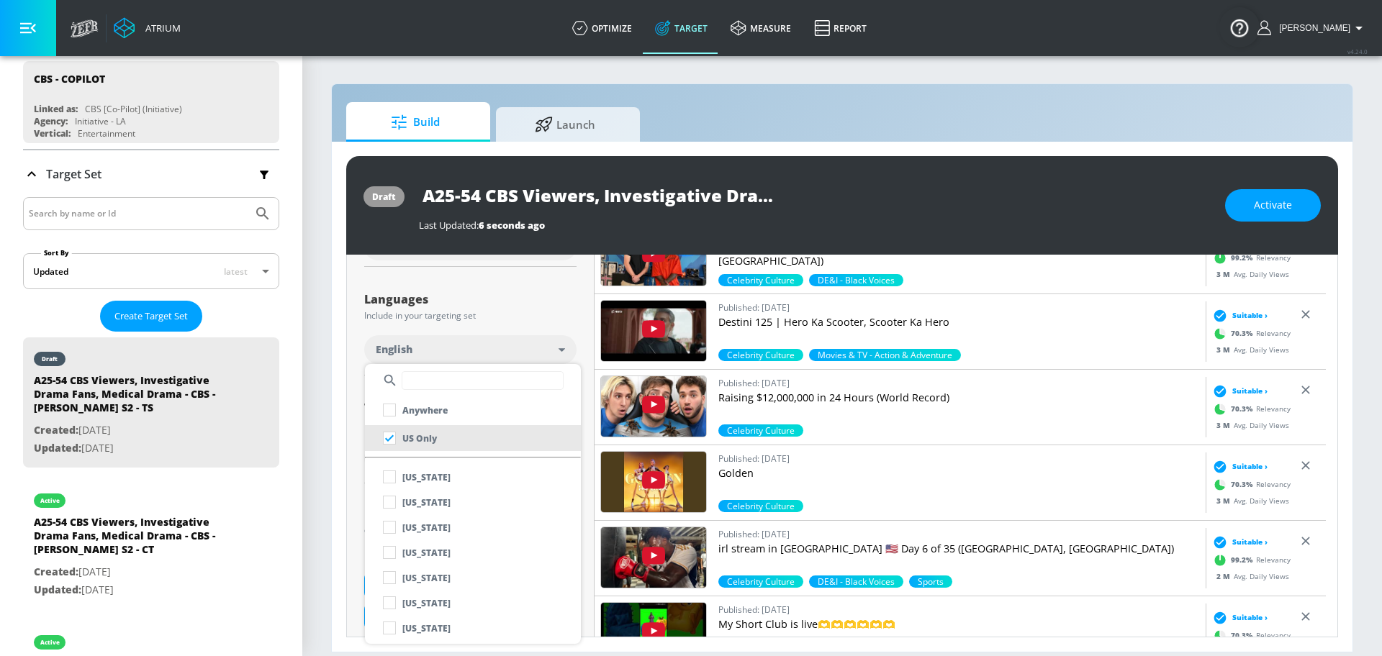
click at [524, 305] on div at bounding box center [691, 328] width 1382 height 656
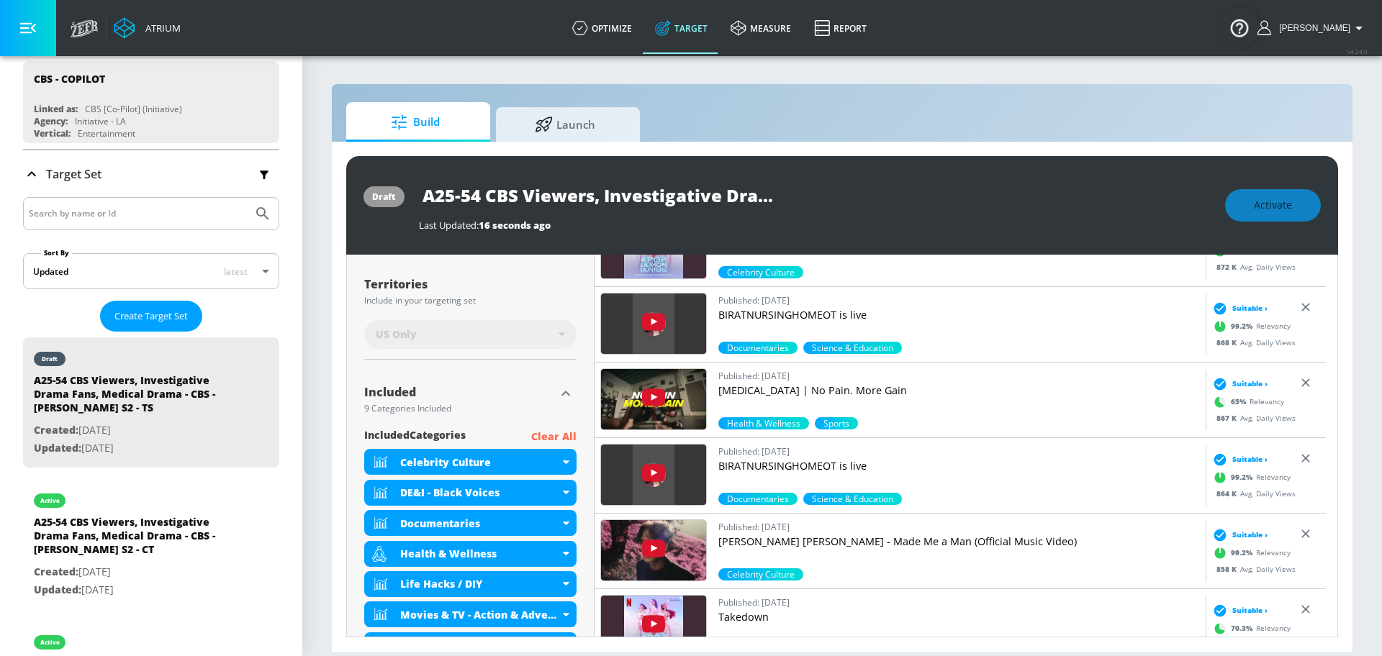
scroll to position [0, 0]
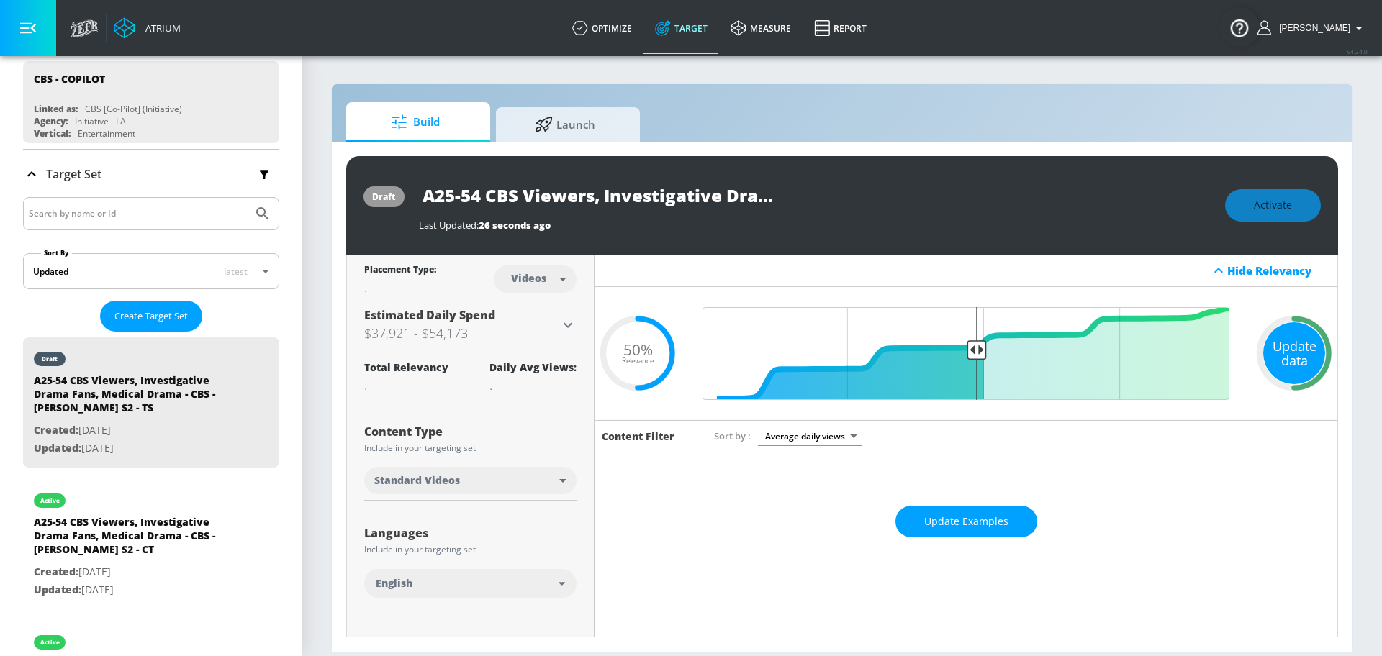
click at [1281, 353] on div "Update data" at bounding box center [1294, 353] width 62 height 62
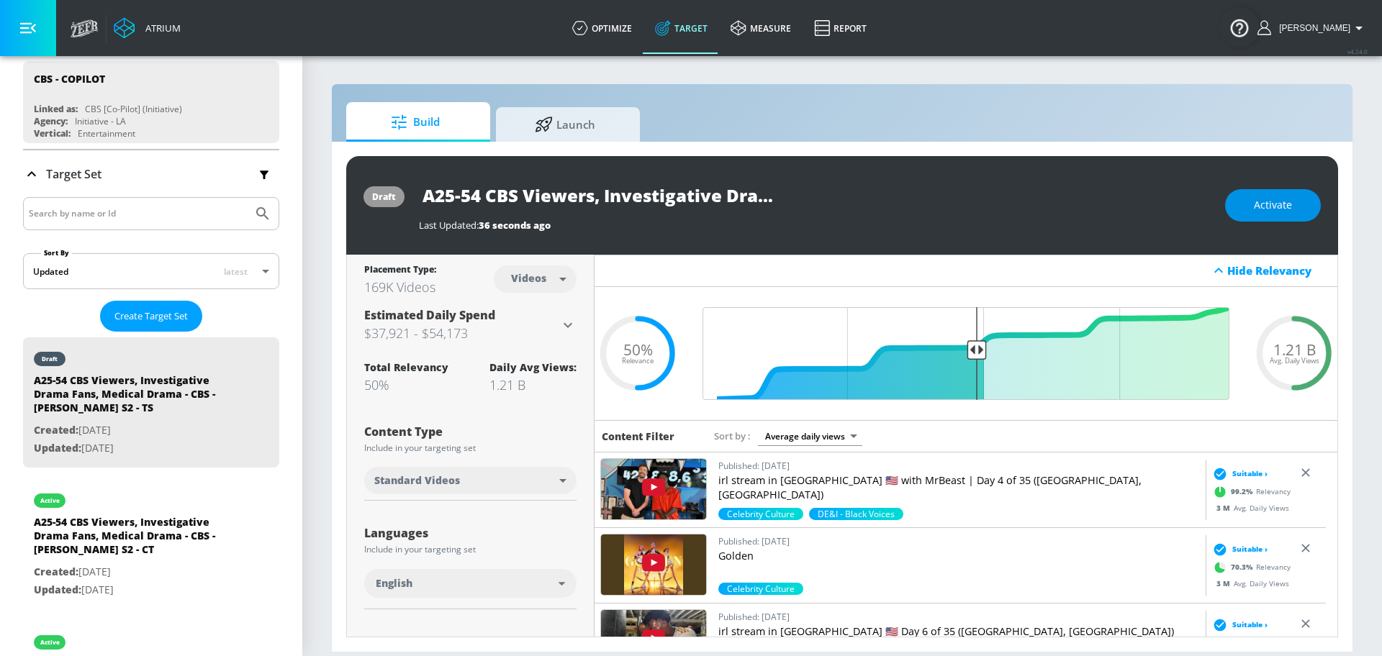
click at [1278, 200] on span "Activate" at bounding box center [1273, 205] width 38 height 18
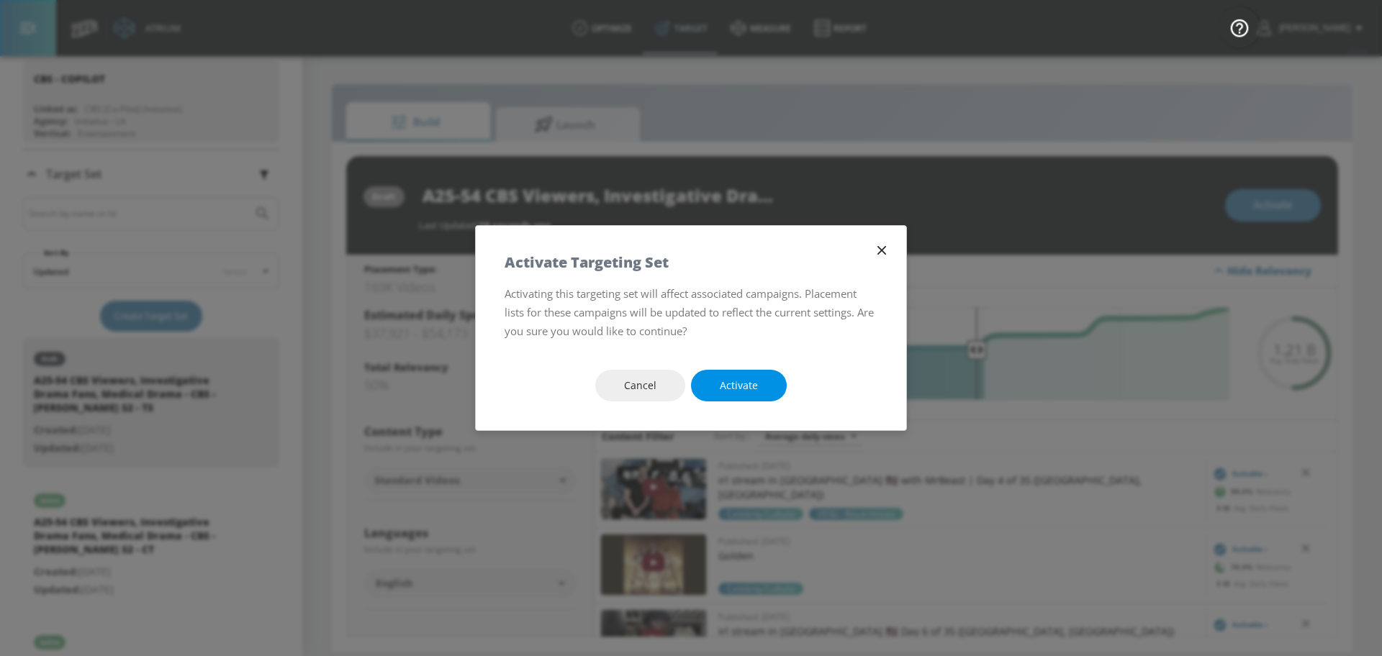
drag, startPoint x: 732, startPoint y: 382, endPoint x: 1227, endPoint y: 1, distance: 625.0
click at [732, 383] on span "Activate" at bounding box center [739, 386] width 38 height 18
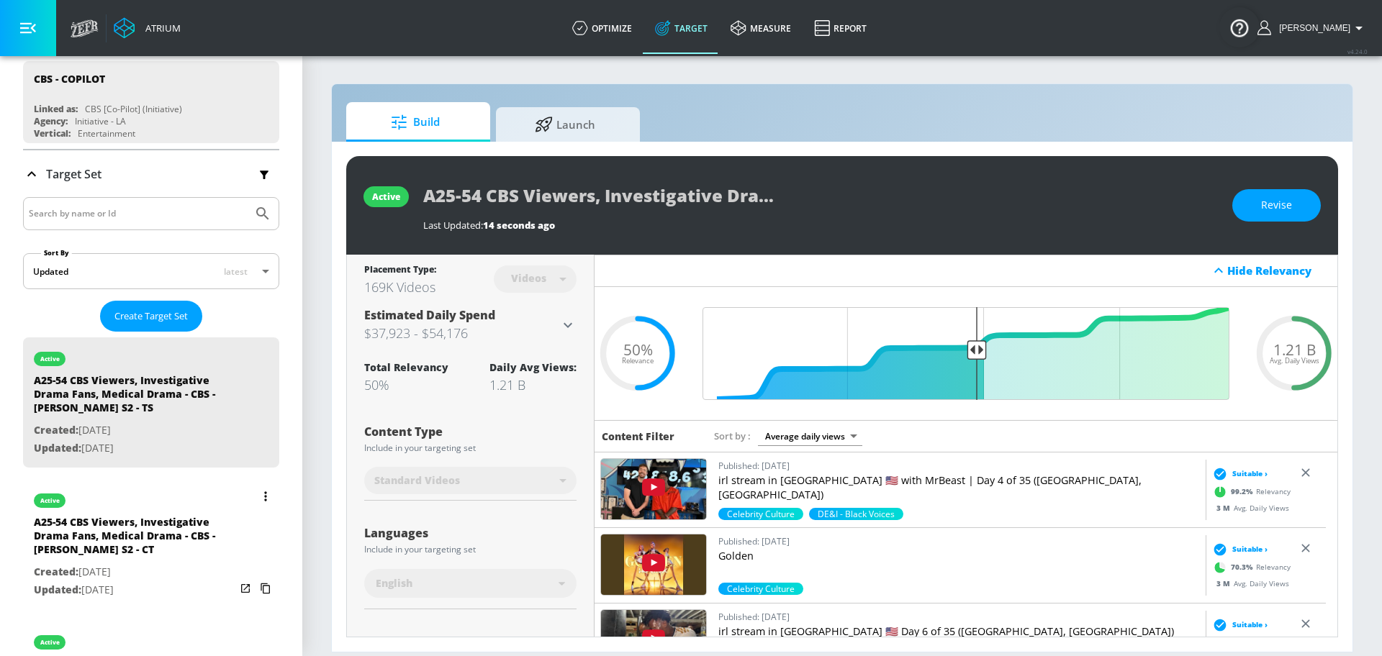
click at [145, 522] on div "A25-54 CBS Viewers, Investigative Drama Fans, Medical Drama - CBS - [PERSON_NAM…" at bounding box center [134, 539] width 201 height 48
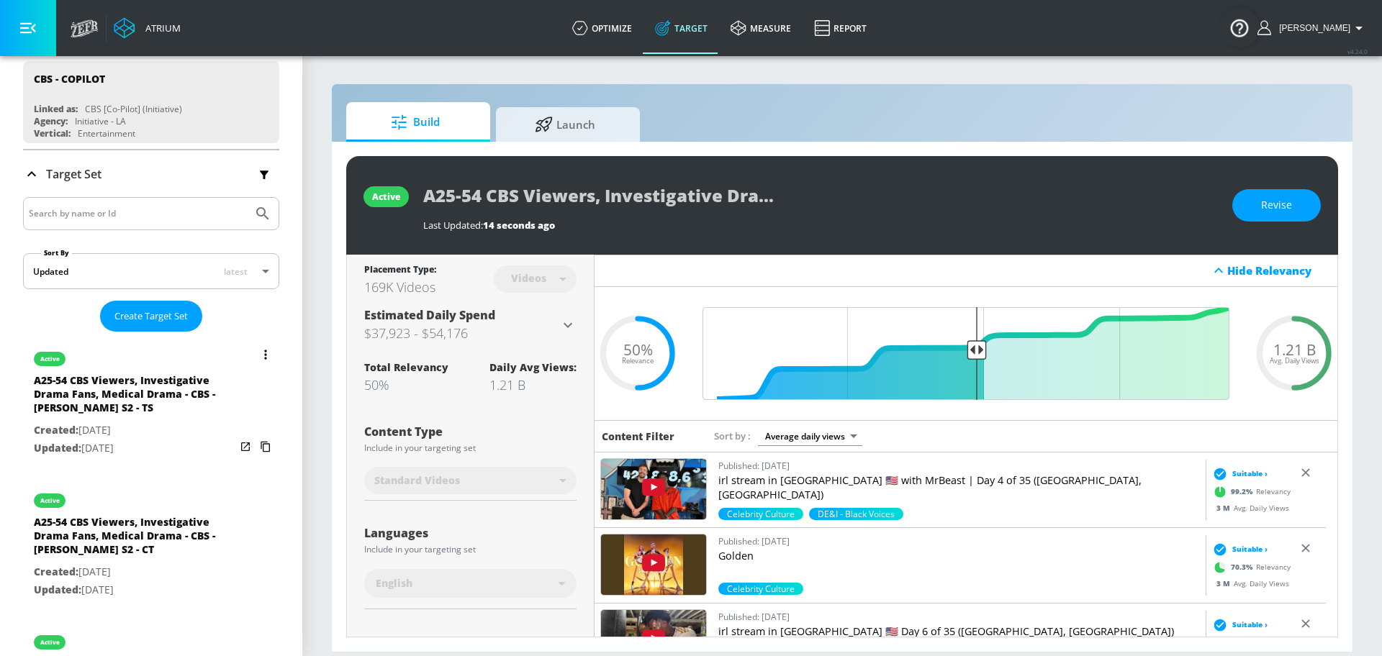
type input "A25-54 CBS Viewers, Investigative Drama Fans, Medical Drama - CBS - [PERSON_NAM…"
type input "channels"
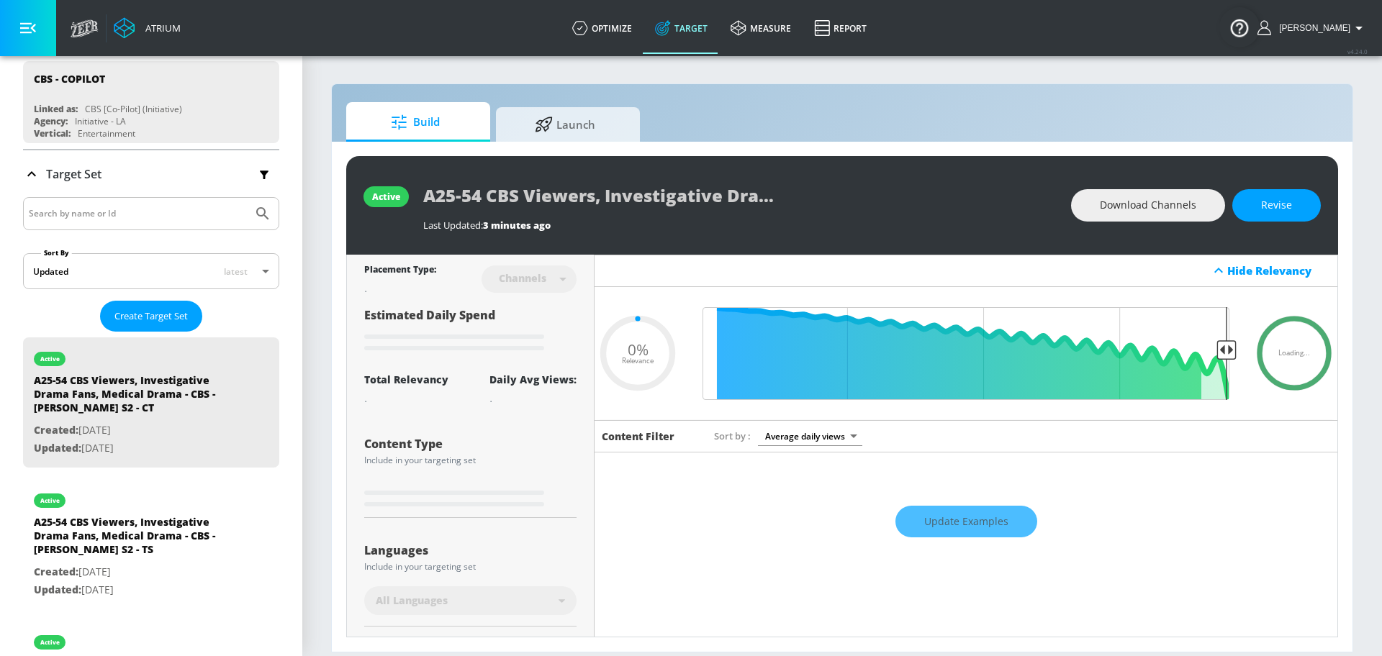
type input "0.5"
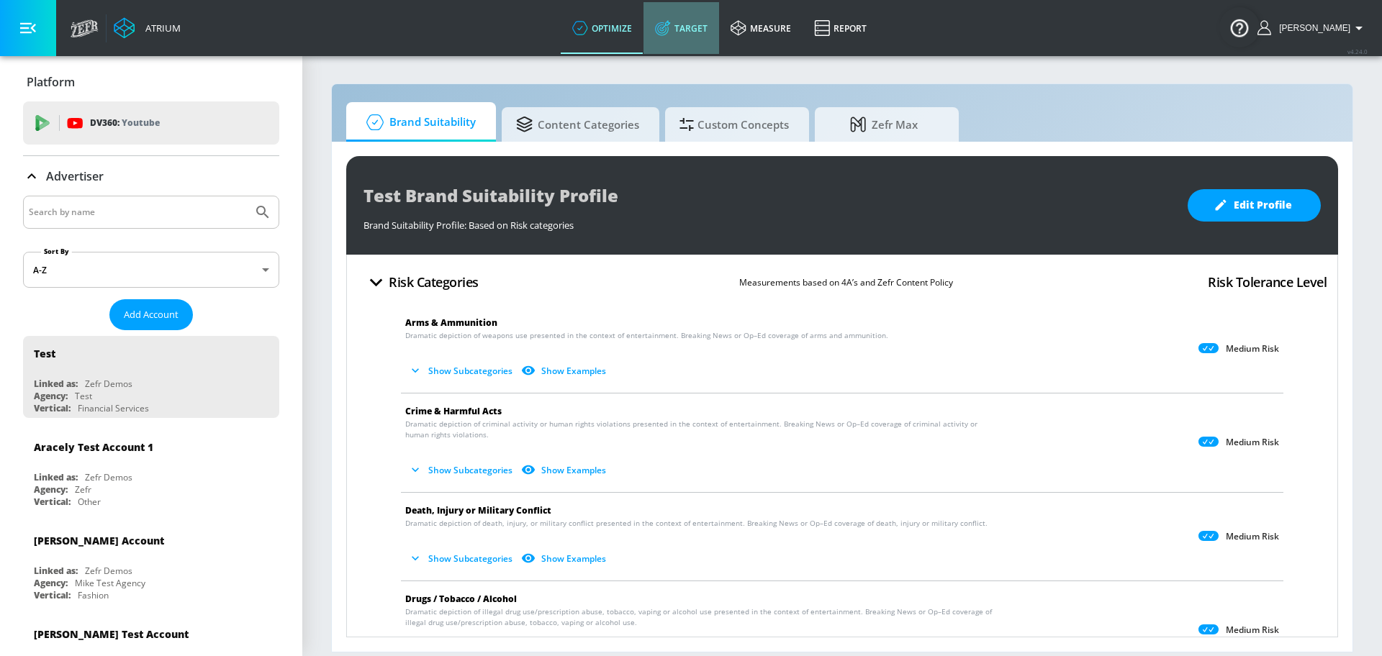
click at [705, 25] on link "Target" at bounding box center [681, 28] width 76 height 52
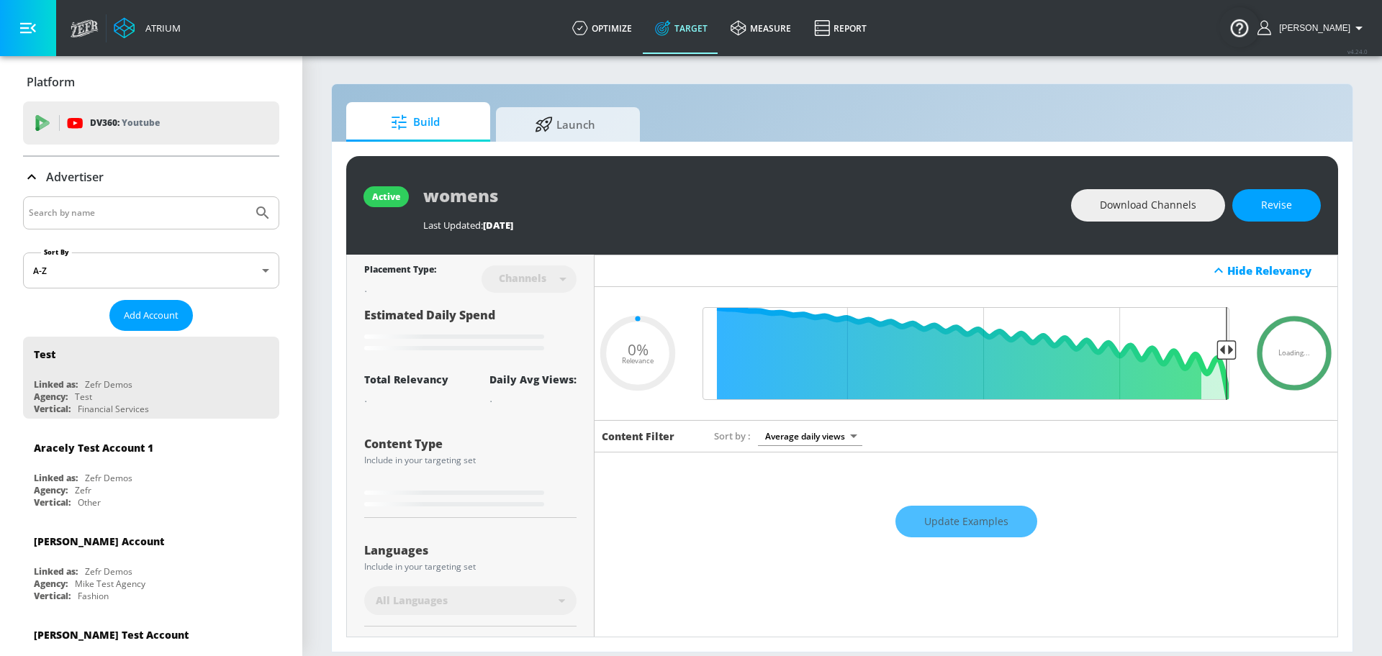
type input "0.6"
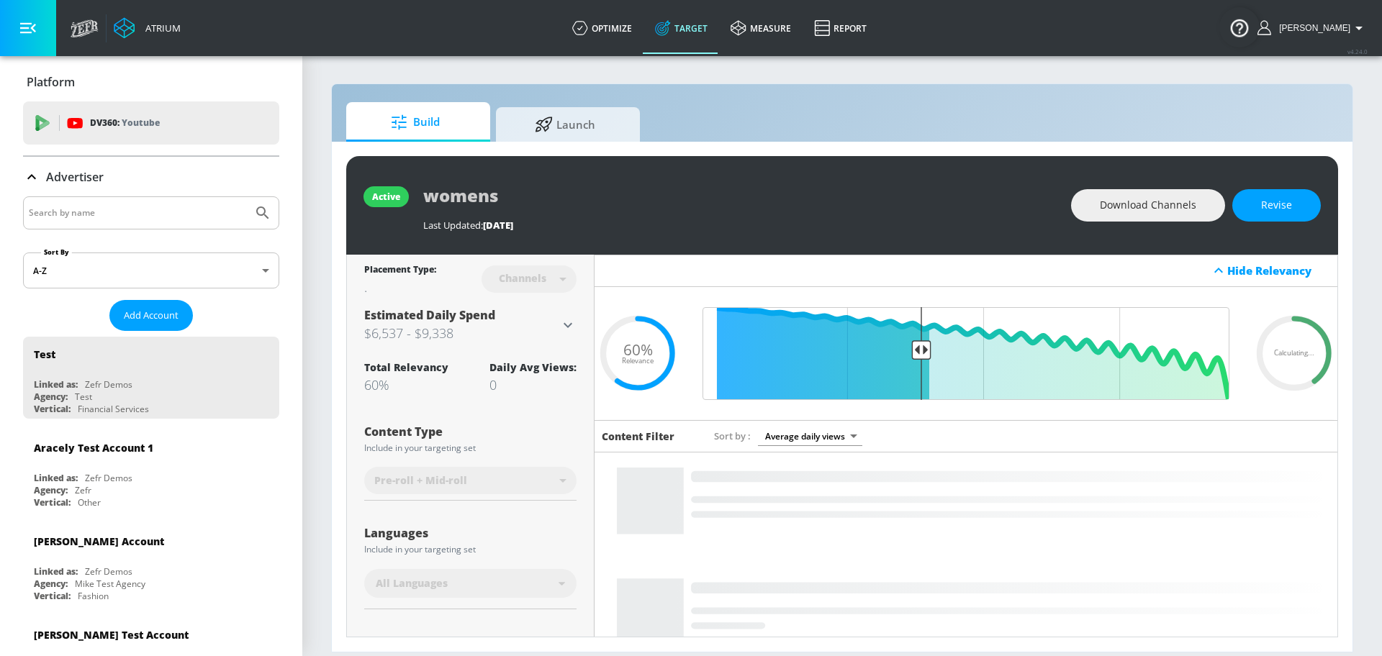
click at [159, 207] on input "Search by name" at bounding box center [138, 213] width 218 height 19
type input "cbs"
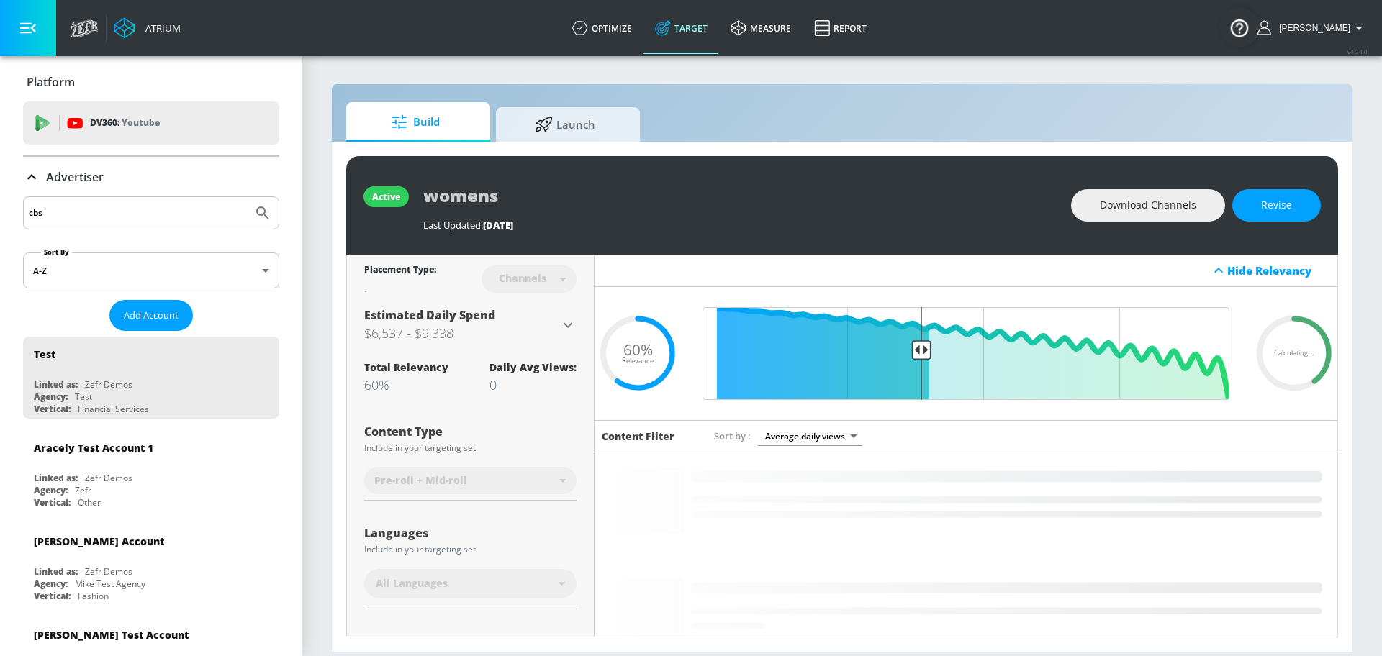
click at [247, 197] on button "Submit Search" at bounding box center [263, 213] width 32 height 32
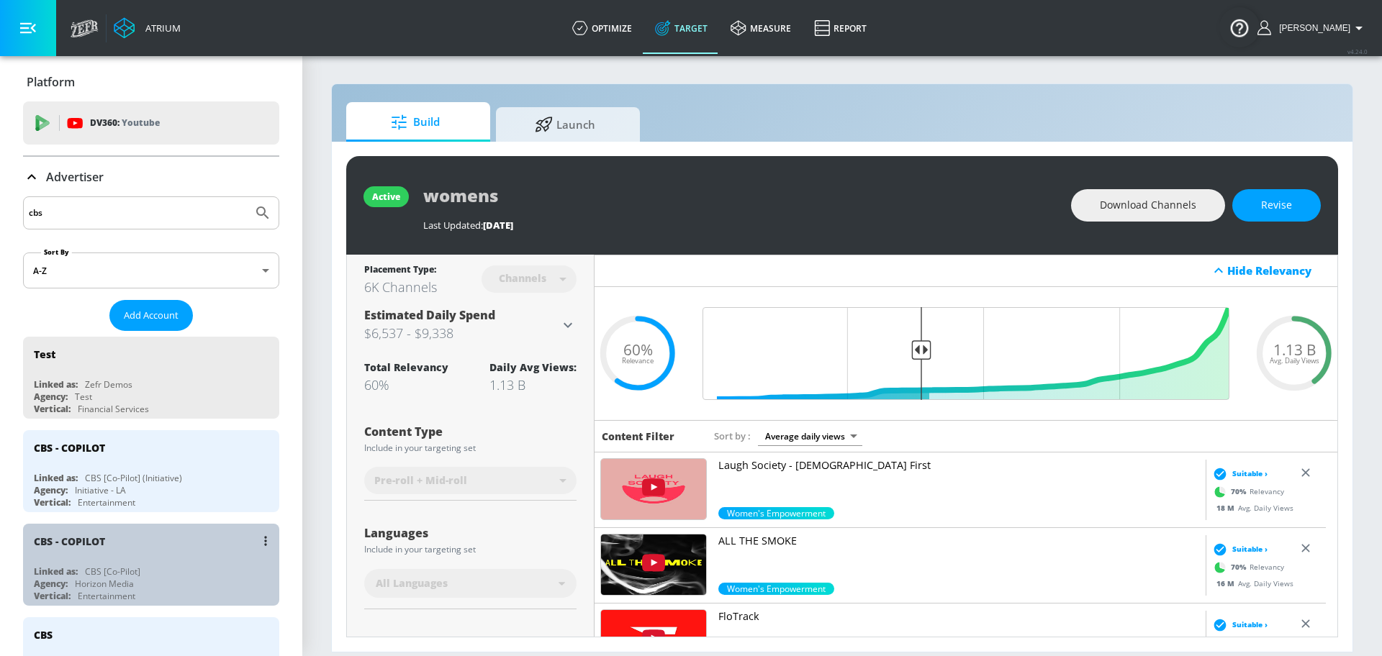
click at [178, 586] on div "Agency: Horizon Media" at bounding box center [155, 584] width 242 height 12
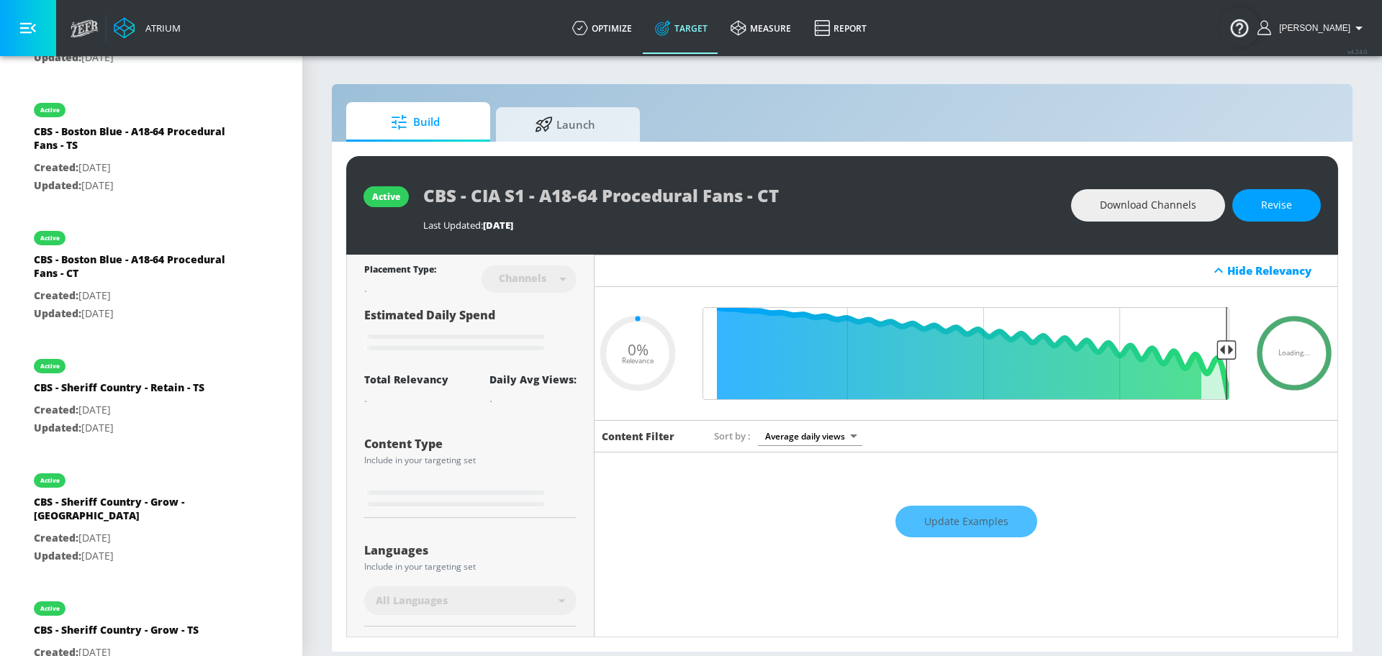
type input "0.5"
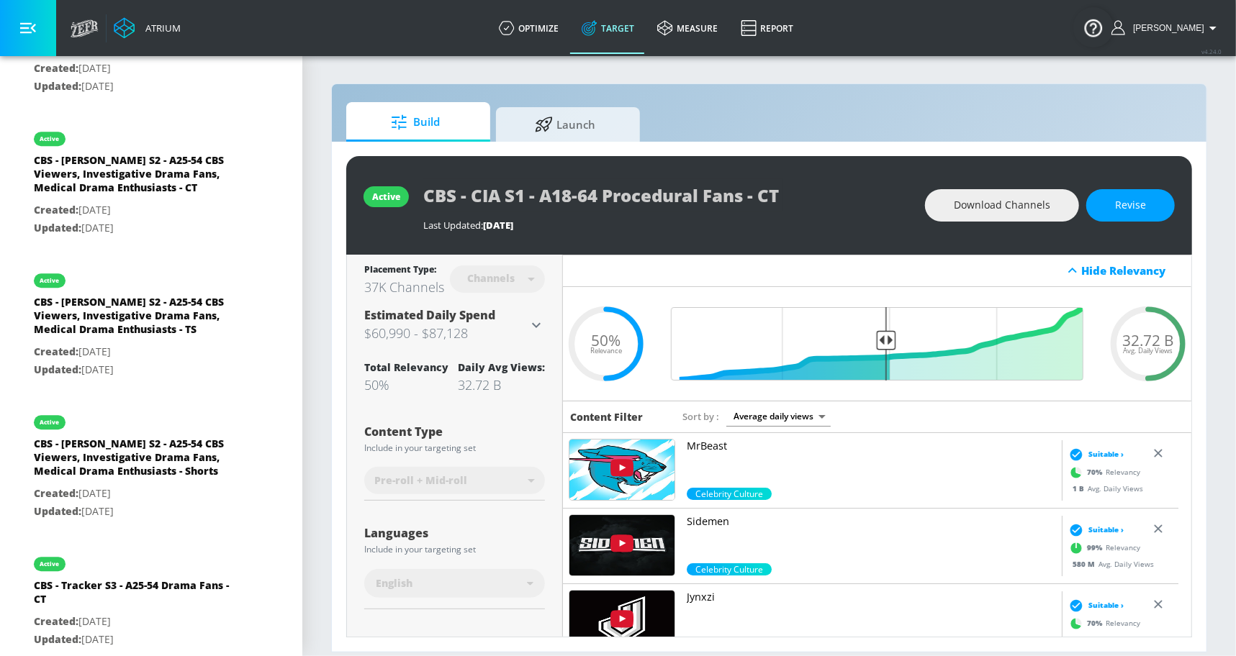
scroll to position [2486, 0]
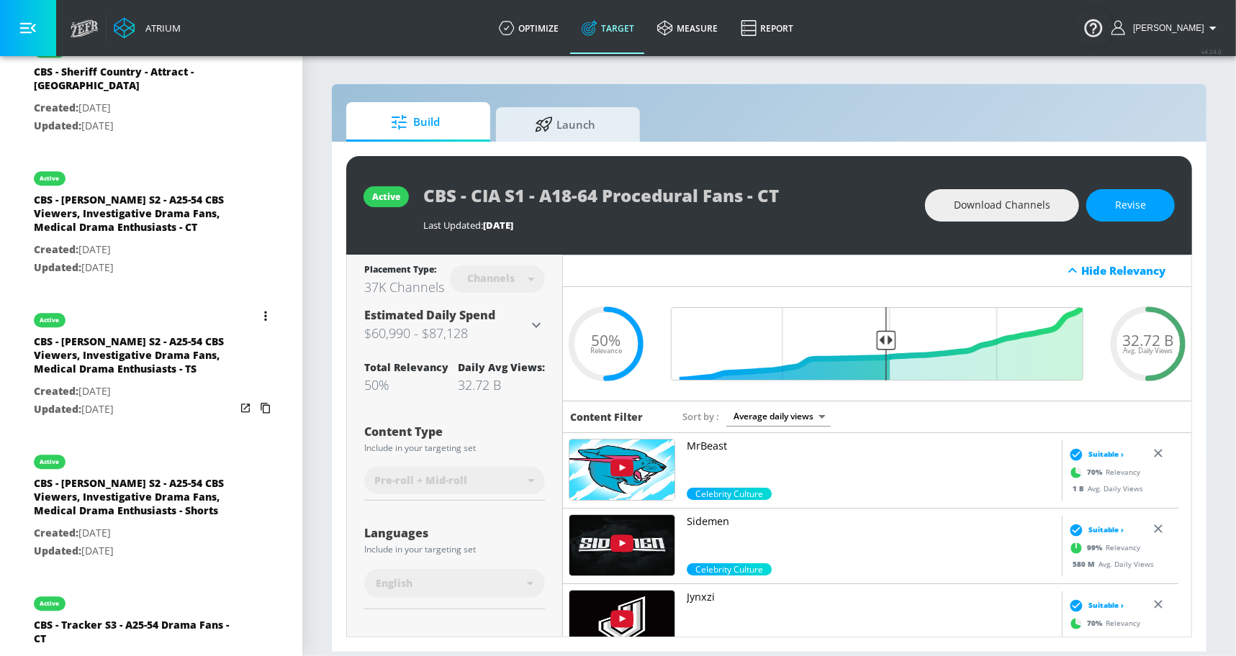
click at [125, 299] on div "active" at bounding box center [134, 317] width 201 height 36
type input "CBS - Watson S2 - A25-54 CBS Viewers, Investigative Drama Fans, Medical Drama E…"
type input "videos"
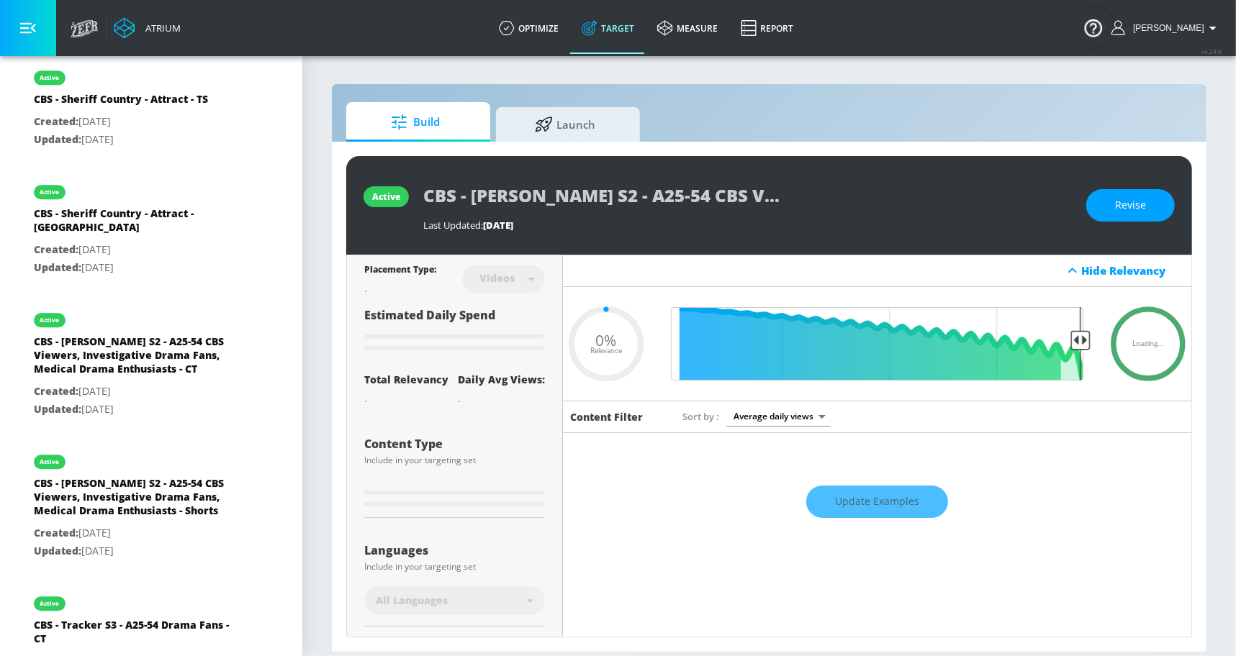
type input "0.5"
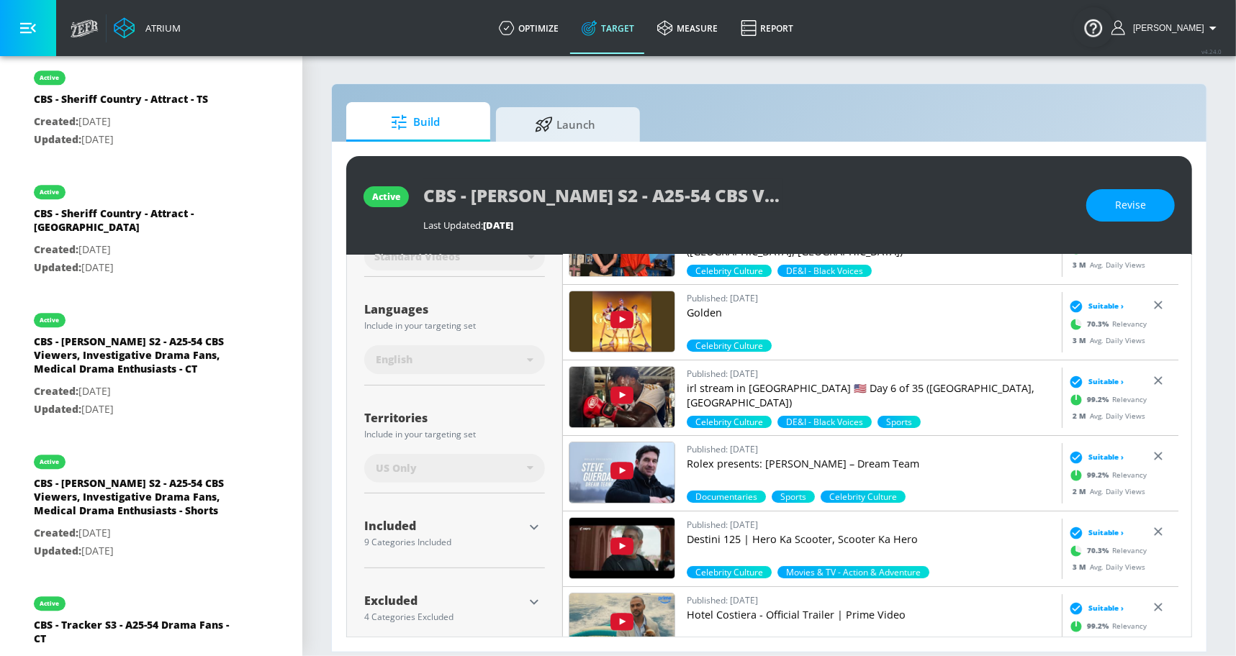
scroll to position [240, 0]
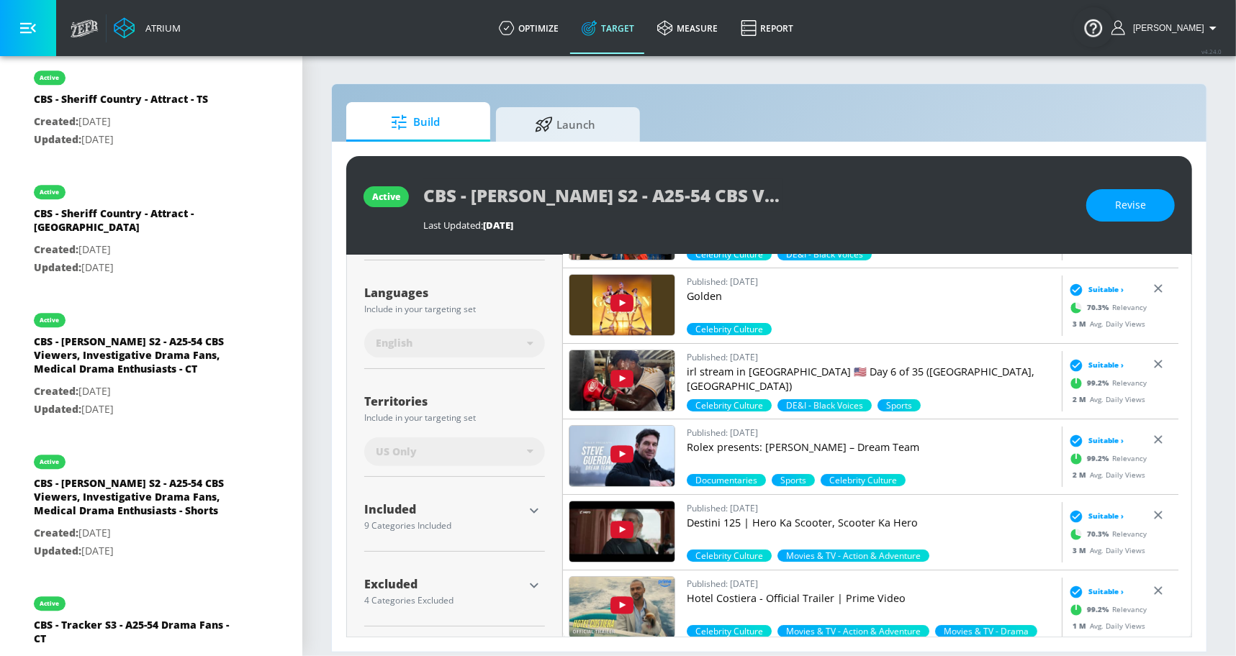
click at [533, 507] on icon "button" at bounding box center [533, 510] width 17 height 17
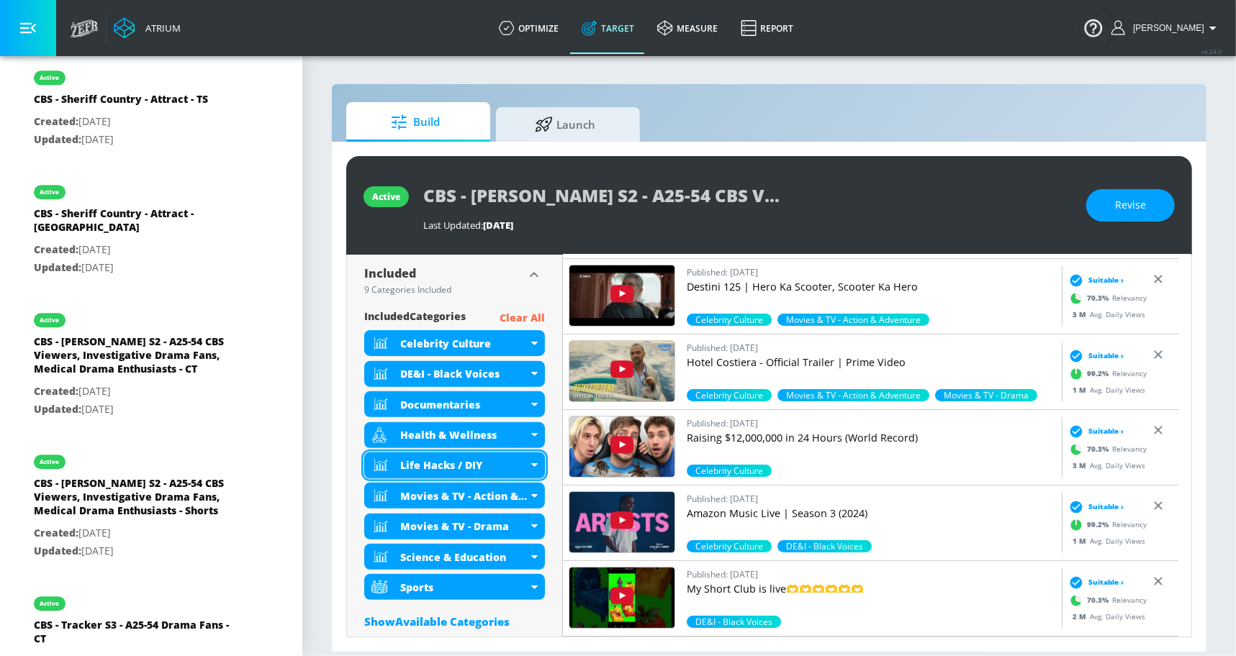
scroll to position [478, 0]
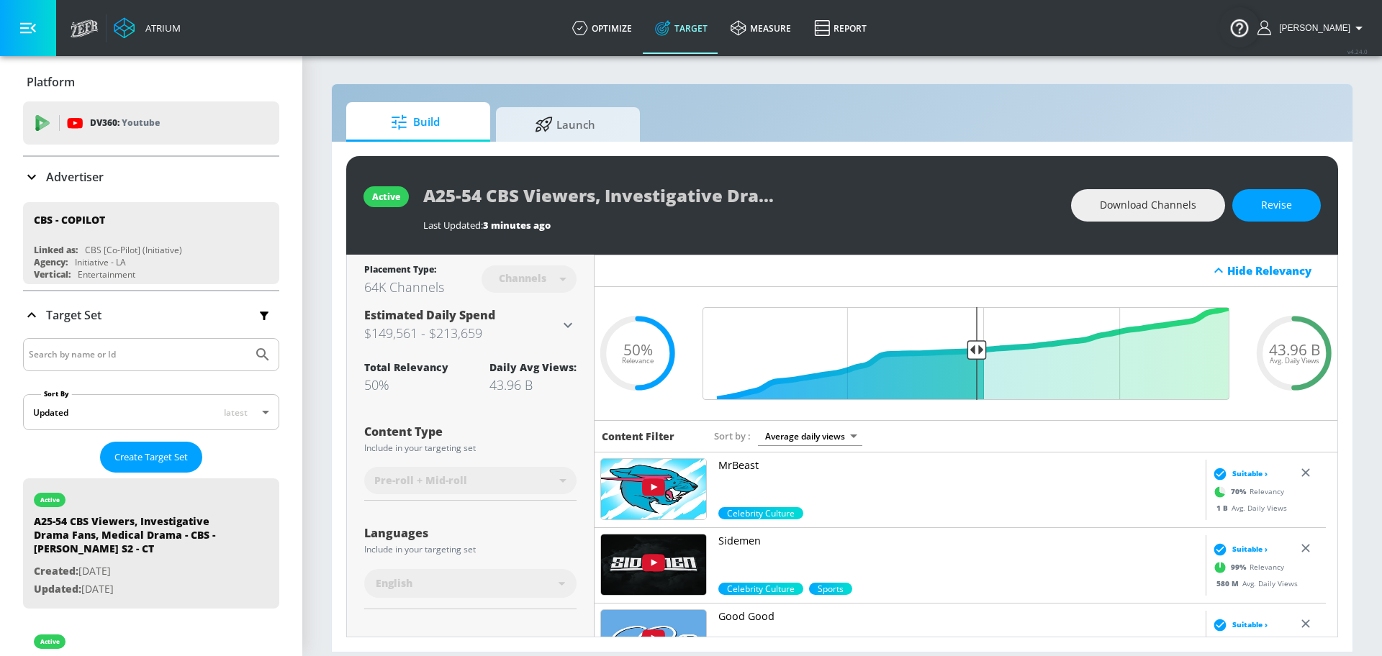
scroll to position [141, 0]
